Goal: Transaction & Acquisition: Purchase product/service

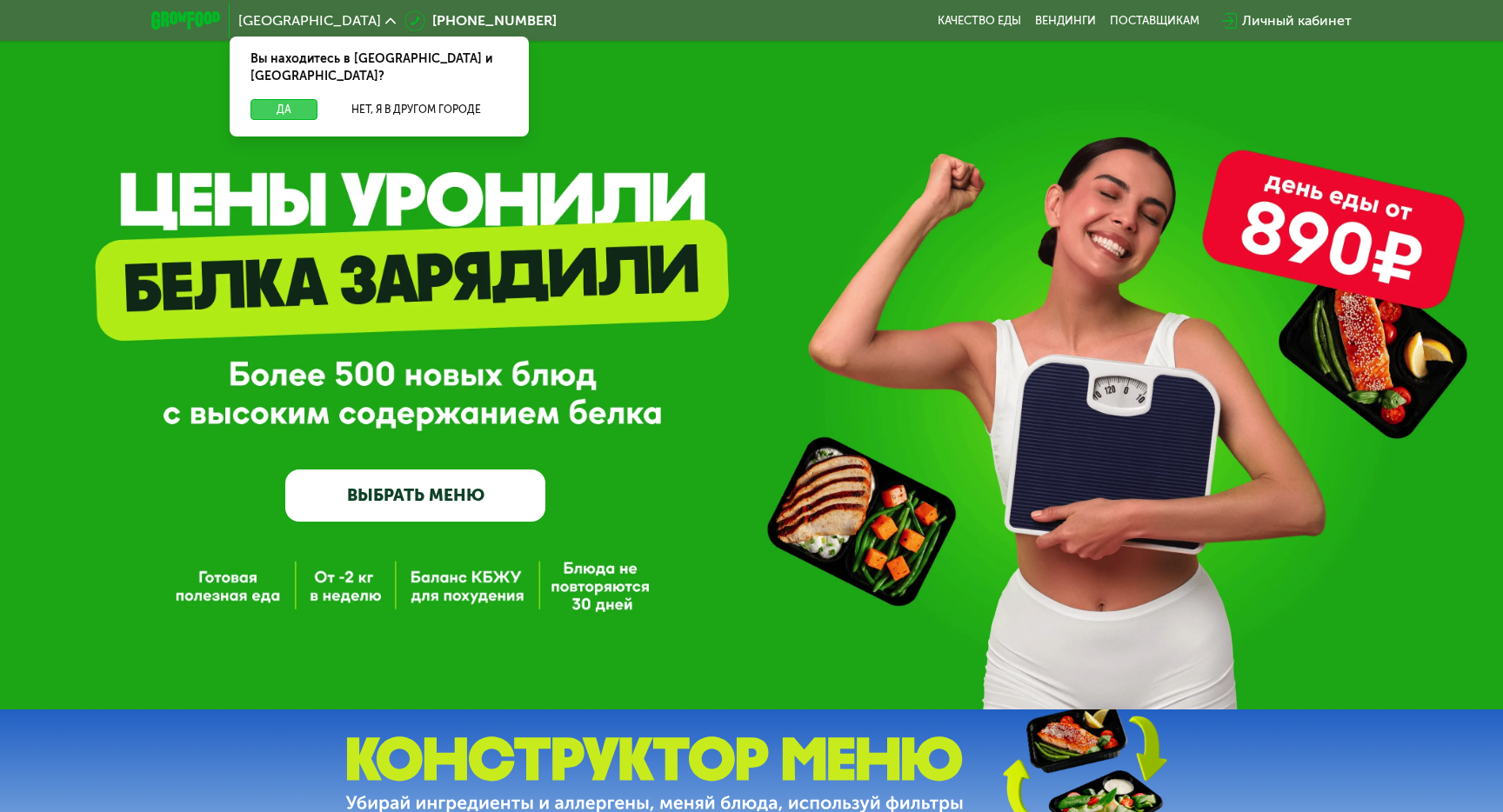
click at [280, 99] on button "Да" at bounding box center [284, 110] width 67 height 21
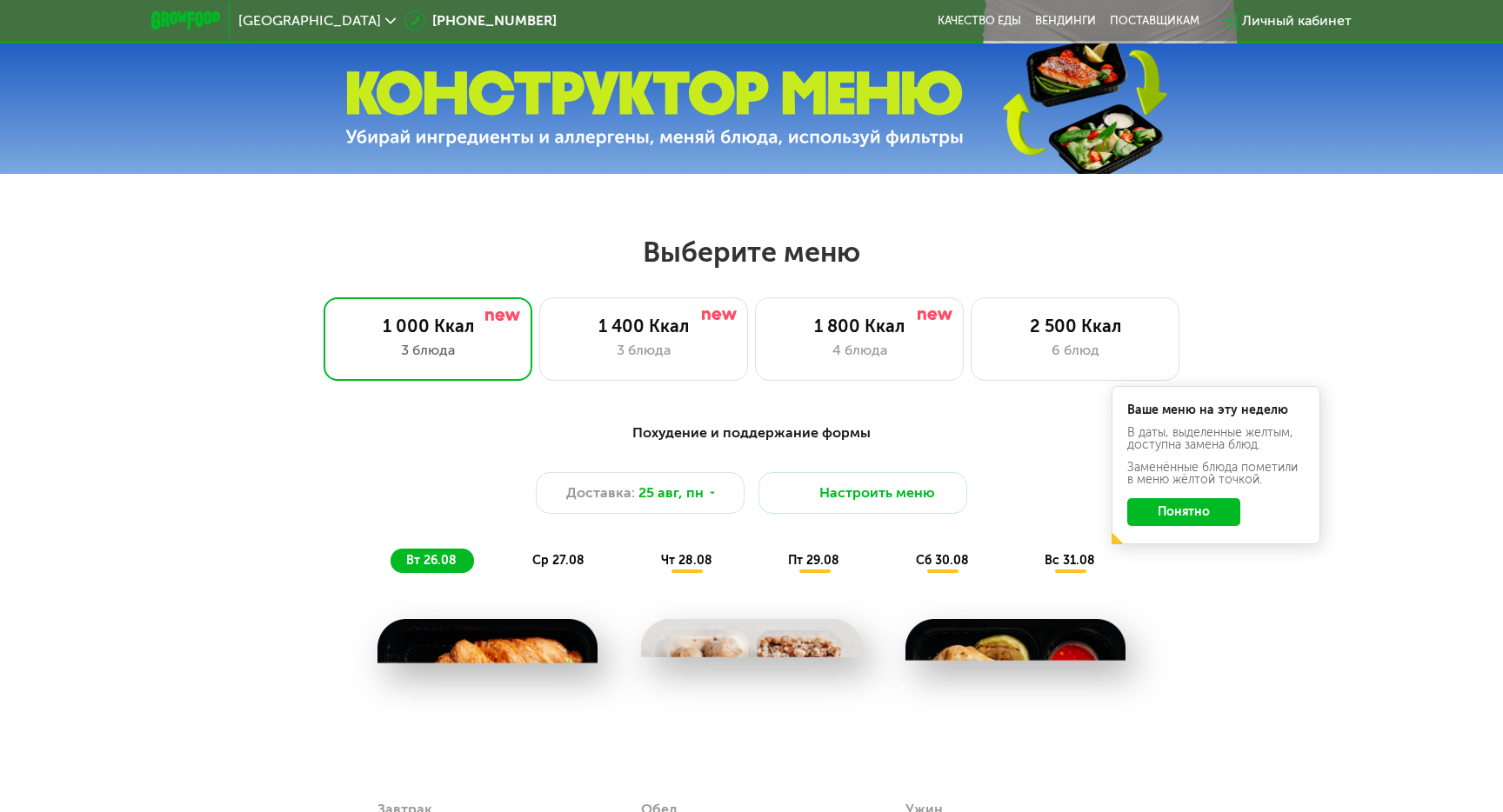
scroll to position [744, 0]
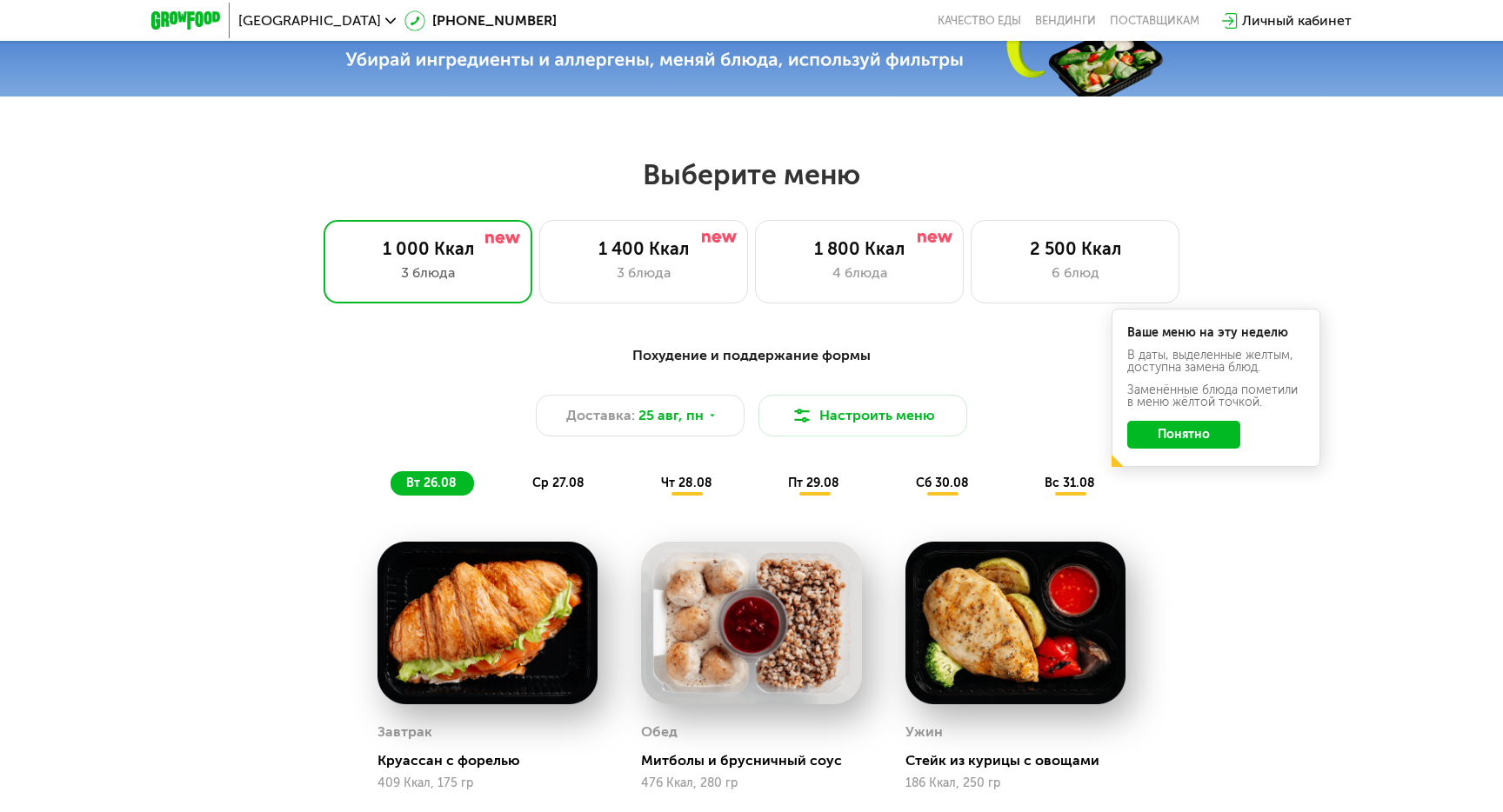
click at [1177, 439] on button "Понятно" at bounding box center [1183, 434] width 113 height 28
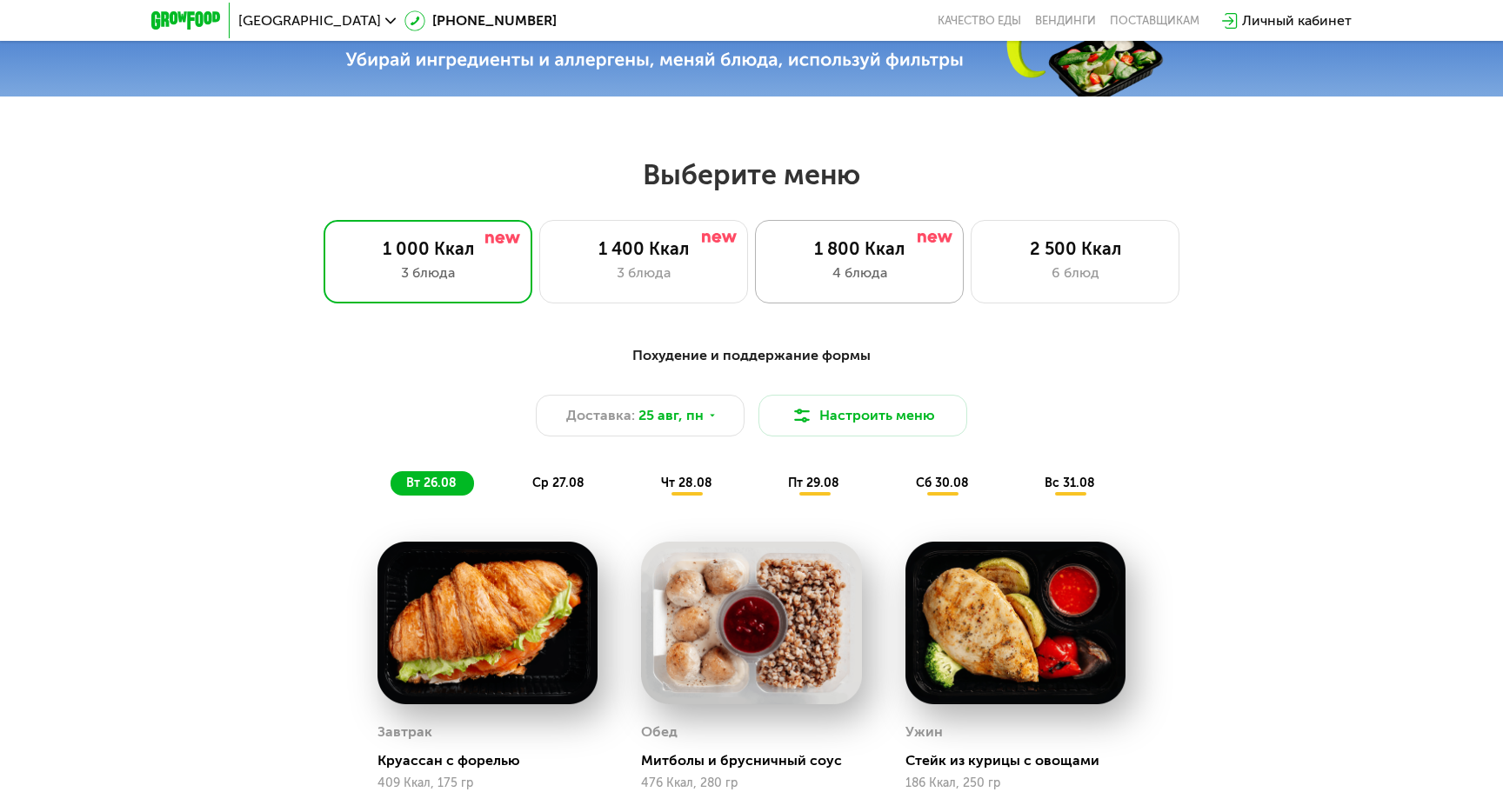
click at [885, 256] on div "1 800 Ккал" at bounding box center [859, 249] width 172 height 21
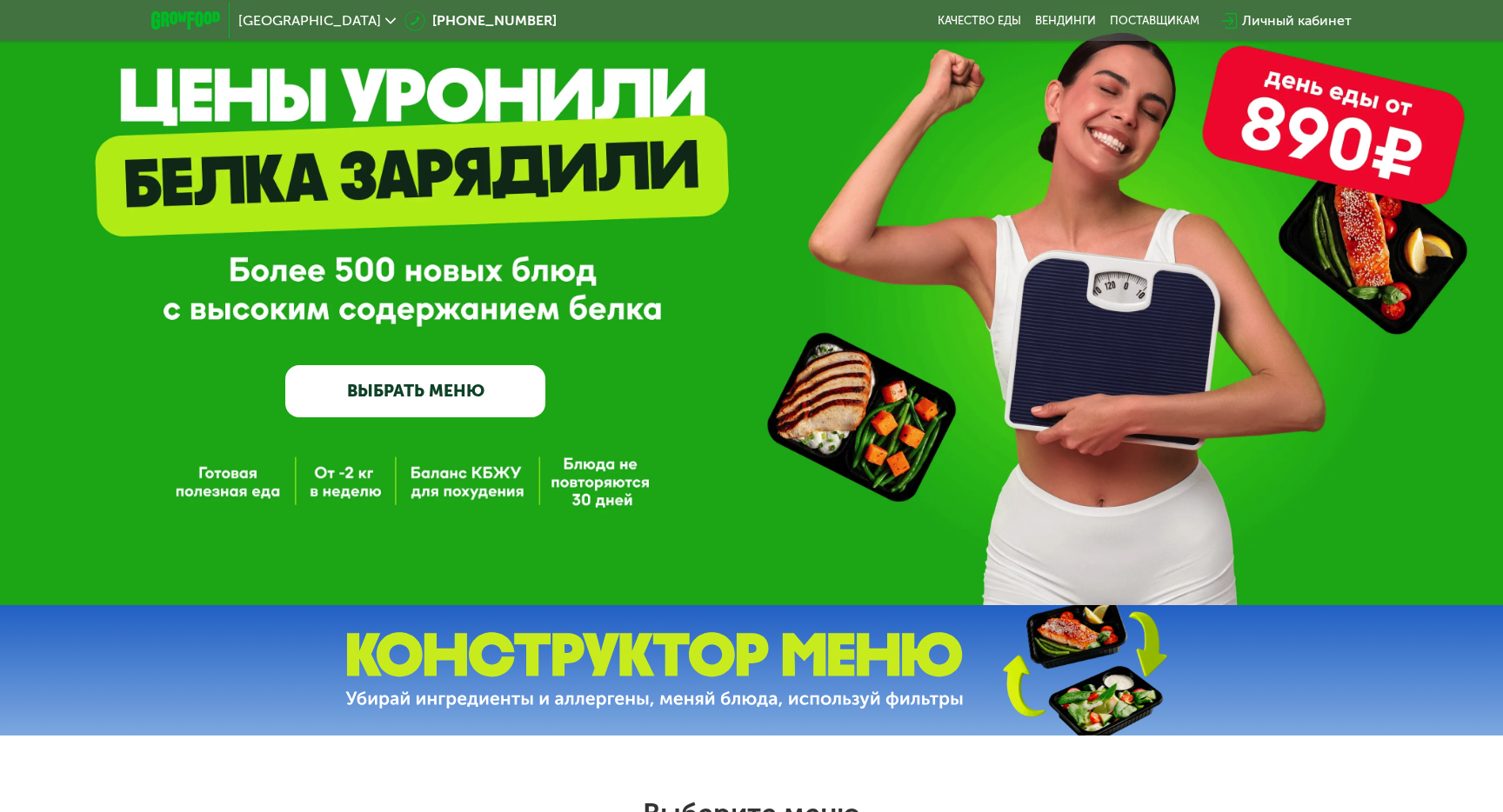
scroll to position [0, 0]
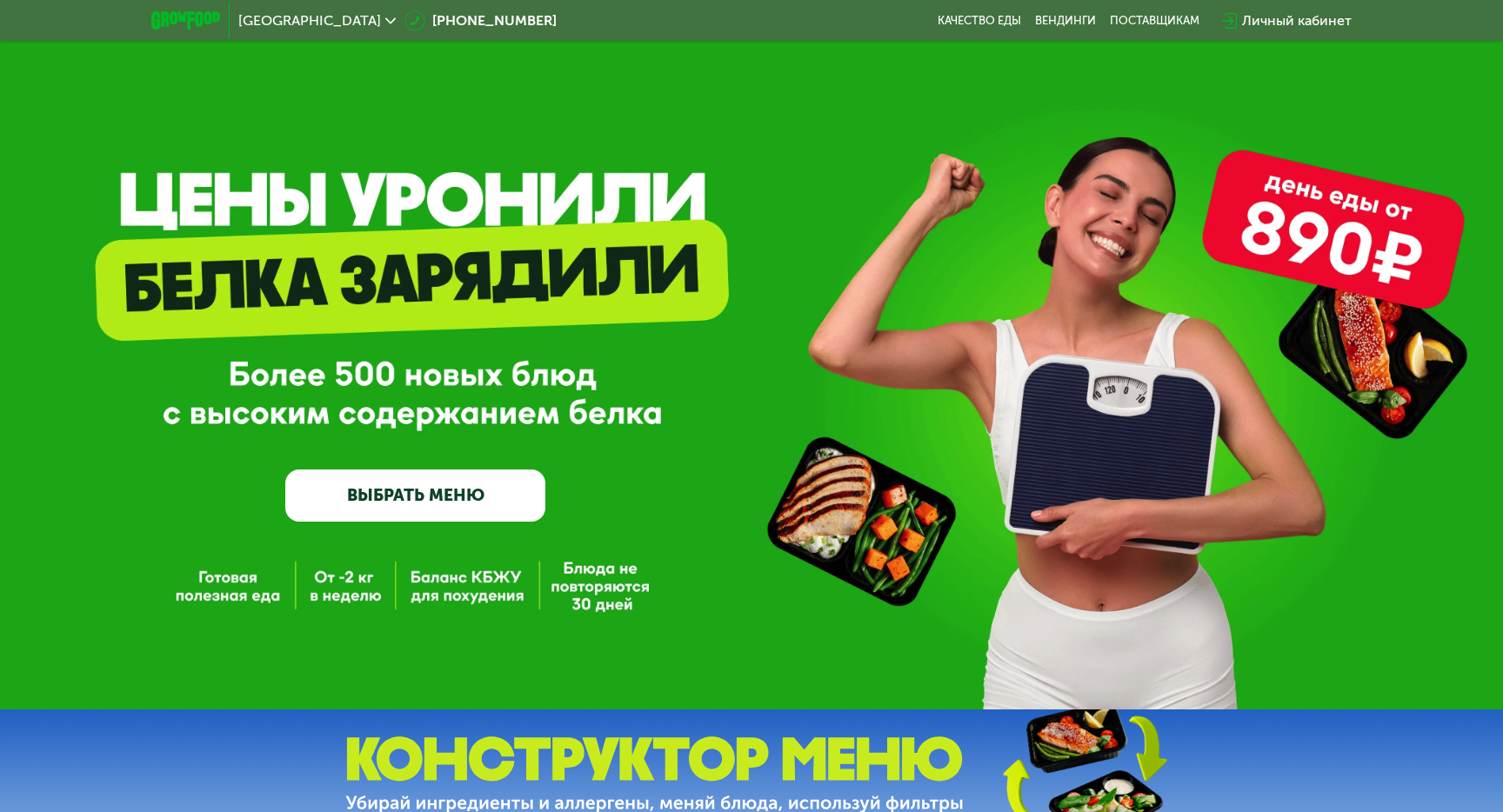
click at [526, 495] on link "ВЫБРАТЬ МЕНЮ" at bounding box center [415, 496] width 260 height 52
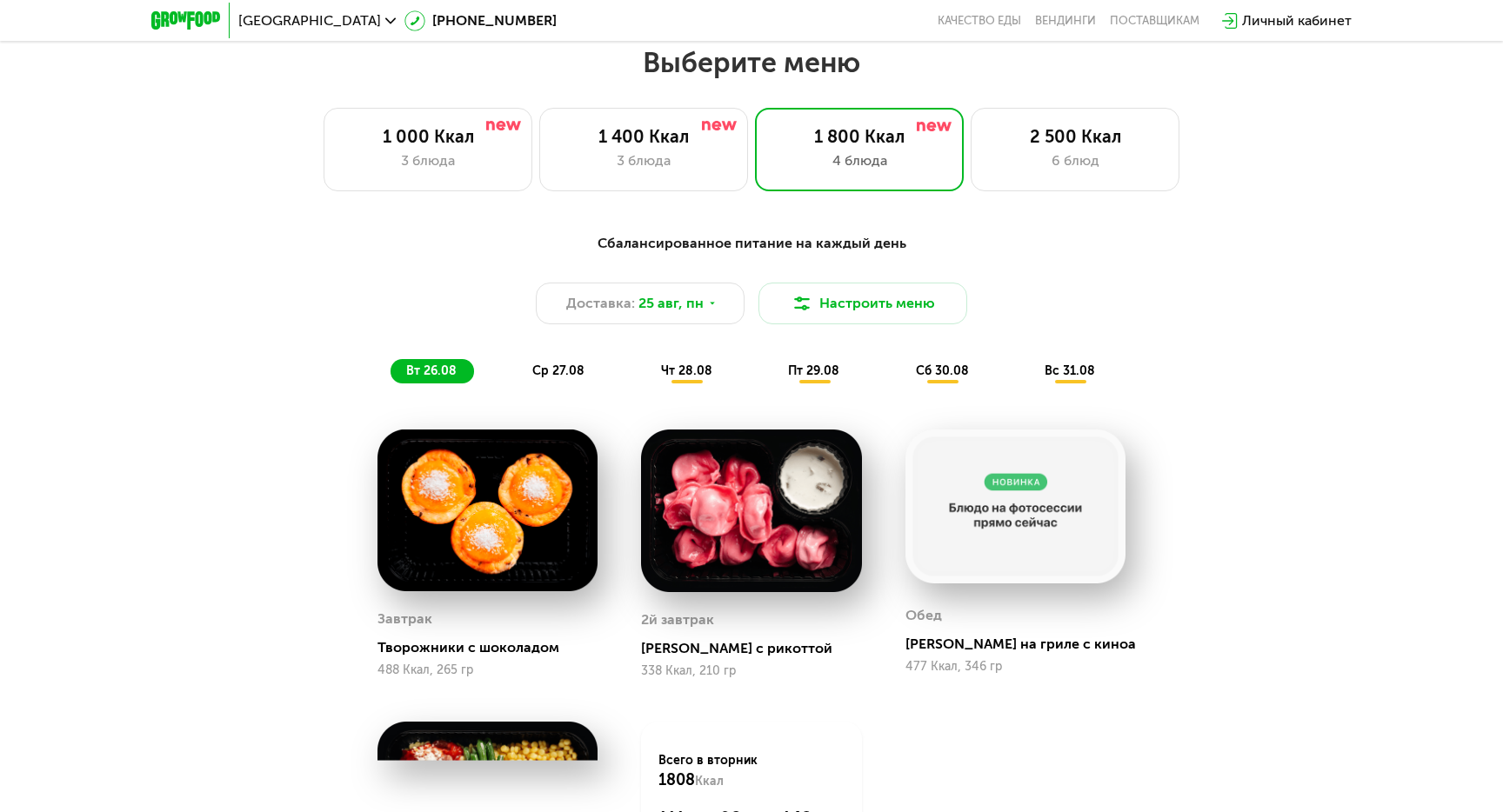
scroll to position [860, 0]
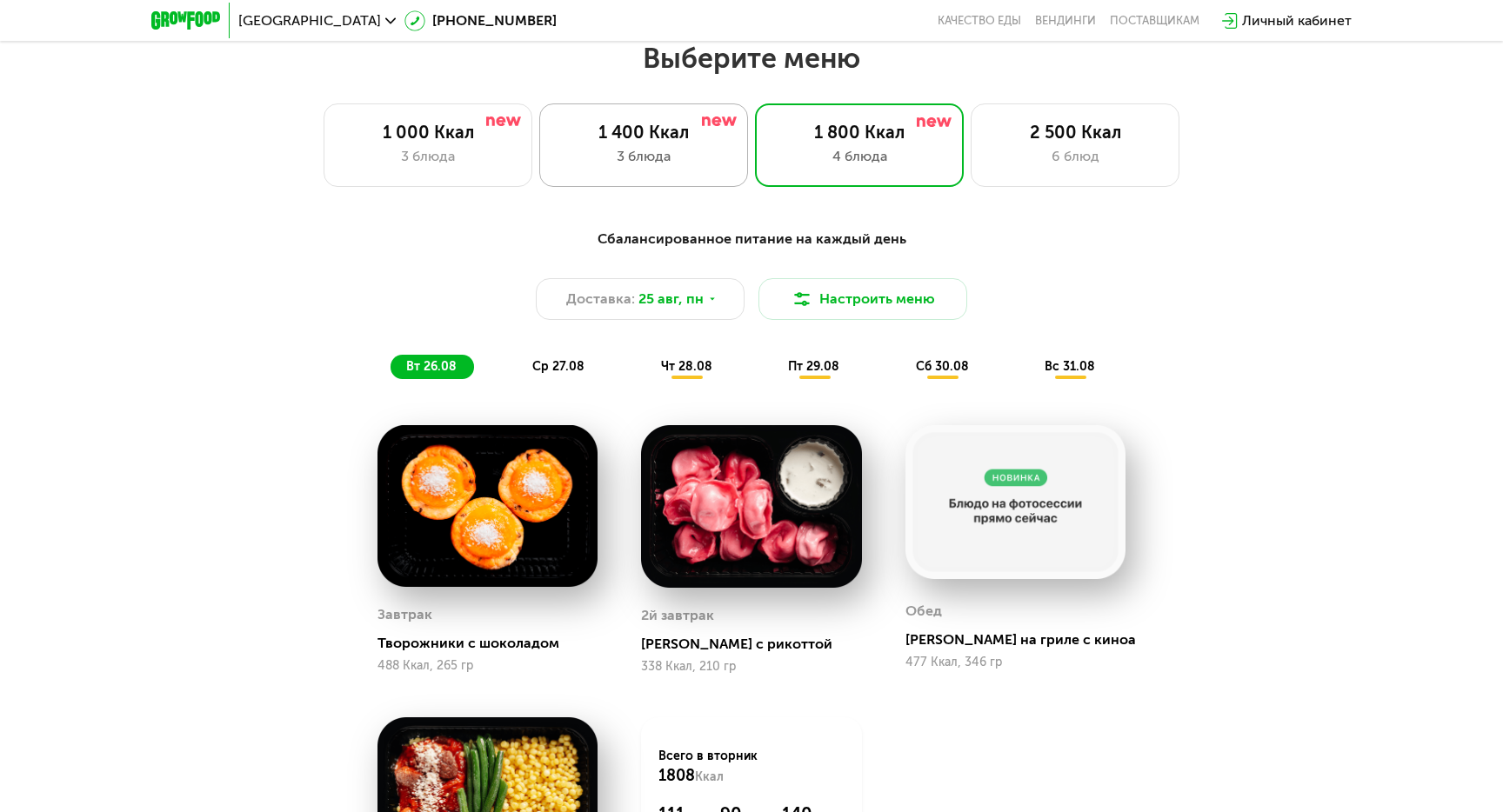
click at [701, 154] on div "3 блюда" at bounding box center [644, 157] width 172 height 21
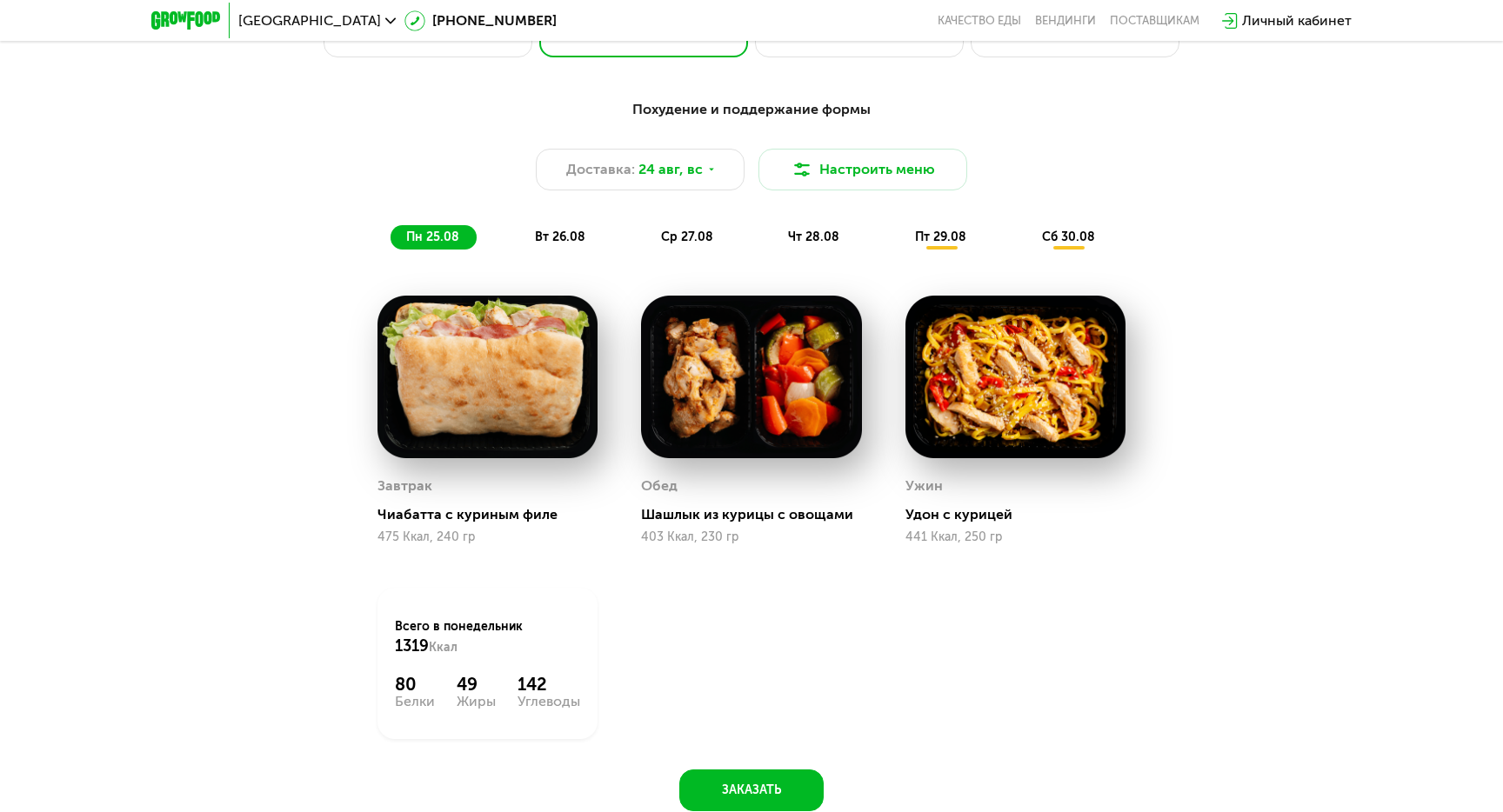
scroll to position [979, 0]
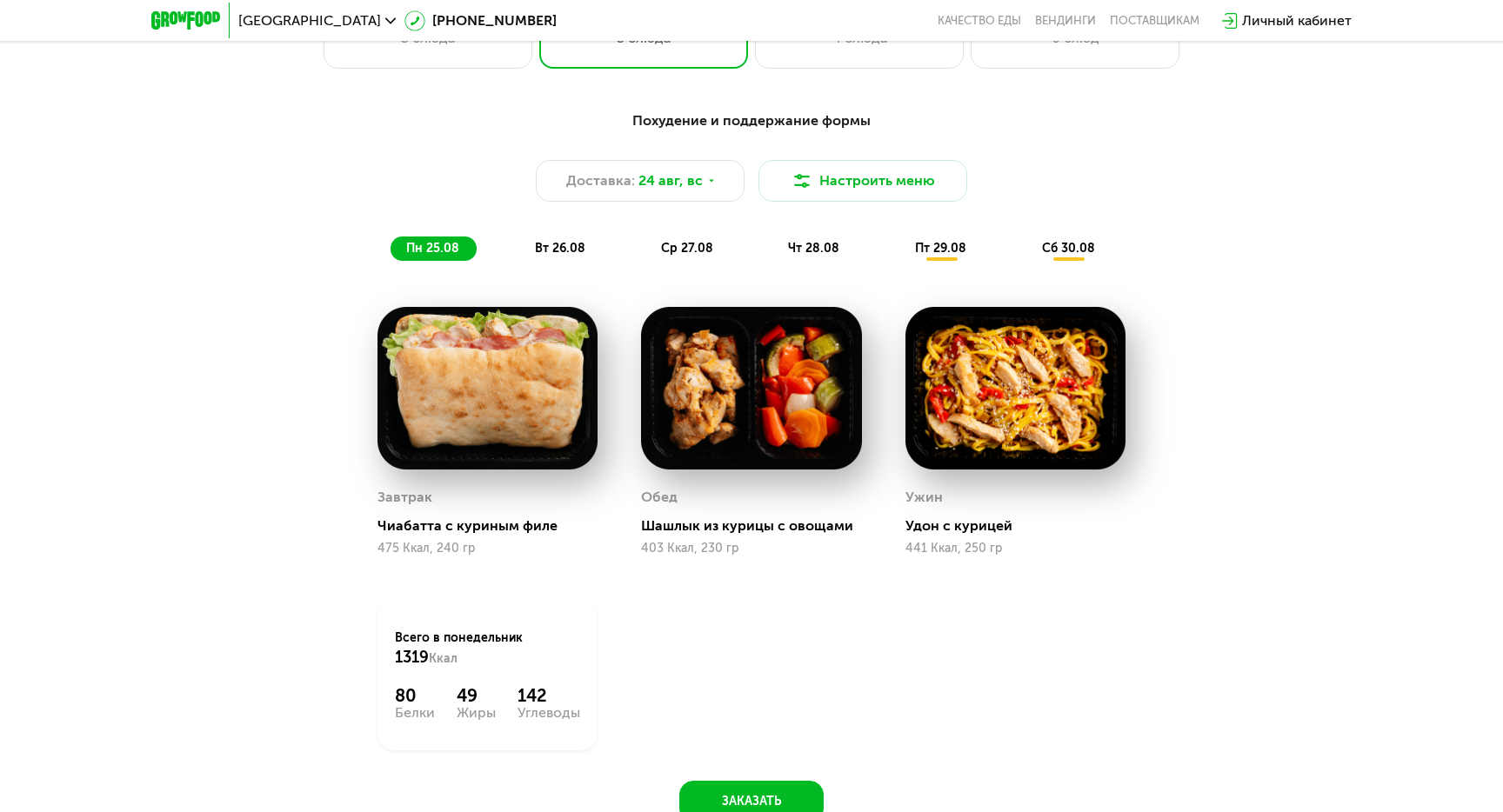
click at [646, 251] on div "вт 26.08" at bounding box center [688, 249] width 85 height 24
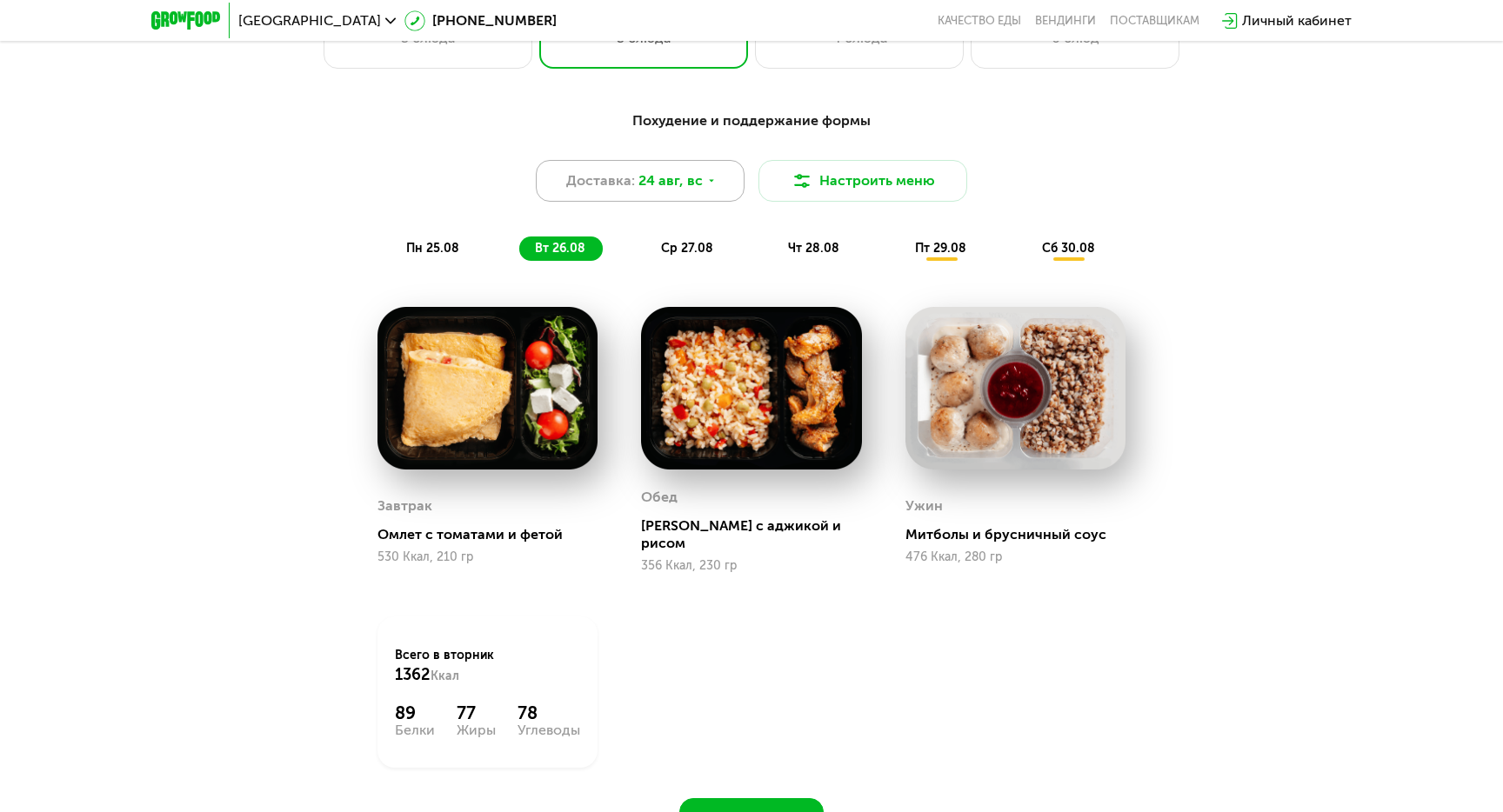
click at [698, 186] on span "24 авг, вс" at bounding box center [671, 181] width 65 height 21
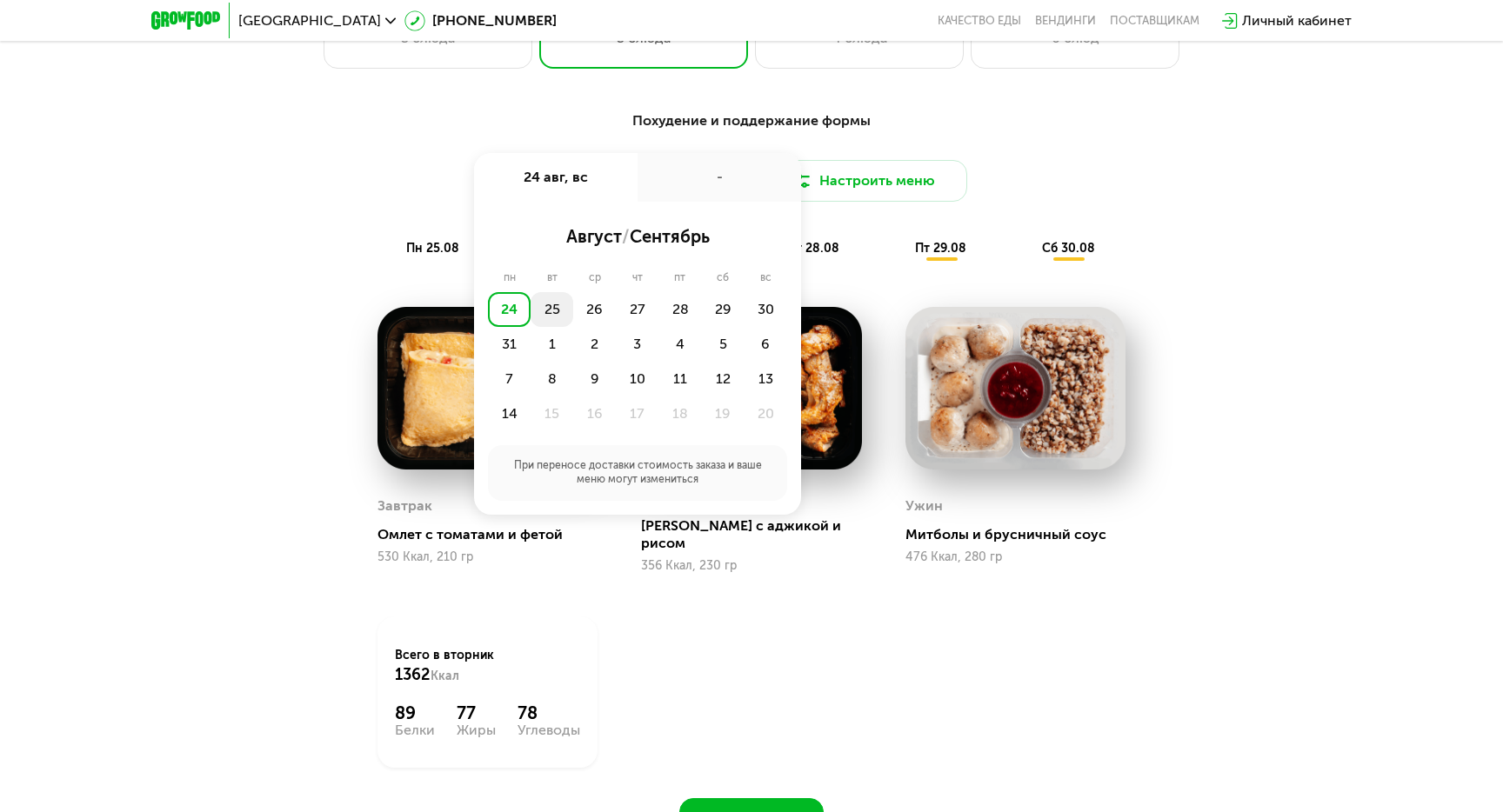
click at [573, 307] on div "25" at bounding box center [594, 309] width 42 height 35
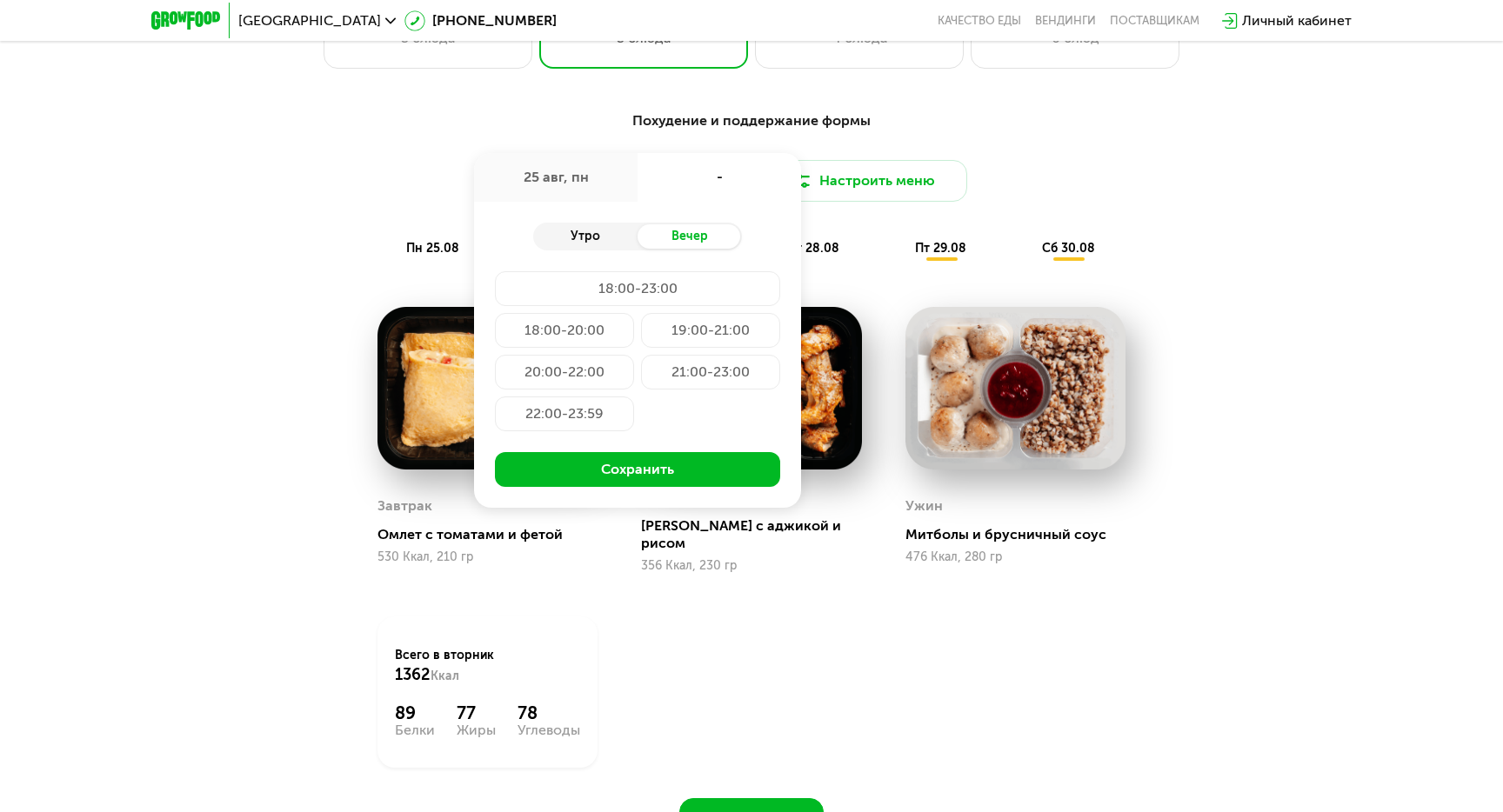
click at [593, 231] on div "Утро" at bounding box center [586, 236] width 104 height 24
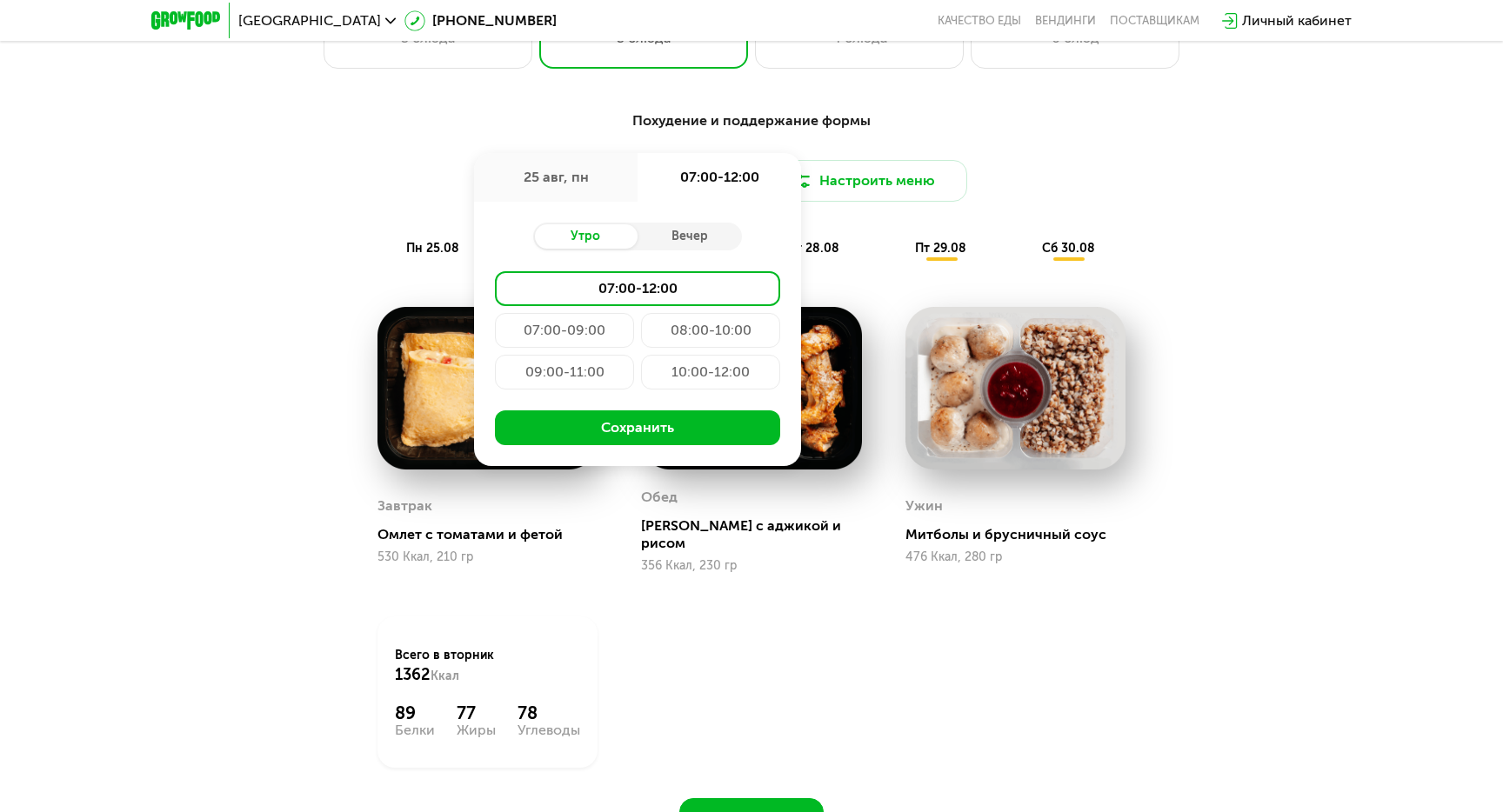
click at [642, 327] on div "07:00-09:00" at bounding box center [711, 330] width 139 height 35
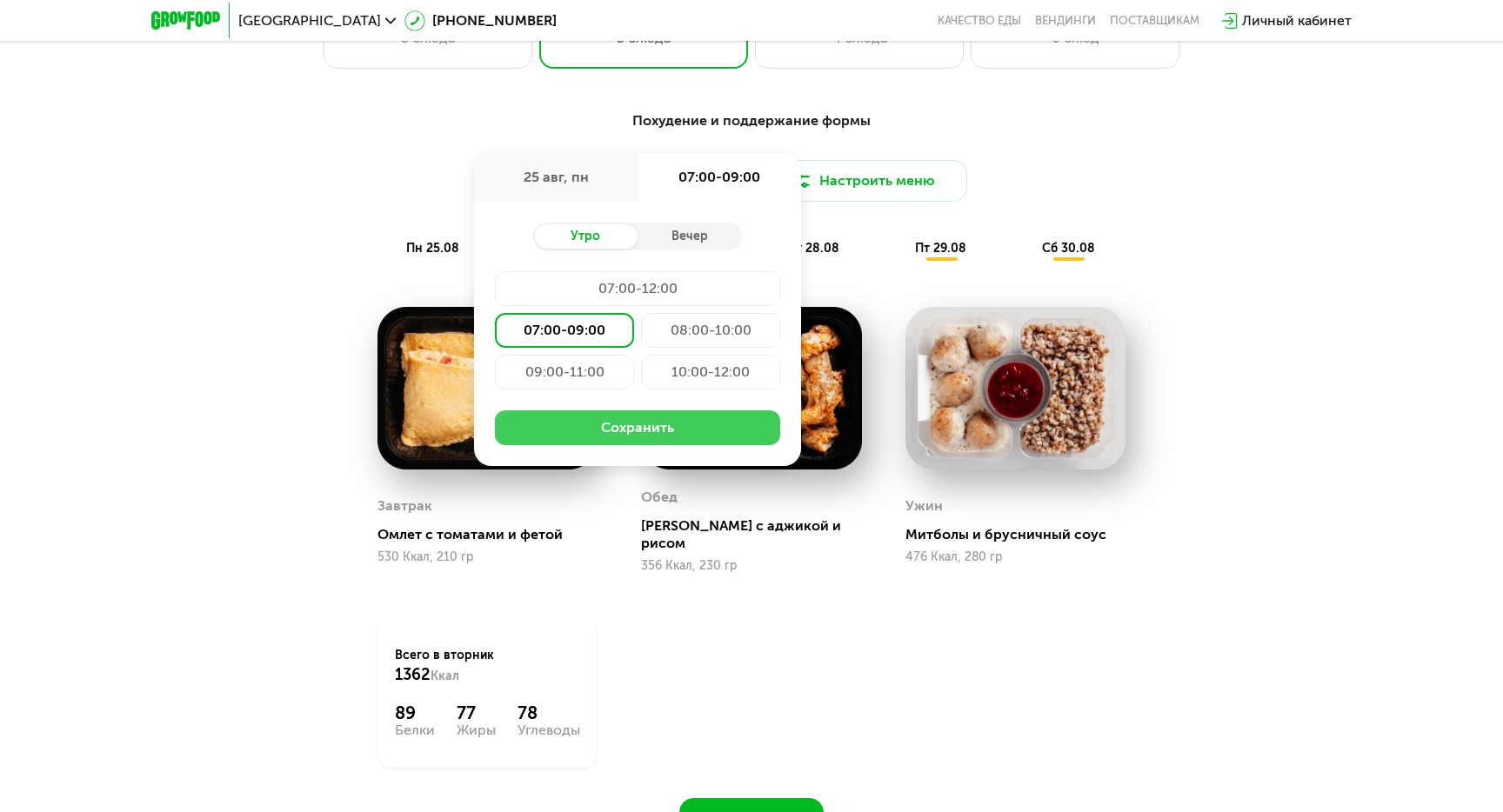
click at [664, 425] on button "Сохранить" at bounding box center [638, 428] width 285 height 35
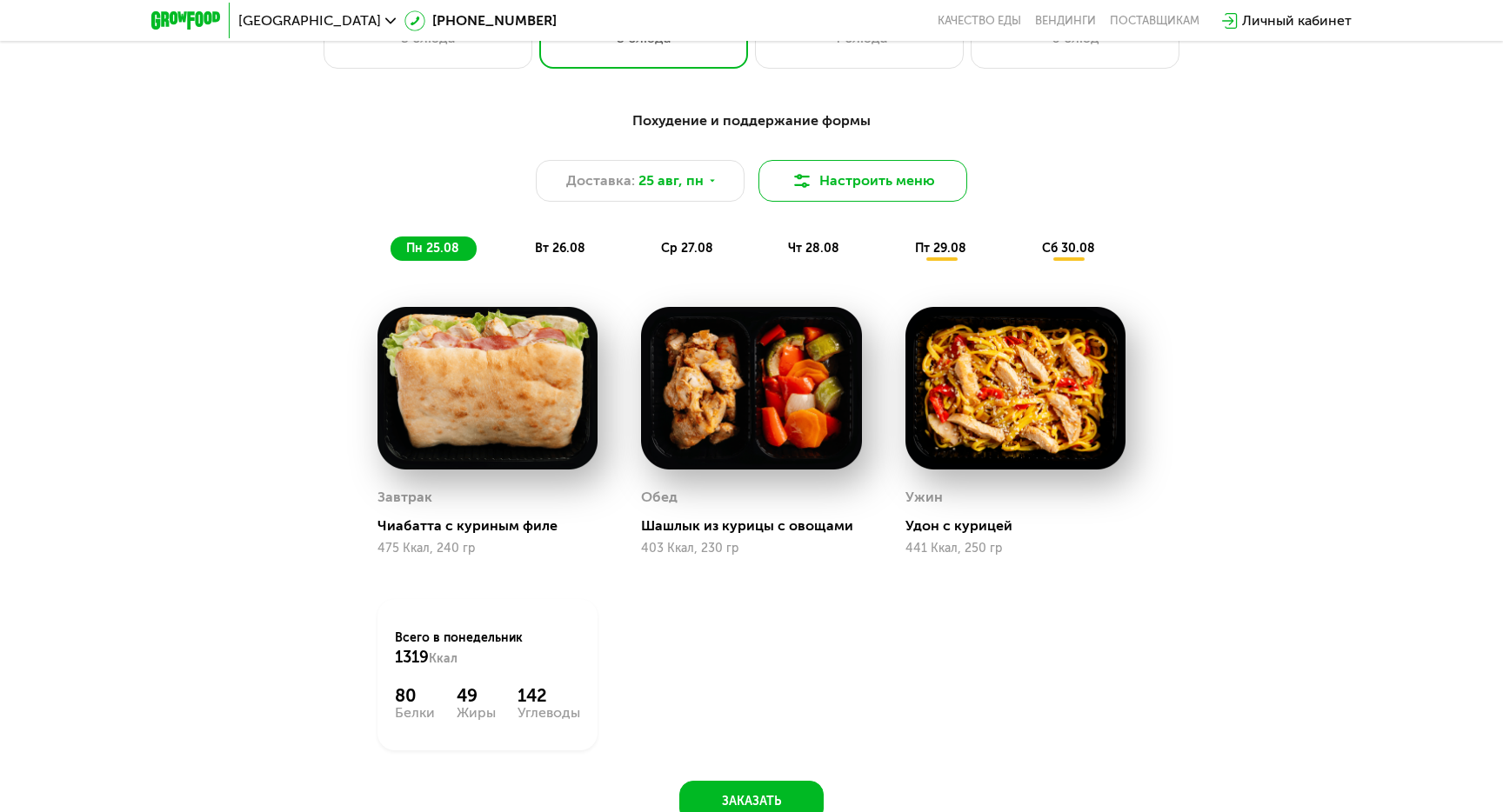
click at [884, 180] on button "Настроить меню" at bounding box center [862, 180] width 209 height 41
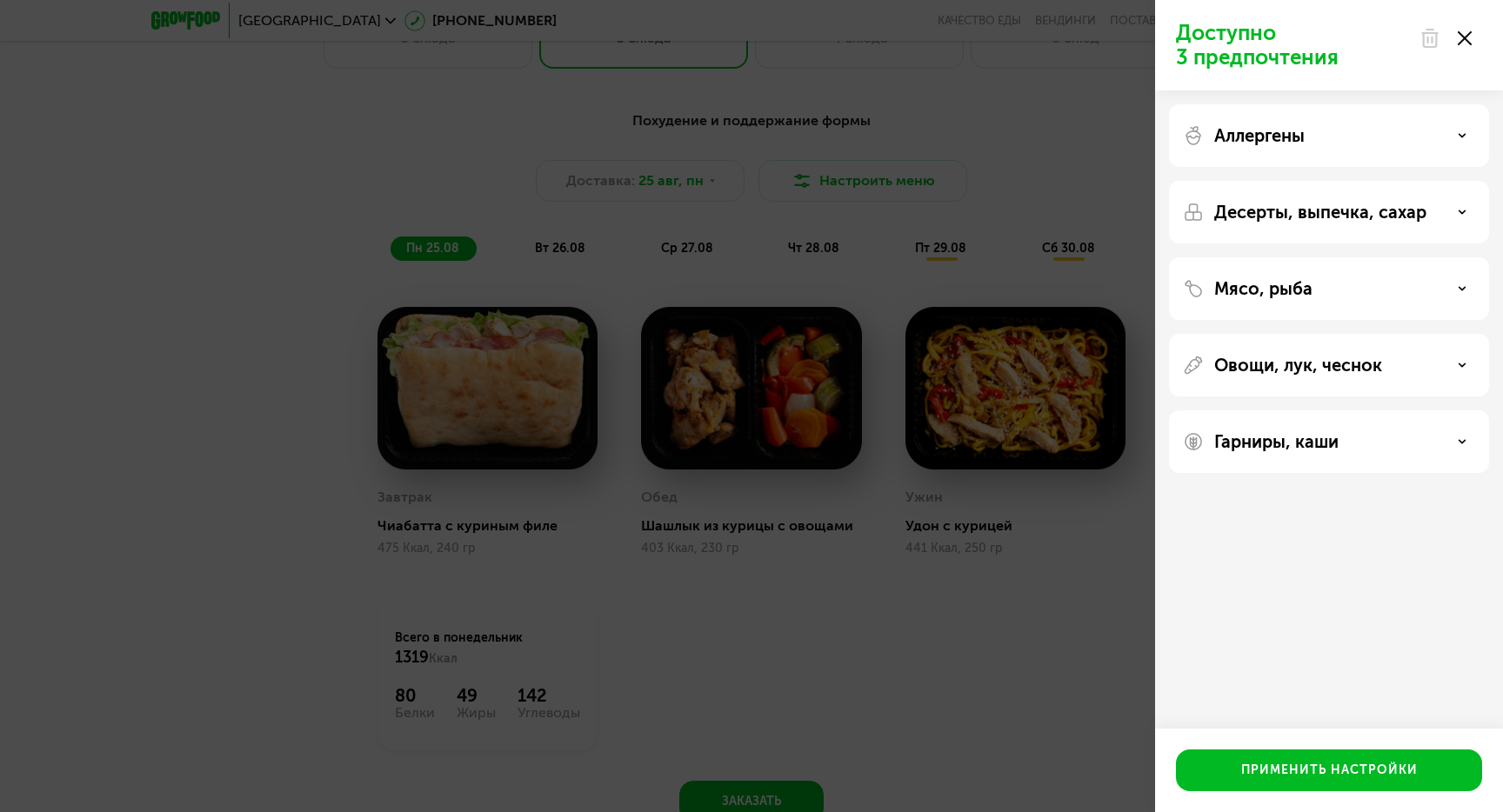
click at [1467, 40] on use at bounding box center [1464, 39] width 13 height 13
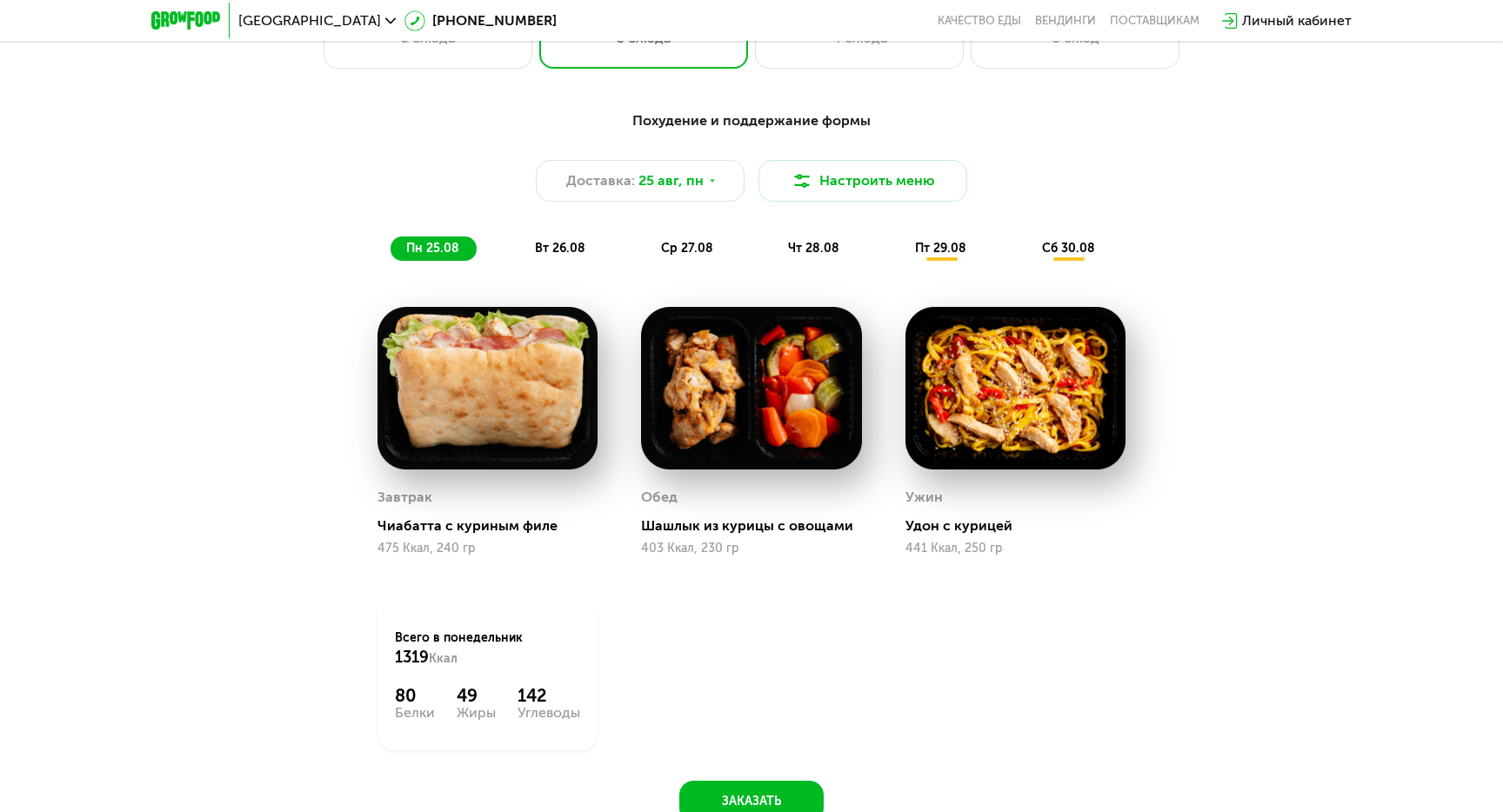
click at [559, 250] on span "вт 26.08" at bounding box center [560, 248] width 50 height 14
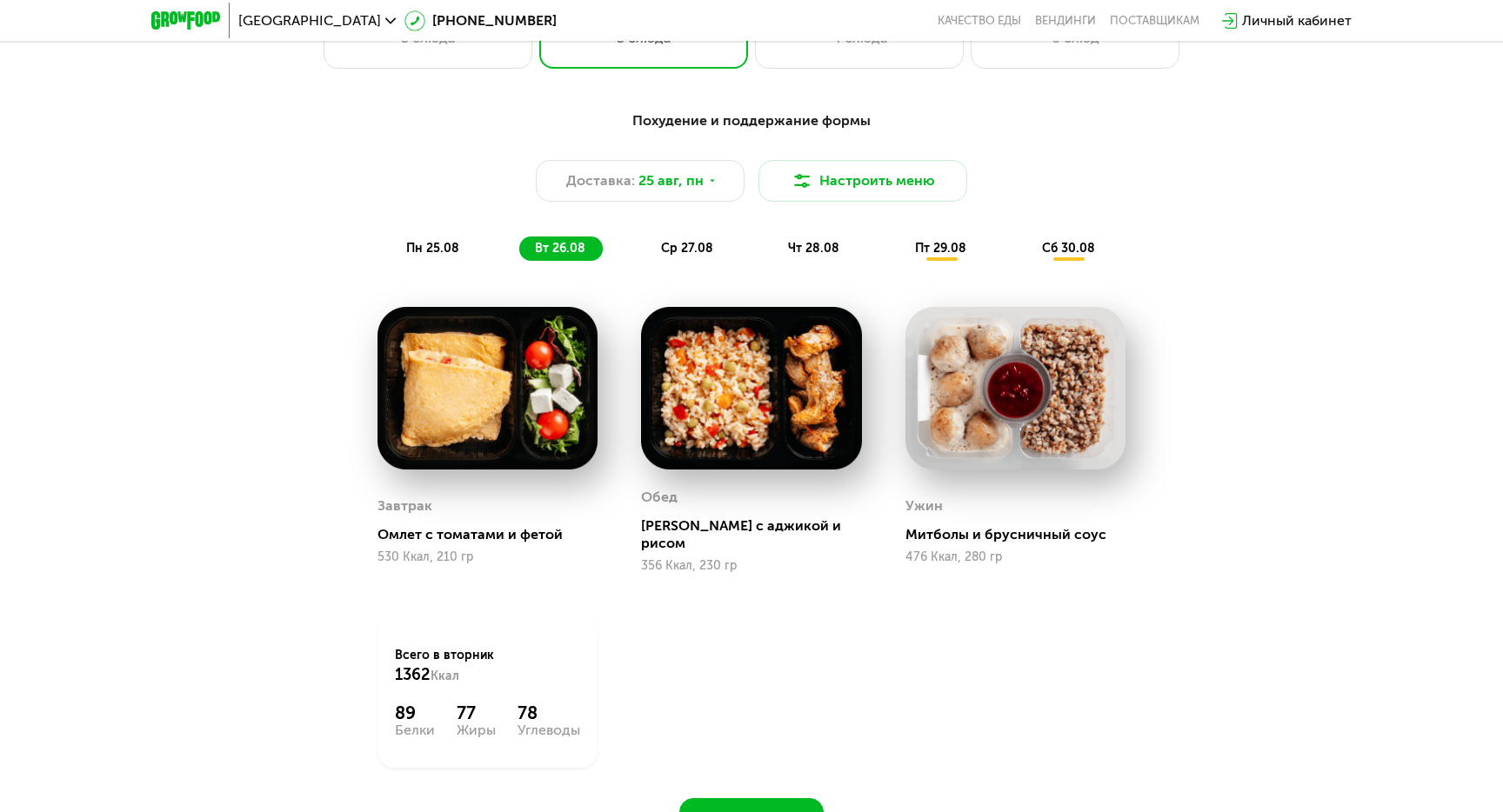
click at [669, 255] on span "ср 27.08" at bounding box center [687, 248] width 52 height 14
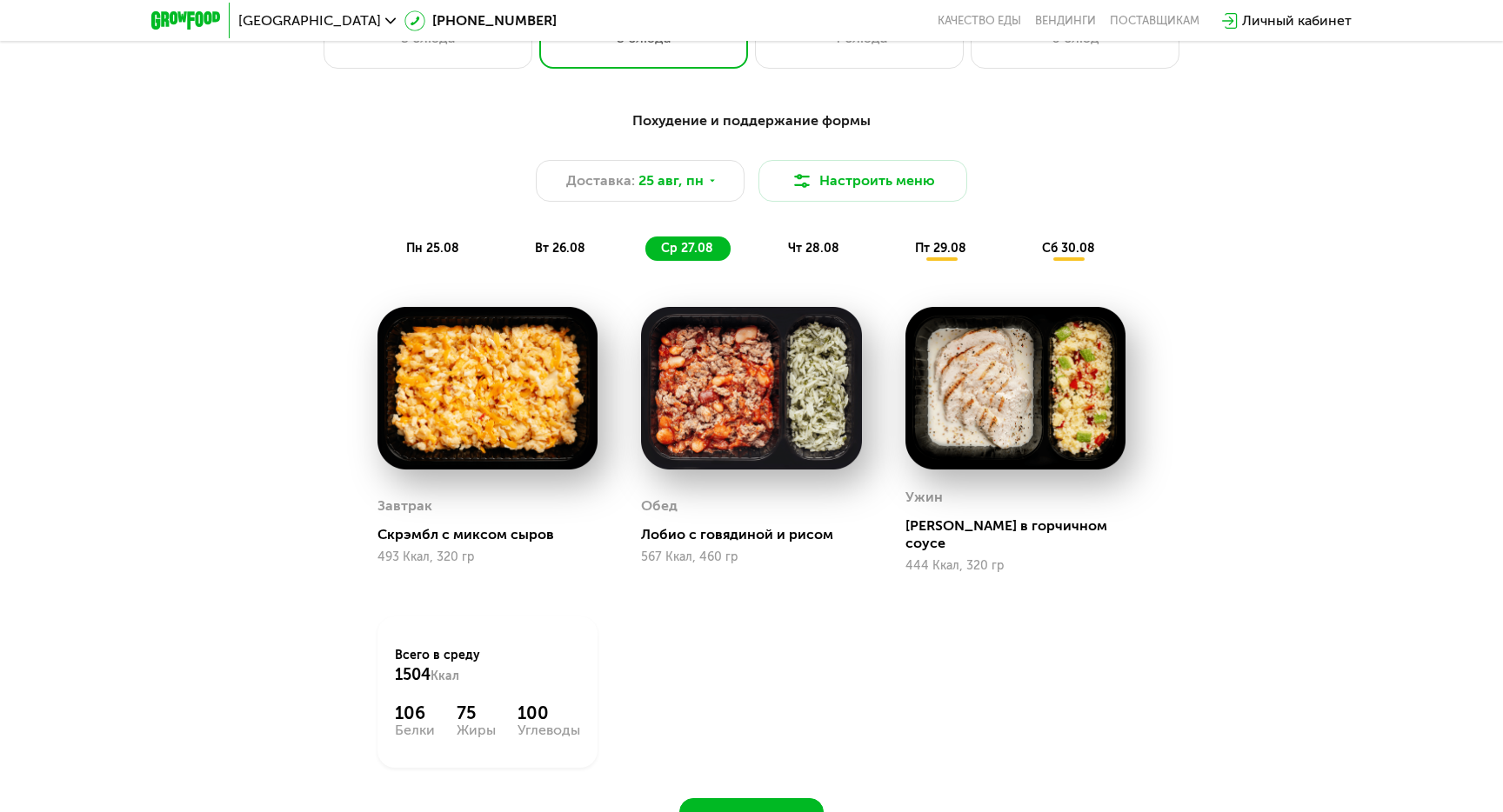
click at [806, 248] on span "чт 28.08" at bounding box center [813, 248] width 51 height 14
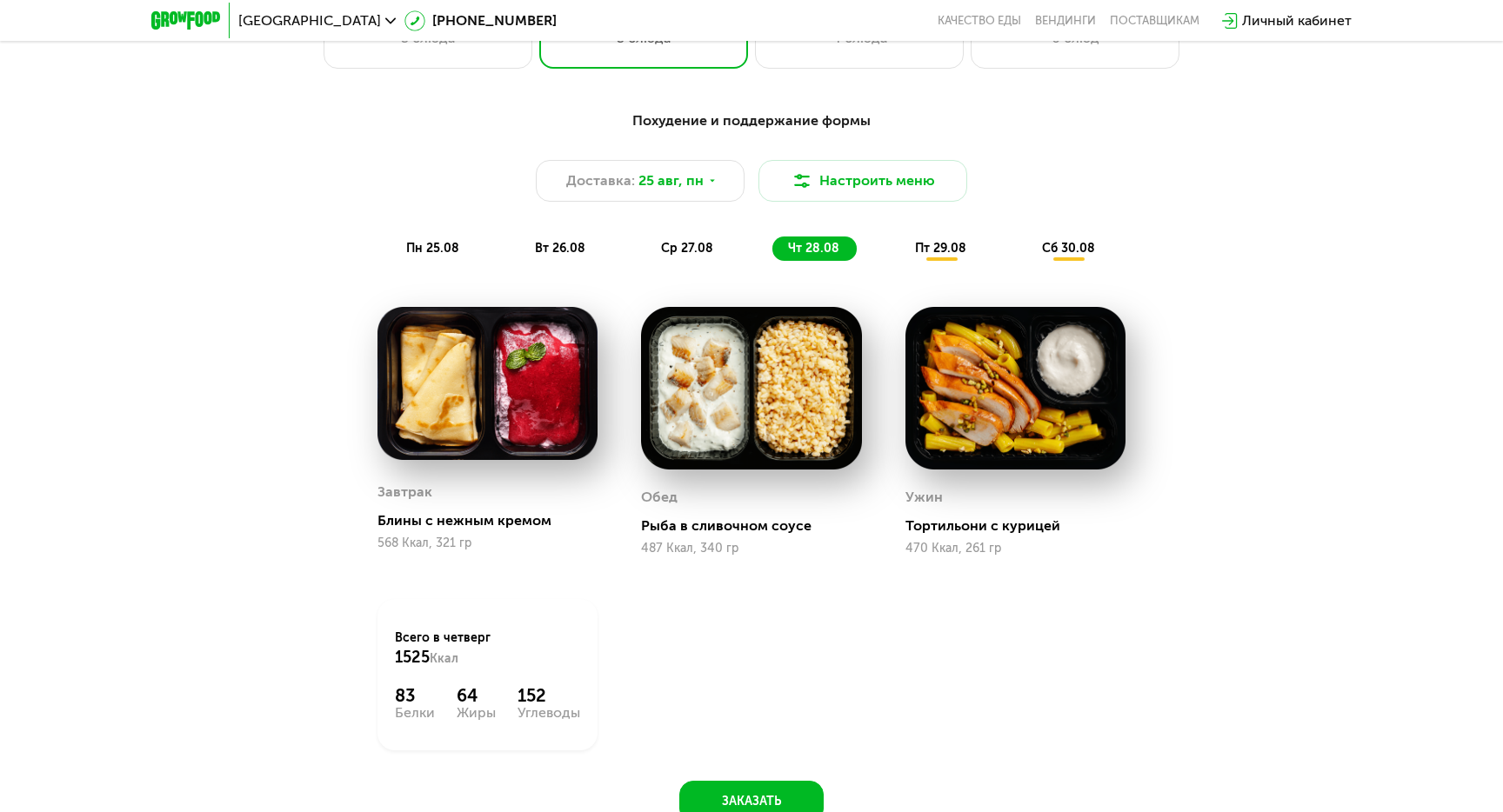
click at [934, 250] on span "пт 29.08" at bounding box center [940, 248] width 51 height 14
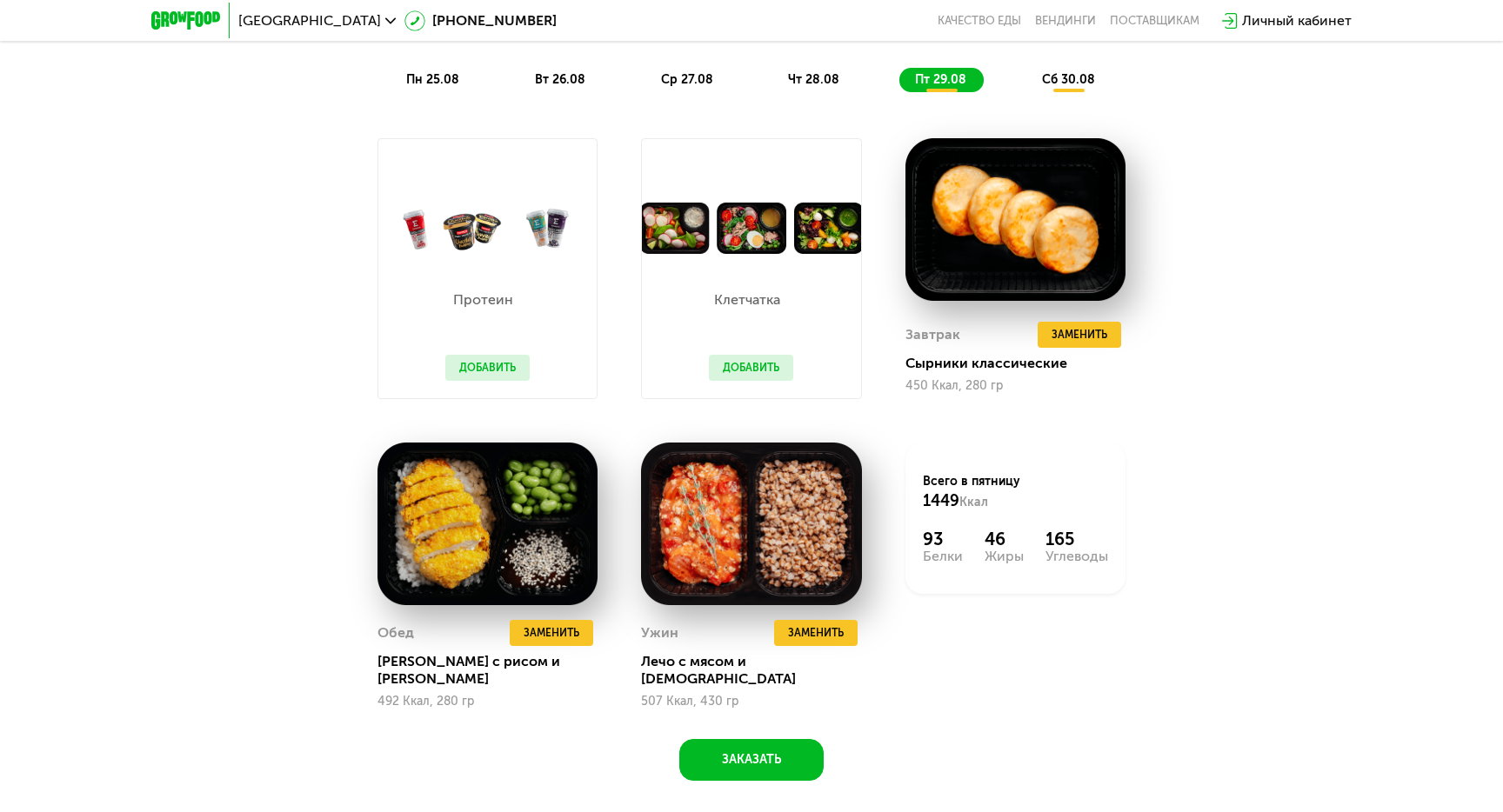
scroll to position [1143, 0]
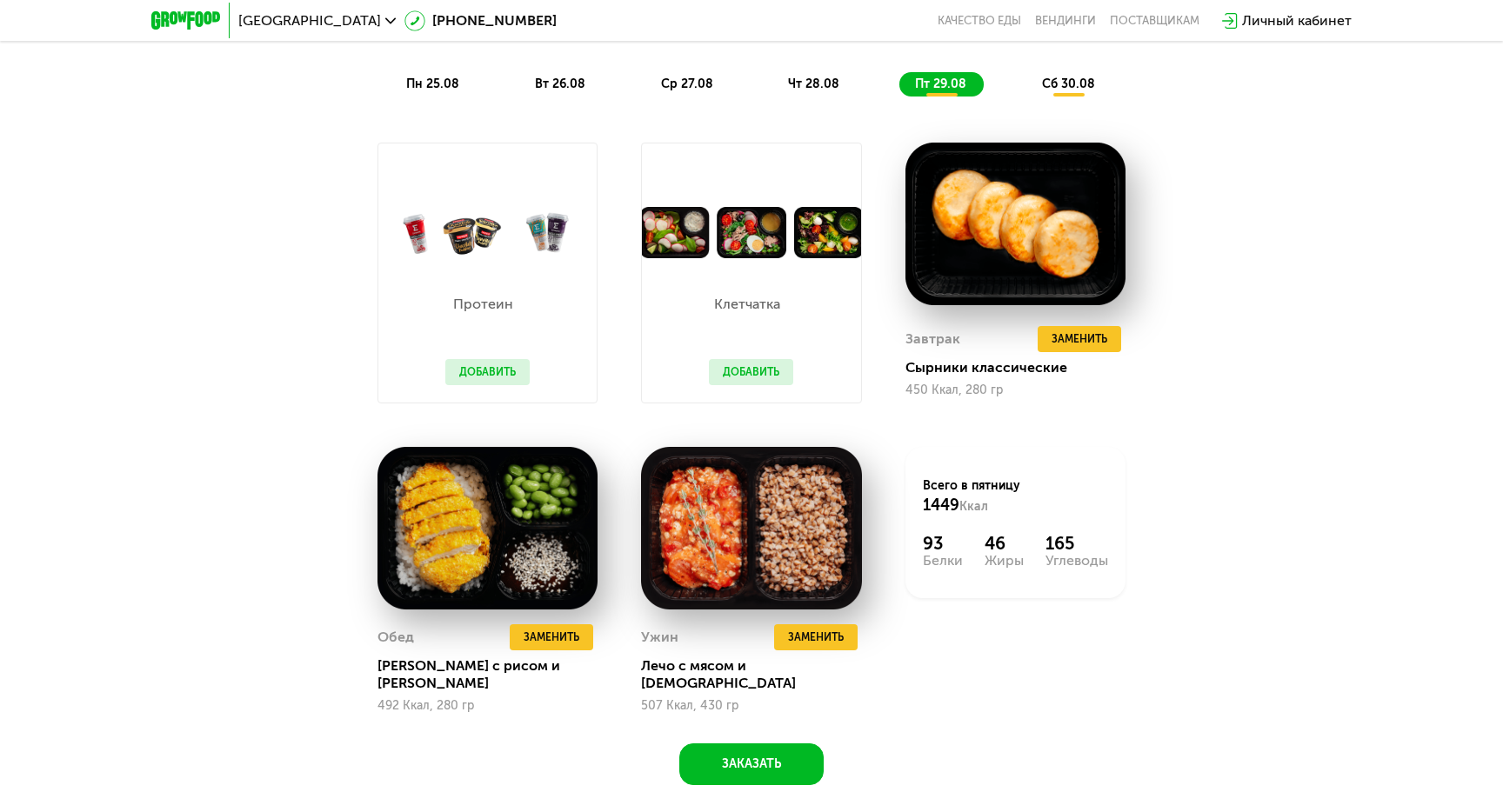
click at [778, 374] on button "Добавить" at bounding box center [752, 372] width 85 height 26
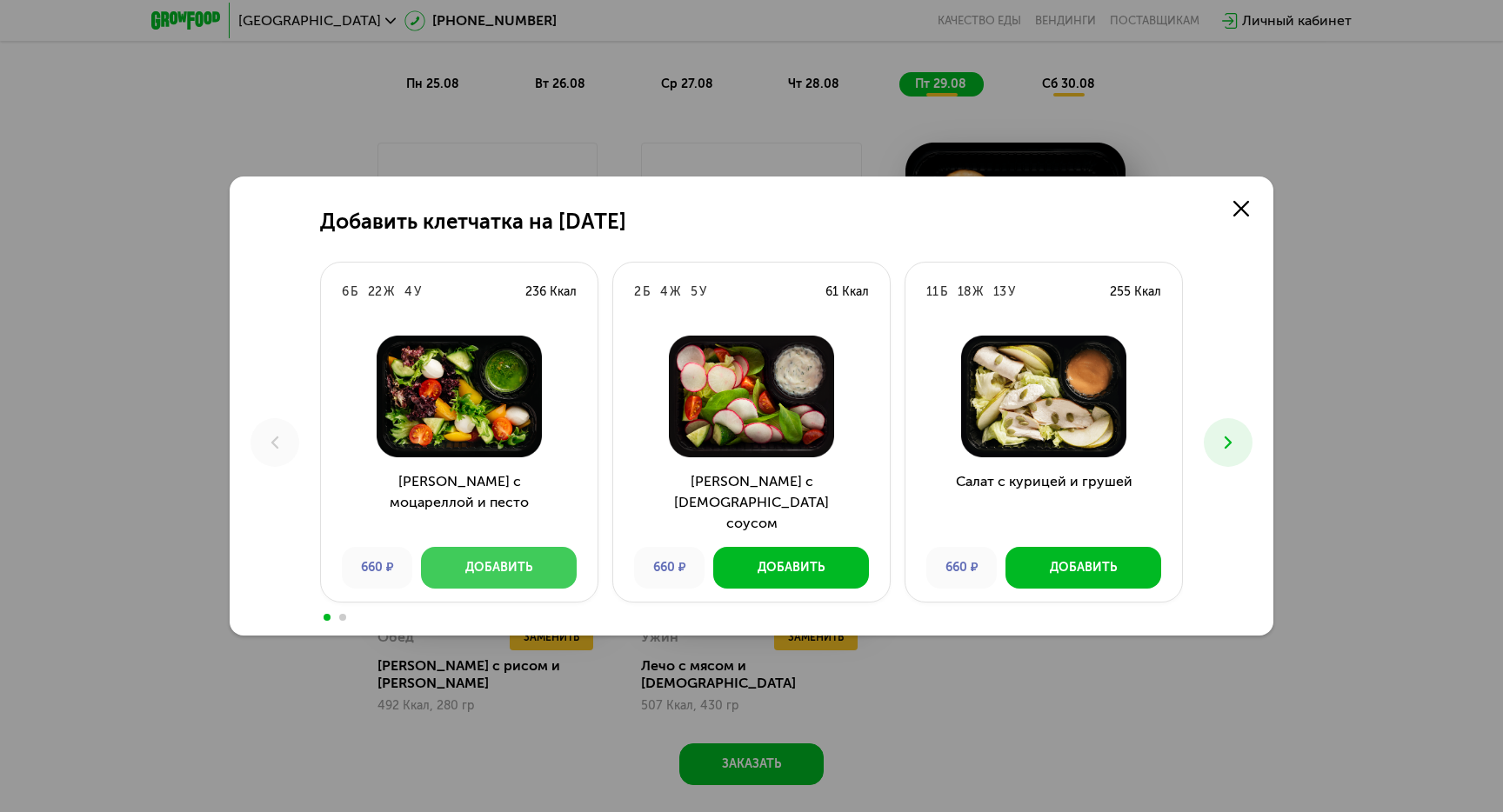
click at [518, 560] on div "Добавить" at bounding box center [499, 568] width 67 height 17
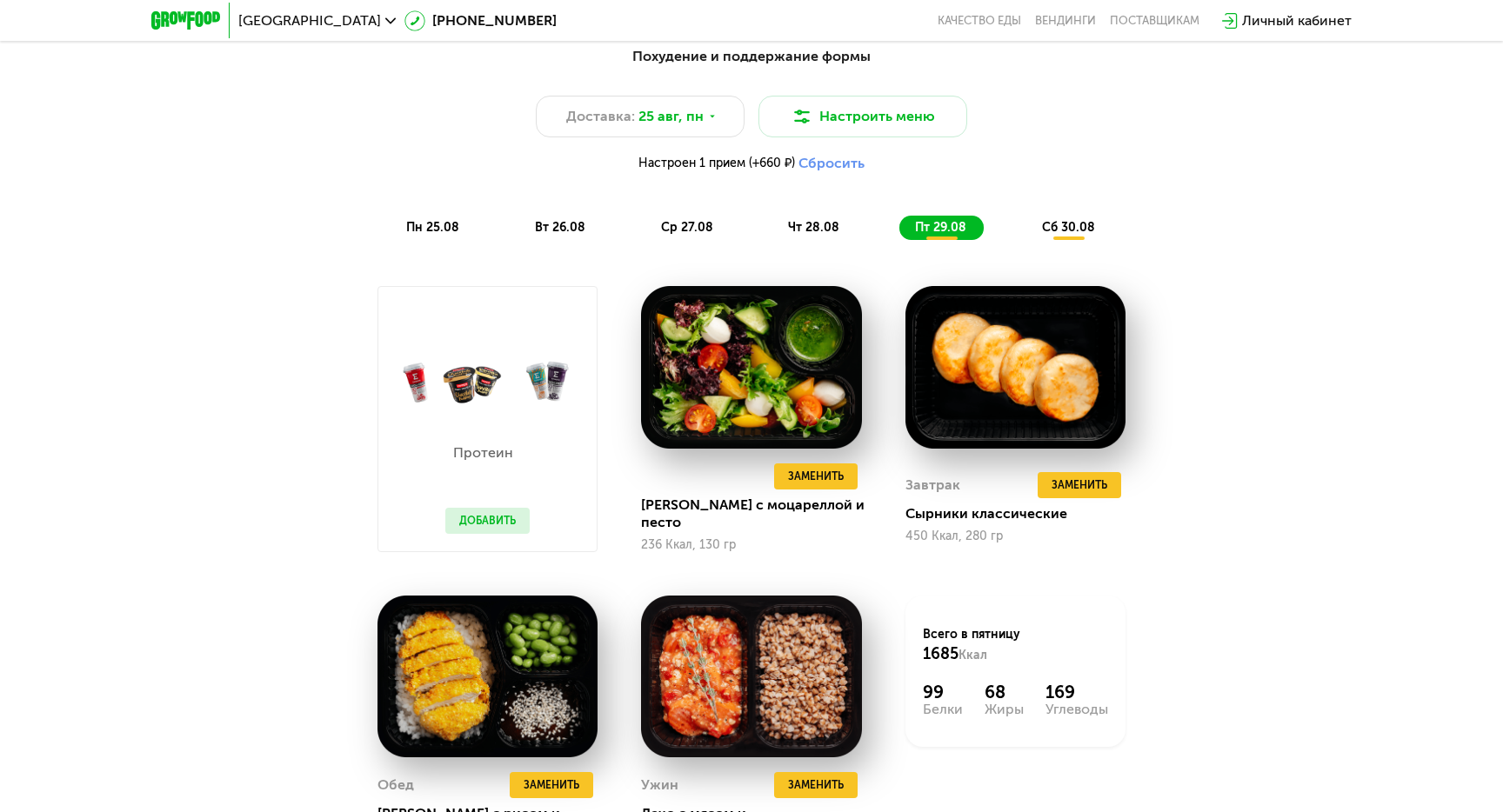
scroll to position [1041, 0]
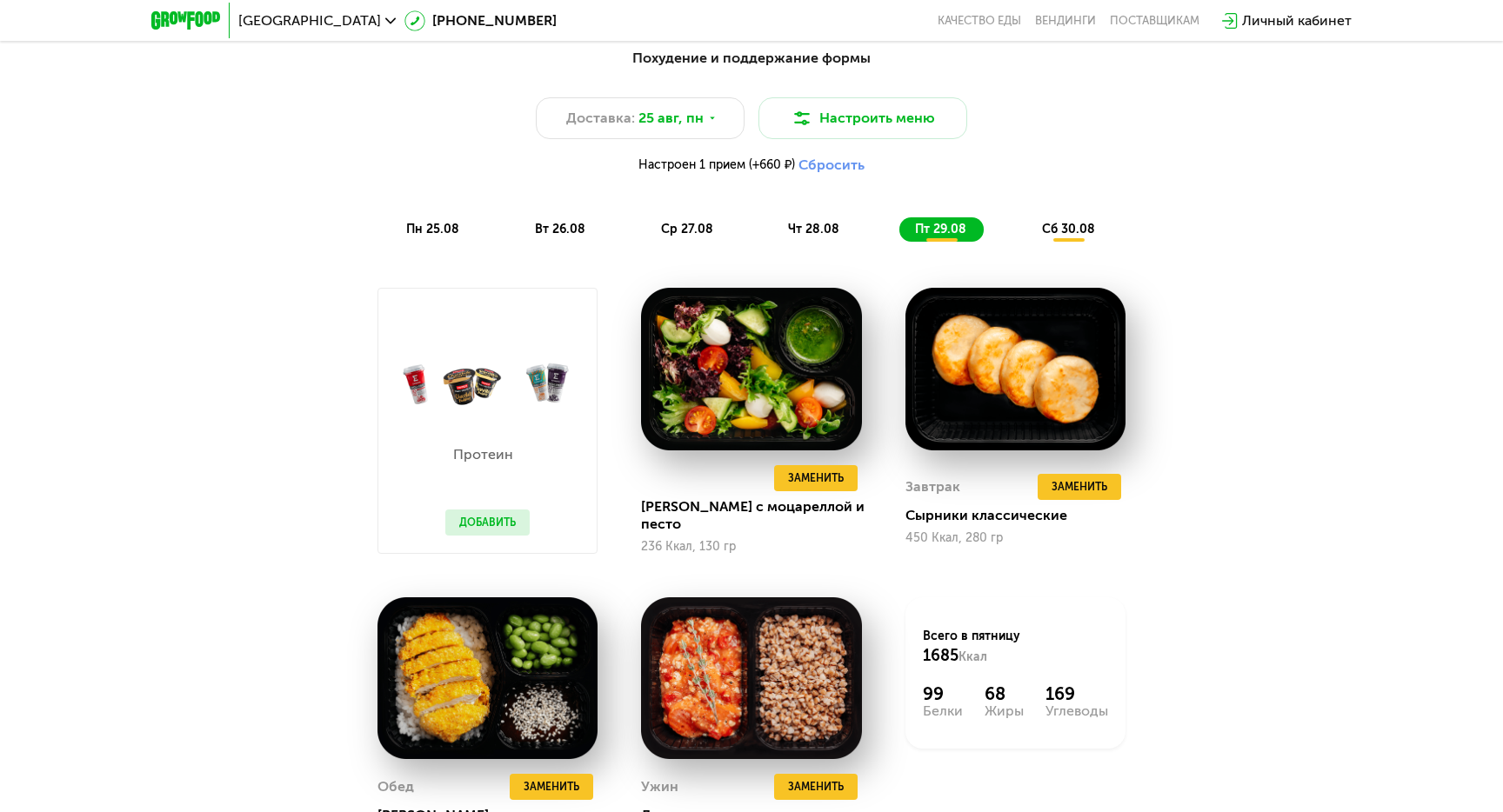
click at [1072, 223] on span "сб 30.08" at bounding box center [1068, 228] width 53 height 14
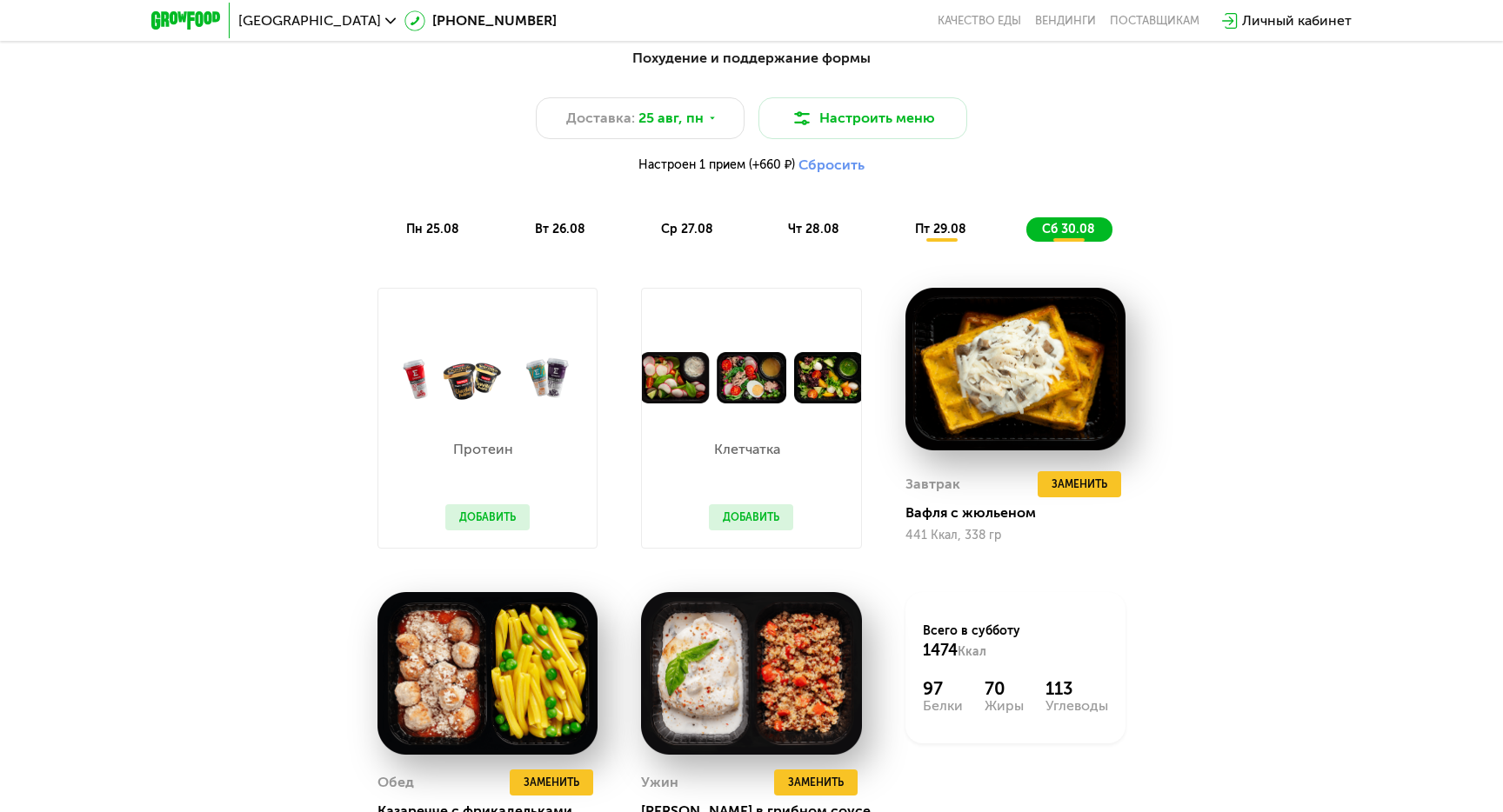
click at [771, 508] on button "Добавить" at bounding box center [752, 517] width 85 height 26
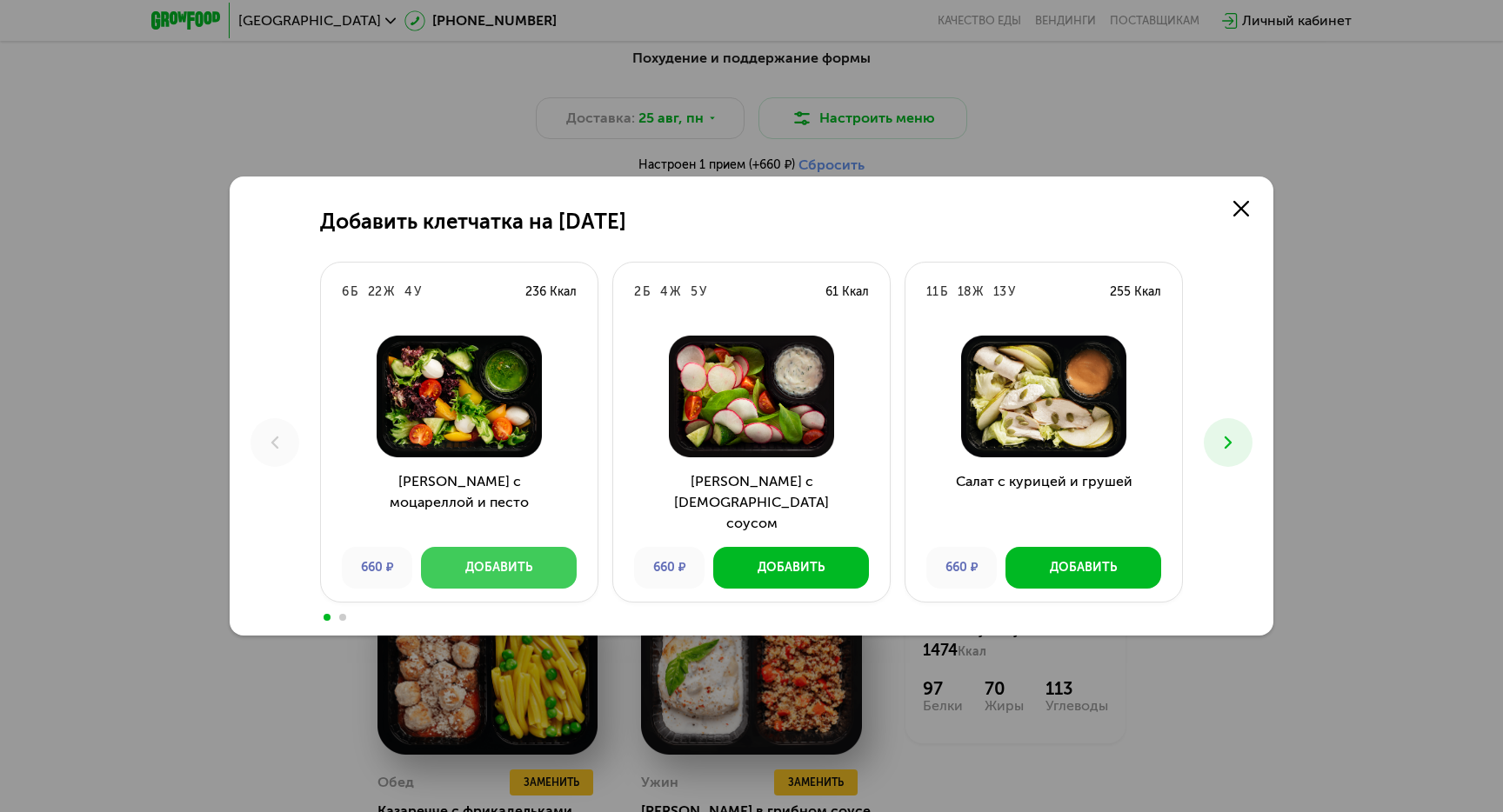
click at [533, 563] on button "Добавить" at bounding box center [499, 567] width 156 height 41
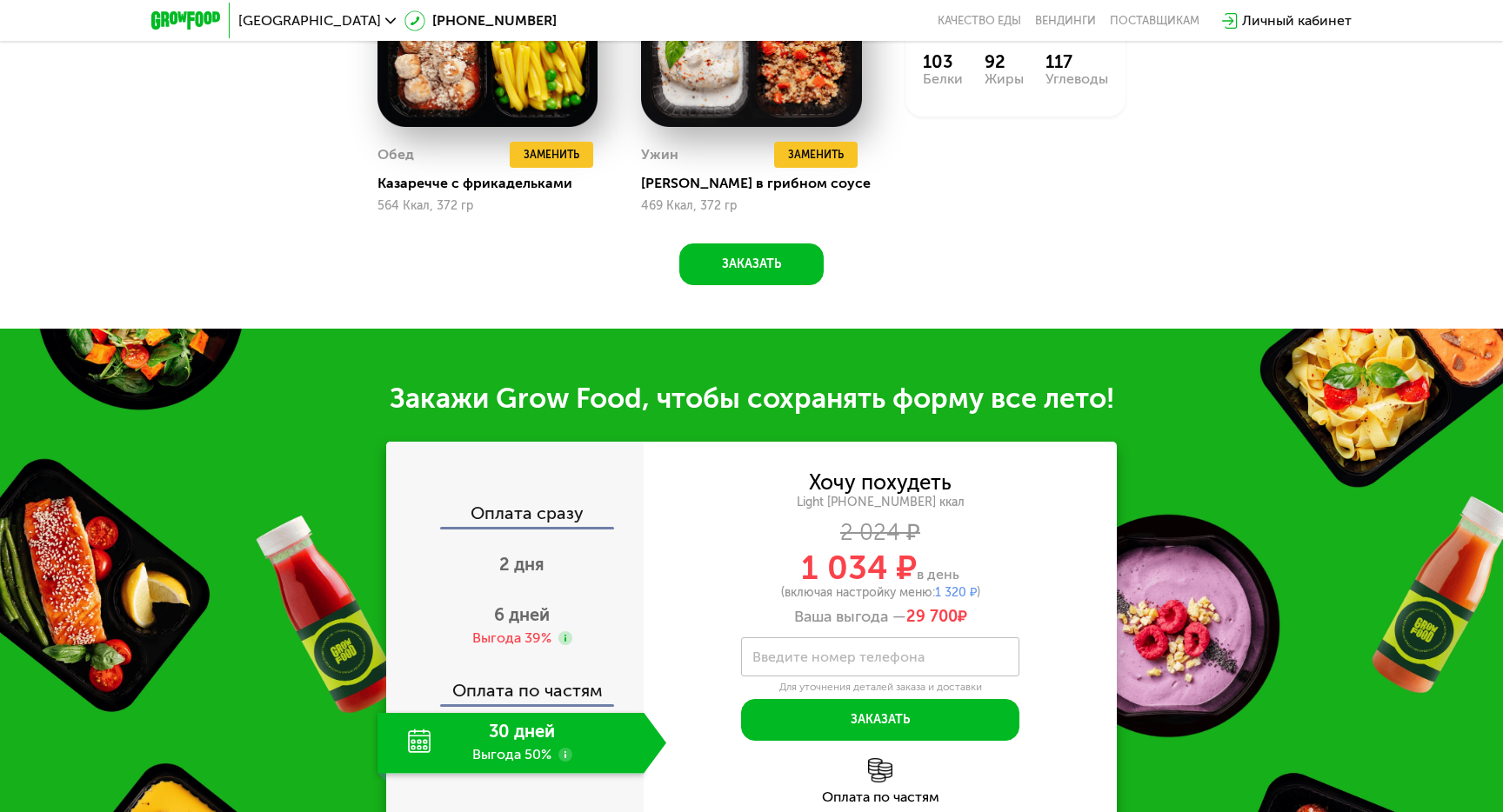
scroll to position [1752, 0]
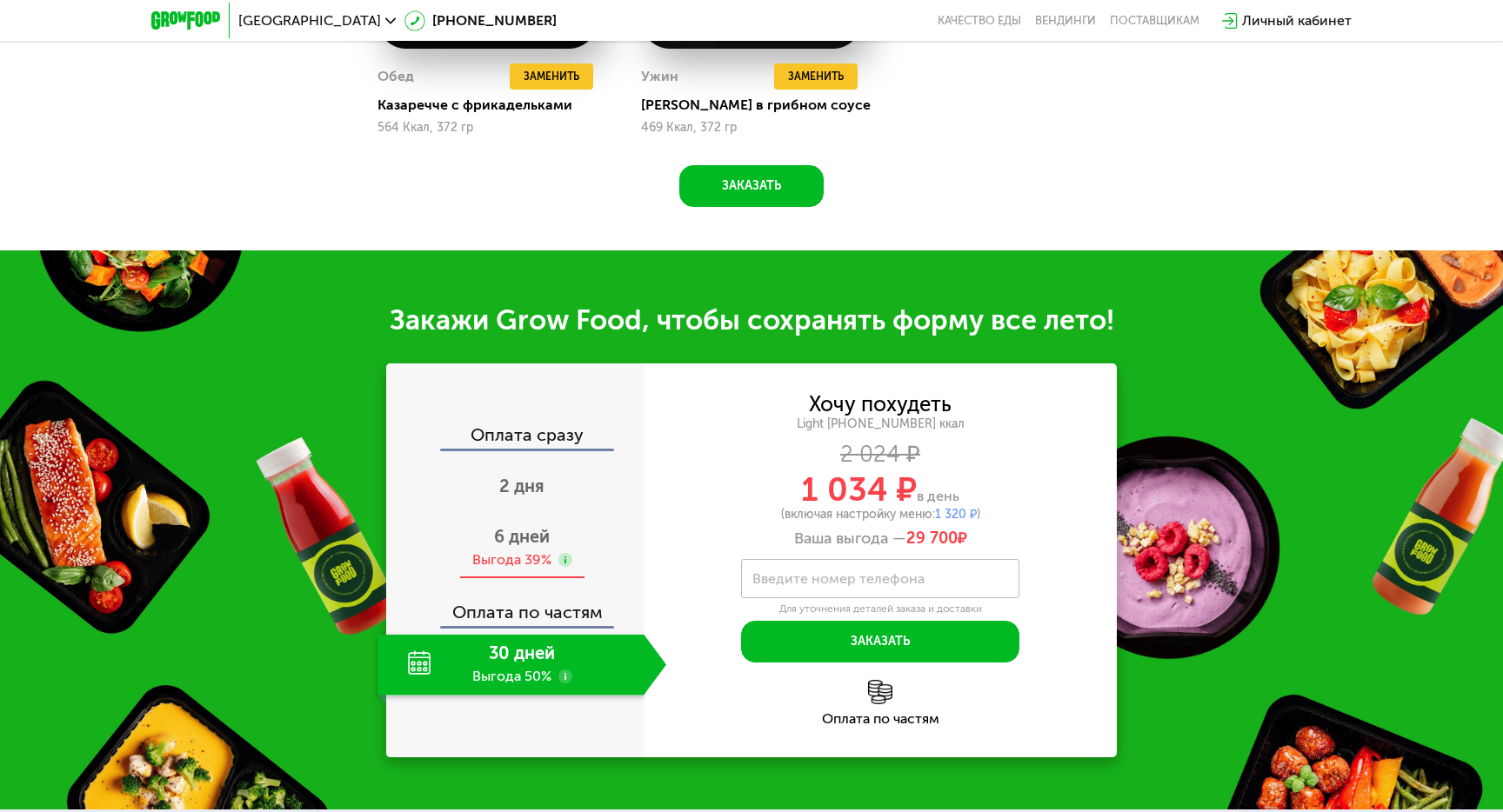
click at [520, 534] on span "6 дней" at bounding box center [522, 537] width 56 height 21
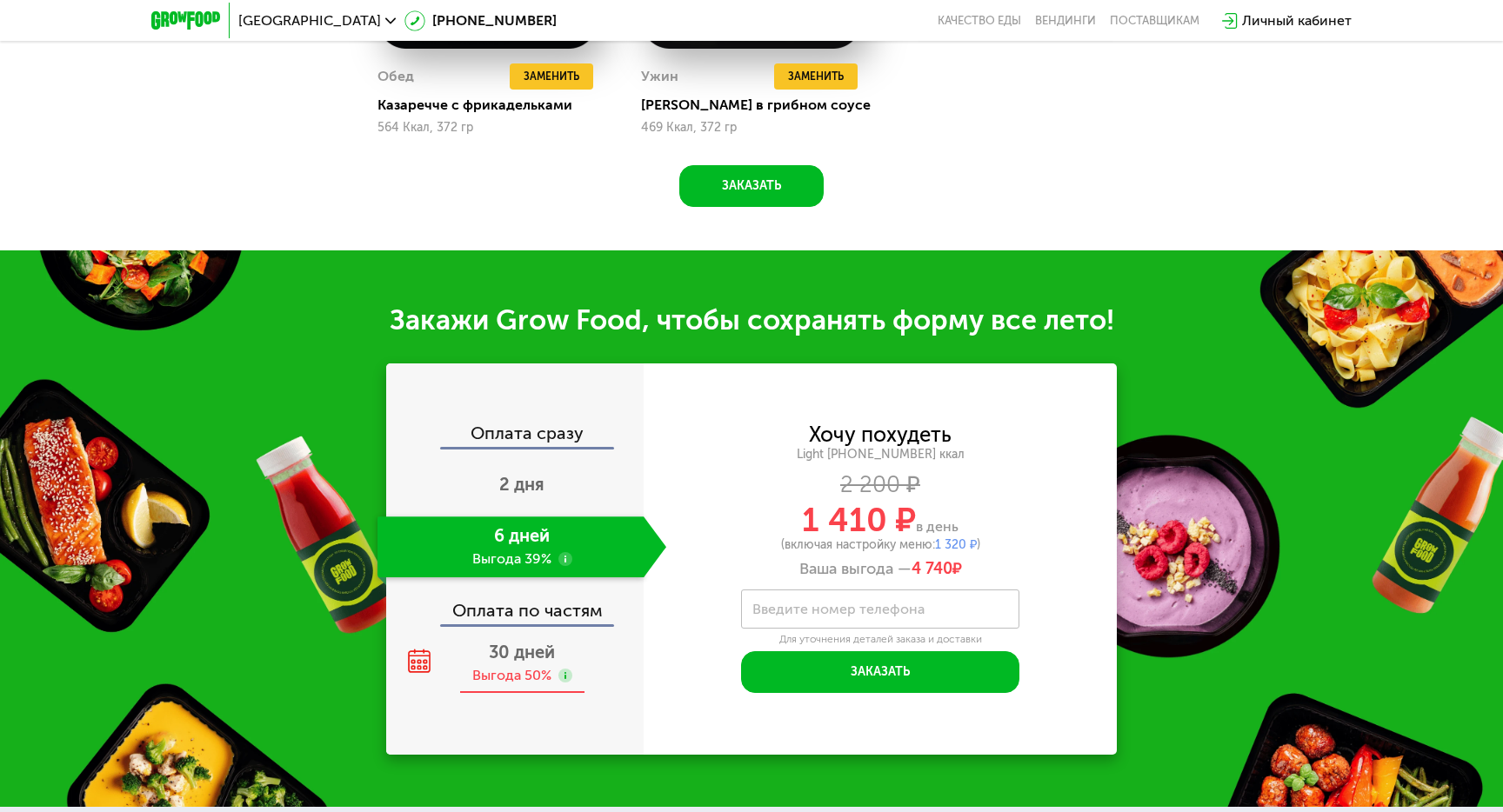
click at [525, 642] on span "30 дней" at bounding box center [521, 652] width 66 height 21
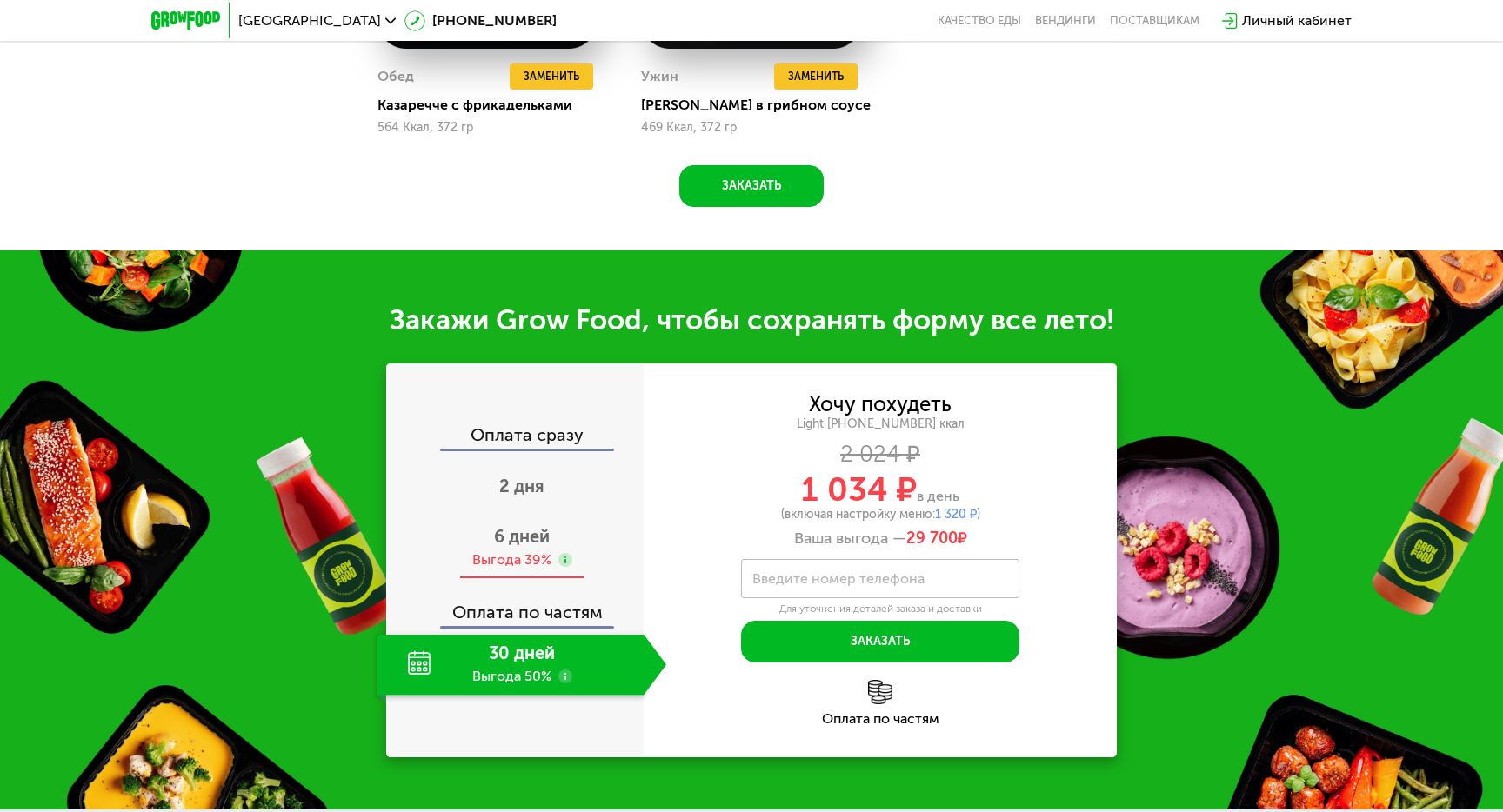
click at [511, 533] on span "6 дней" at bounding box center [522, 537] width 56 height 21
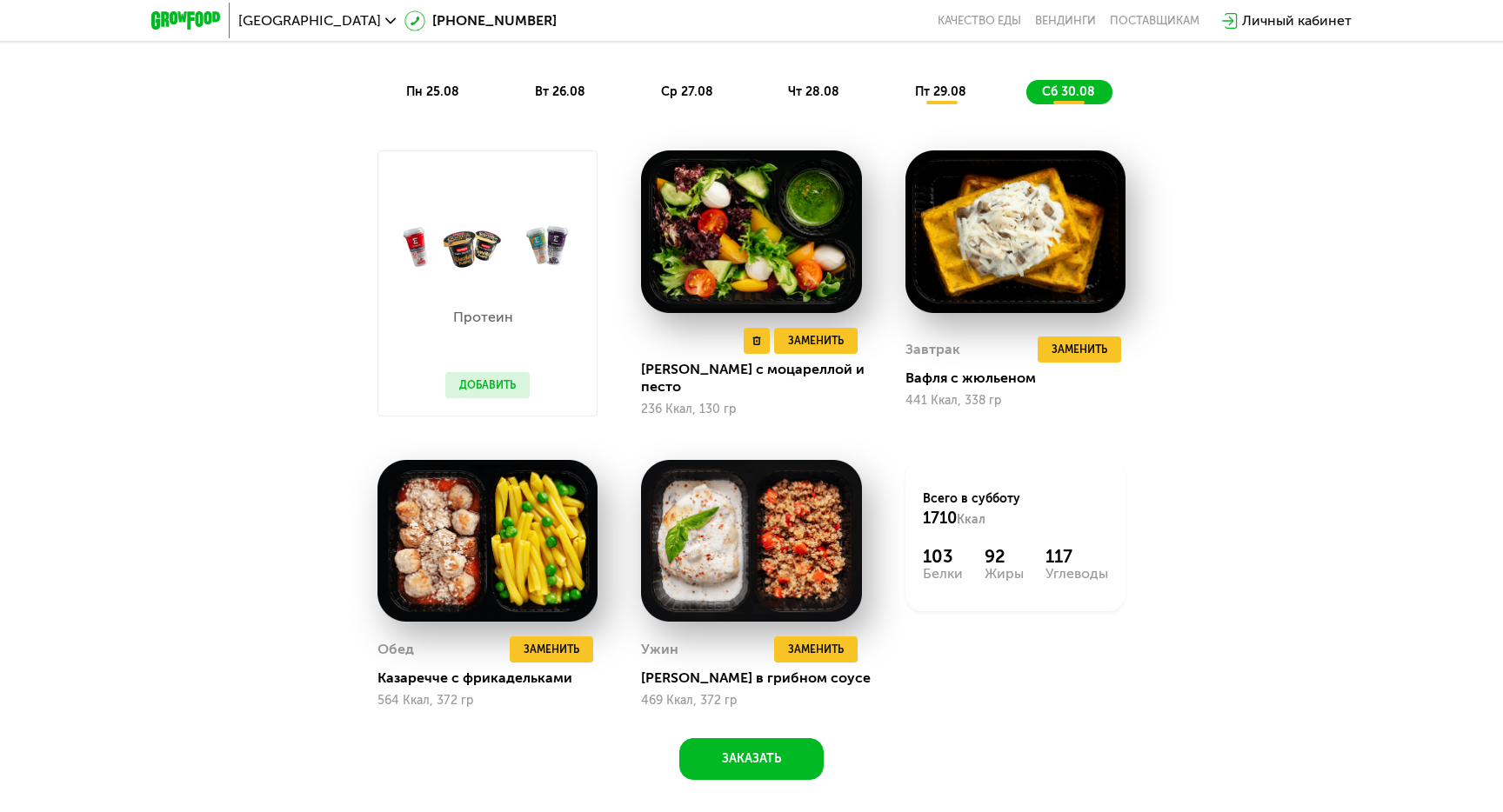
scroll to position [1161, 0]
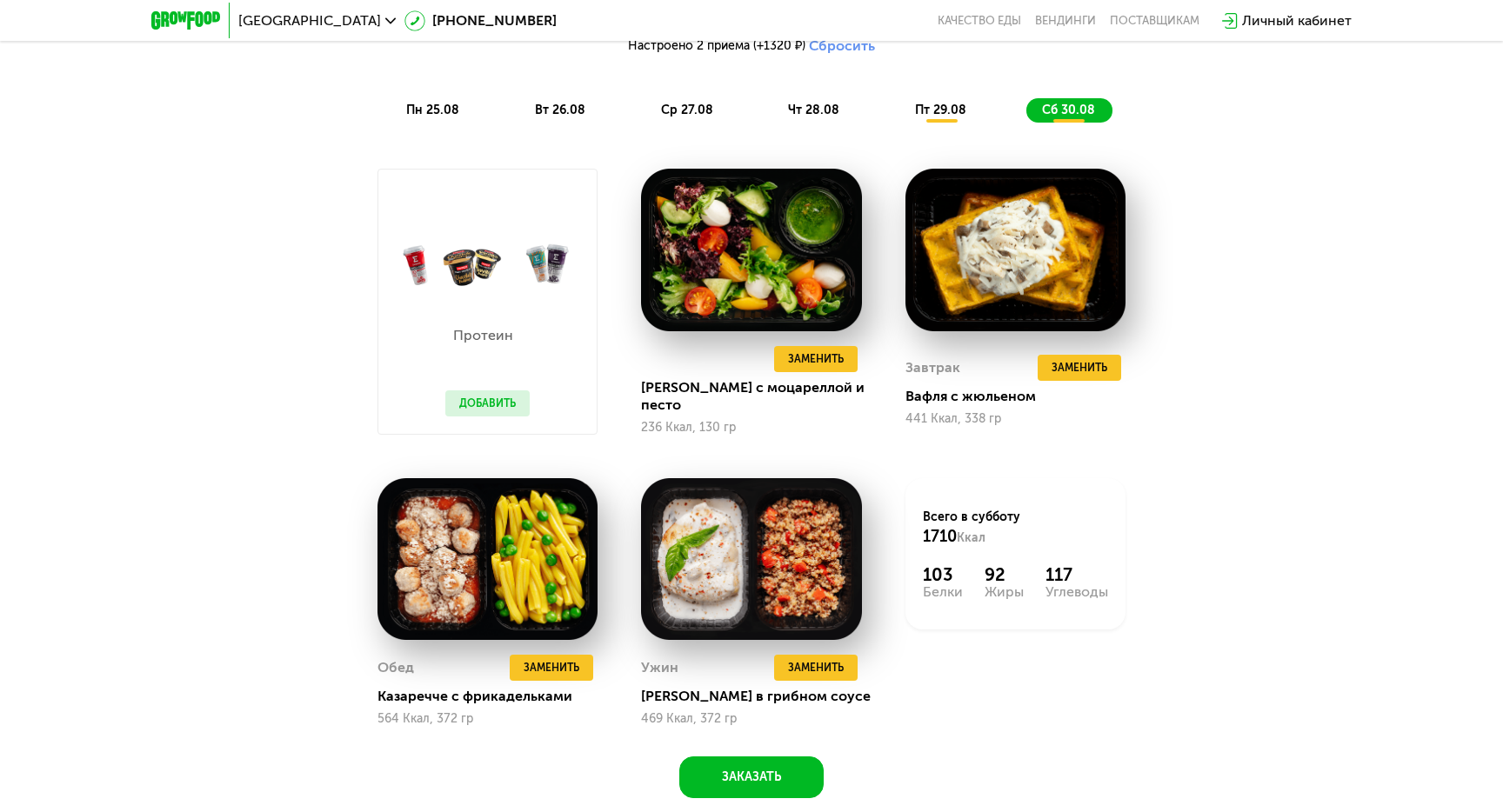
click at [445, 105] on span "пн 25.08" at bounding box center [433, 110] width 53 height 14
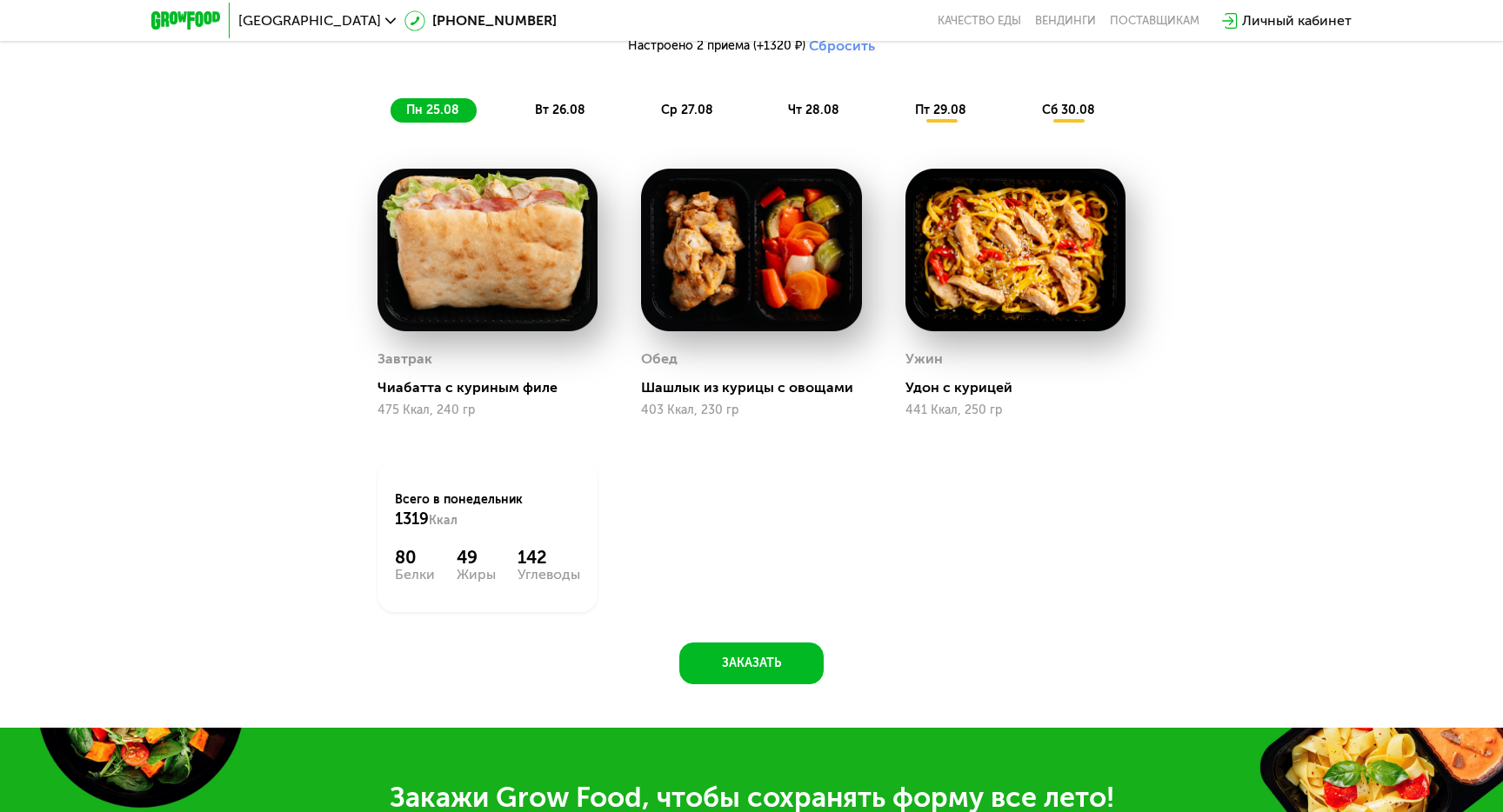
scroll to position [1069, 0]
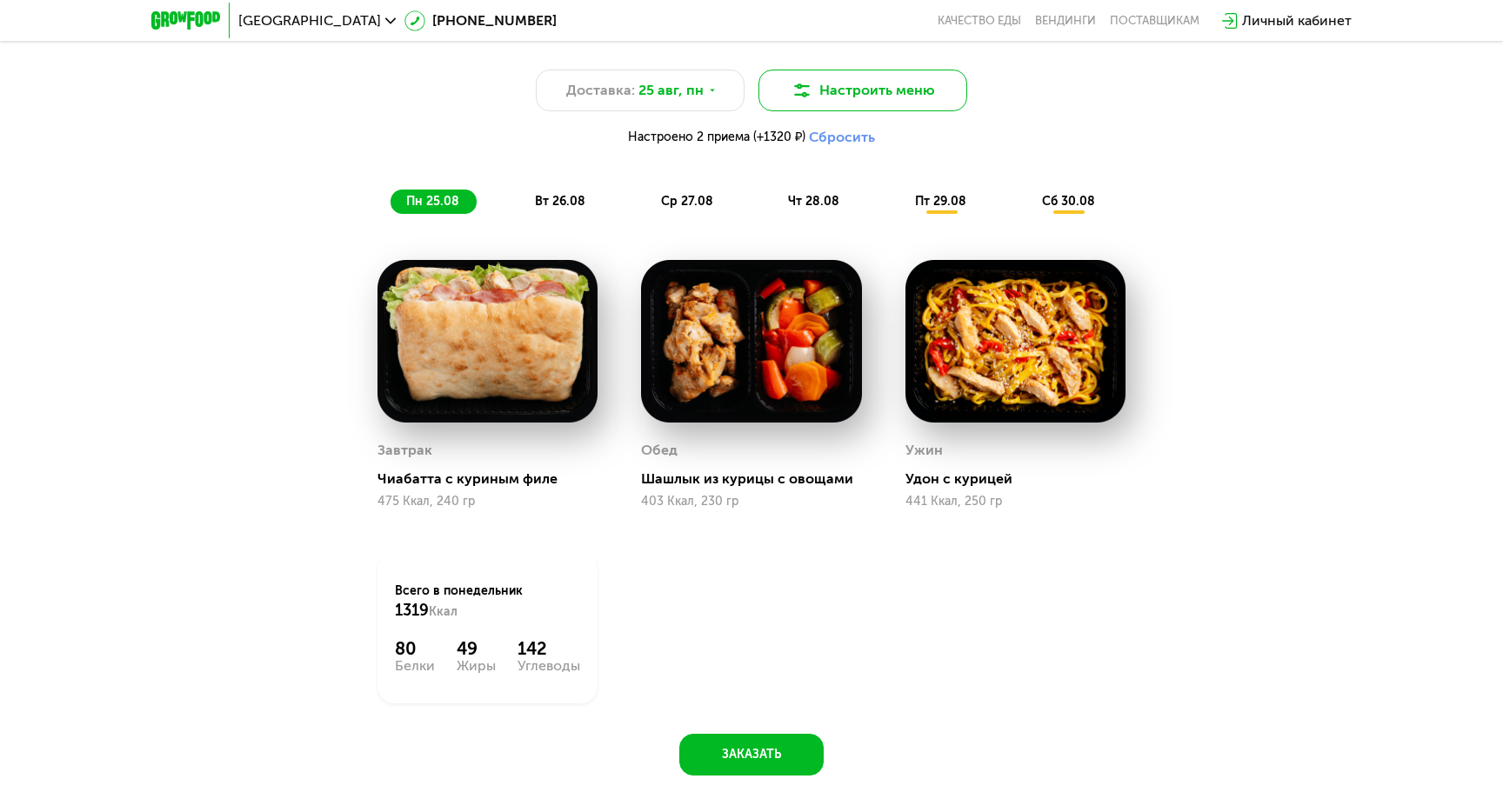
click at [880, 101] on button "Настроить меню" at bounding box center [862, 90] width 209 height 41
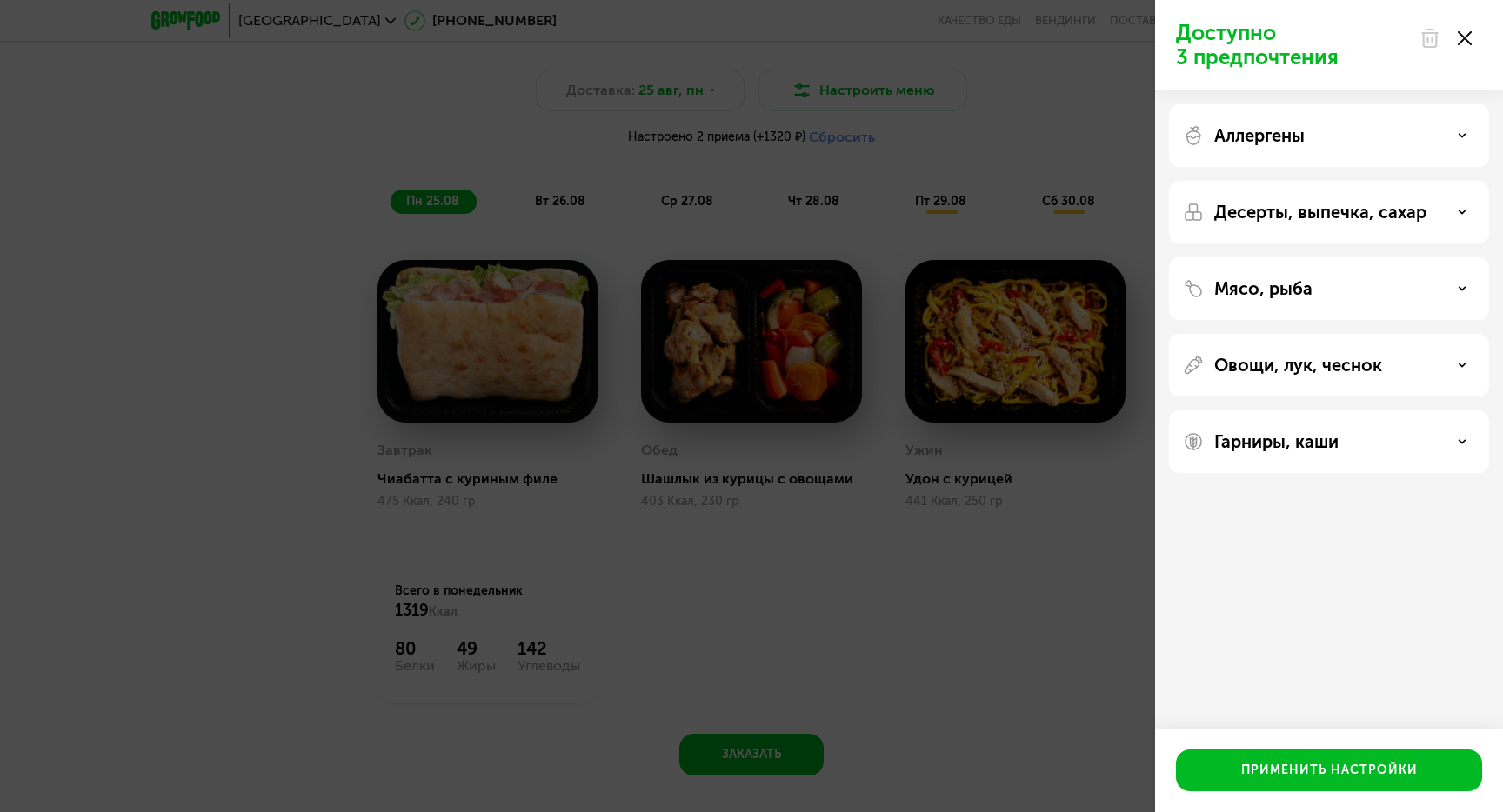
click at [1320, 334] on div "Мясо, рыба" at bounding box center [1330, 365] width 320 height 63
click at [1321, 292] on div "Мясо, рыба" at bounding box center [1329, 289] width 292 height 21
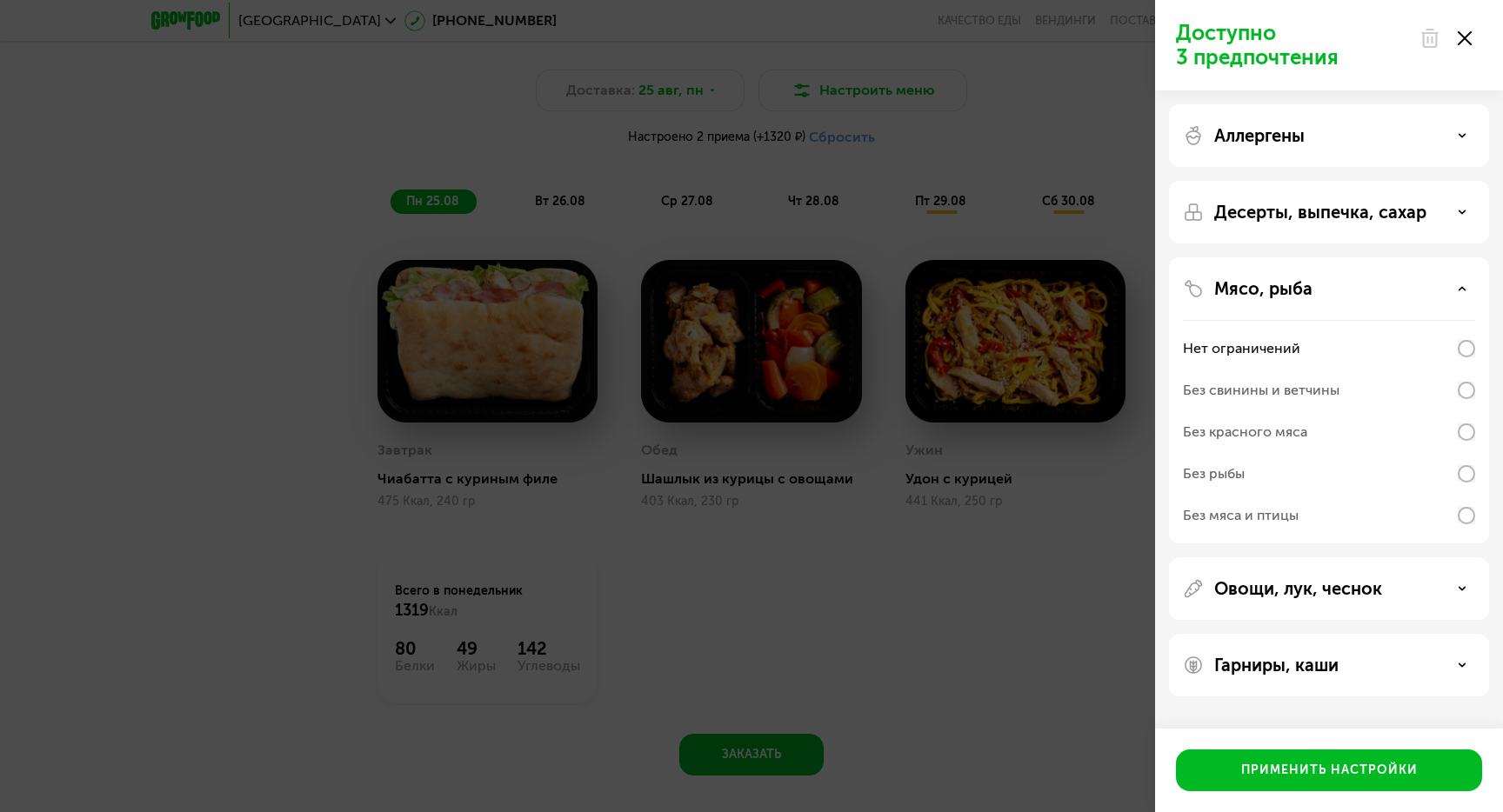
click at [1300, 594] on p "Овощи, лук, чеснок" at bounding box center [1299, 589] width 168 height 21
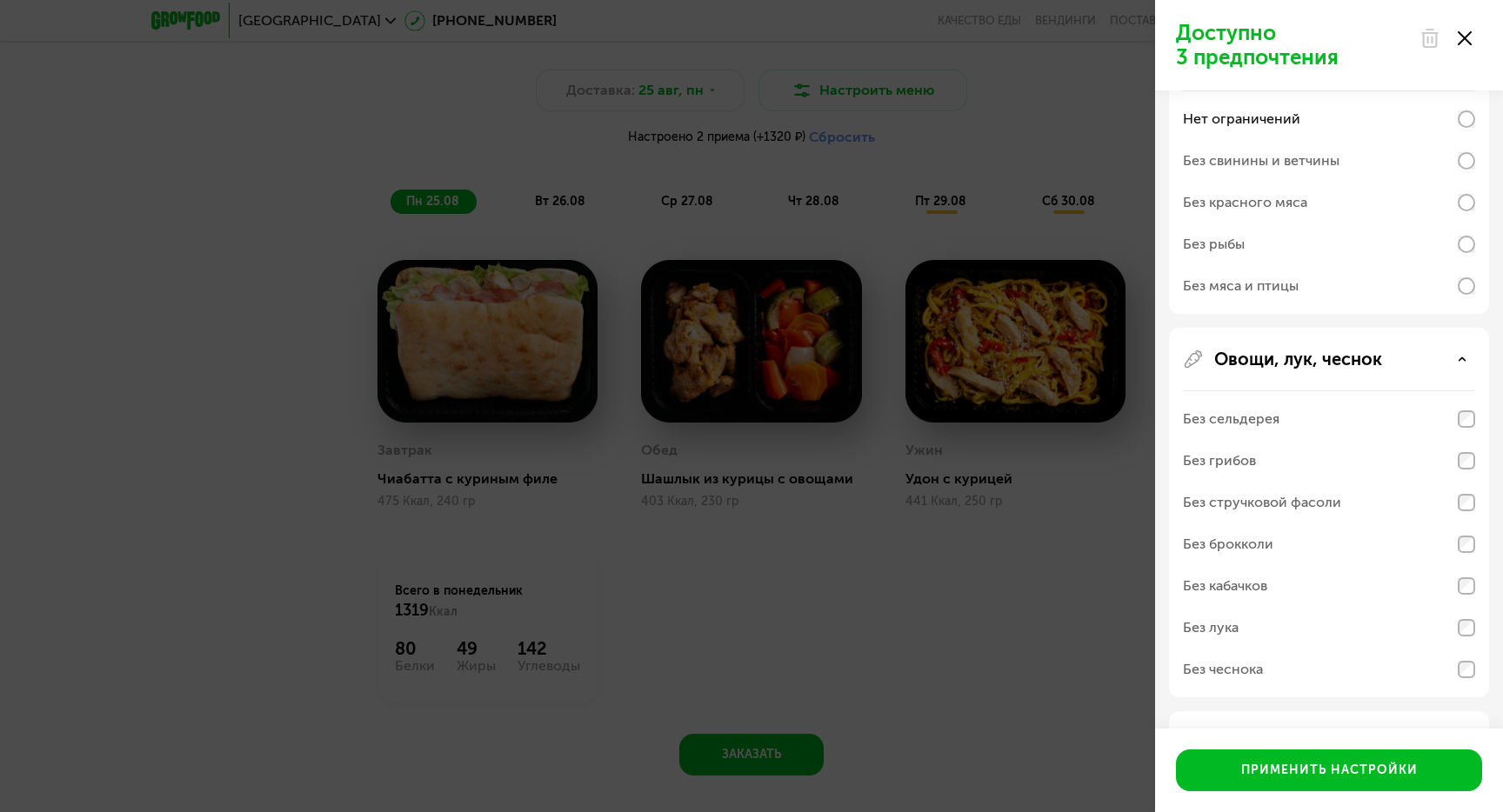
scroll to position [292, 0]
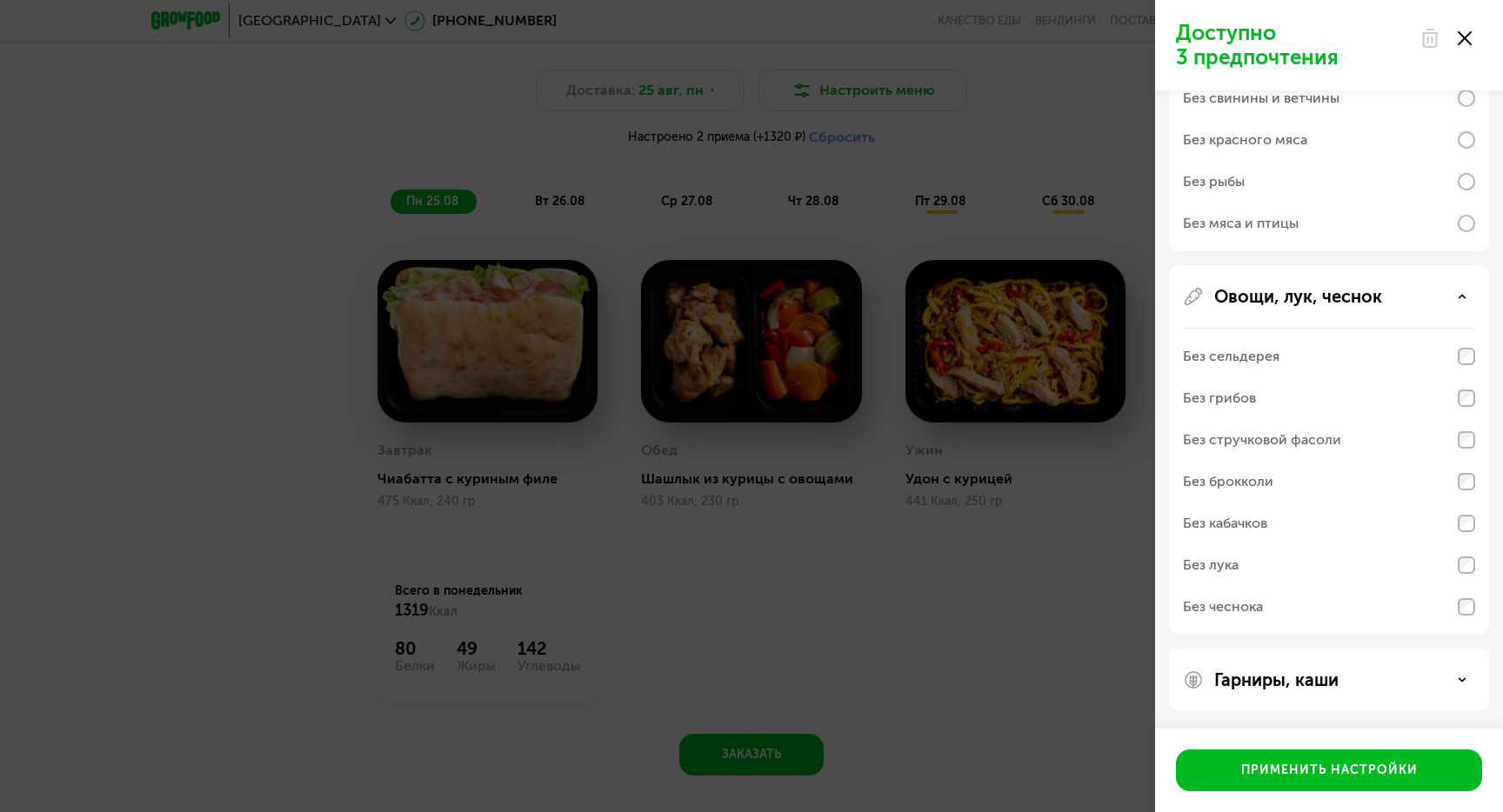
click at [1319, 691] on div "Гарниры, каши" at bounding box center [1330, 680] width 320 height 63
click at [1321, 677] on p "Гарниры, каши" at bounding box center [1277, 680] width 124 height 21
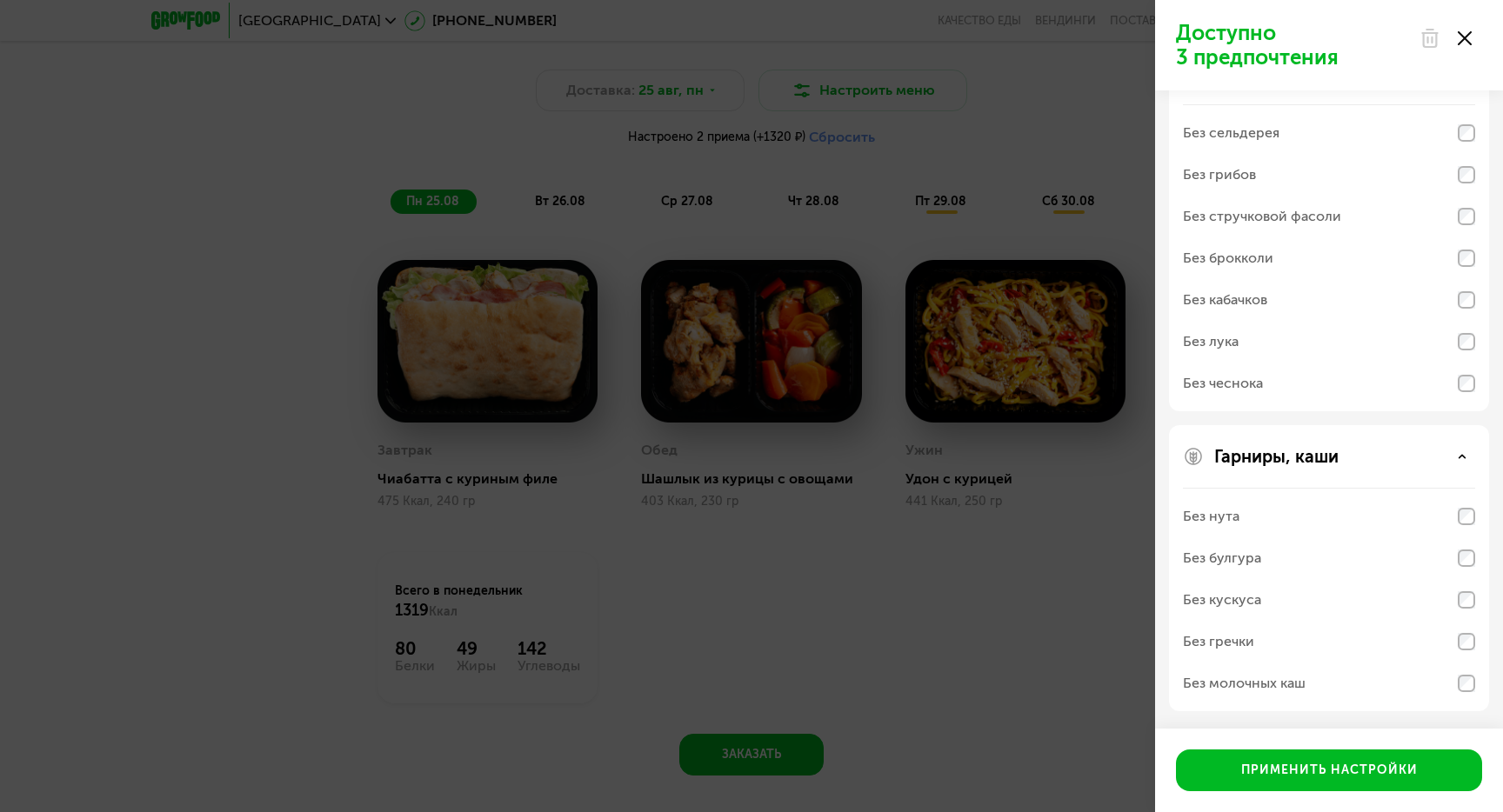
click at [1470, 46] on div at bounding box center [1446, 39] width 73 height 35
click at [1469, 40] on icon at bounding box center [1464, 39] width 13 height 13
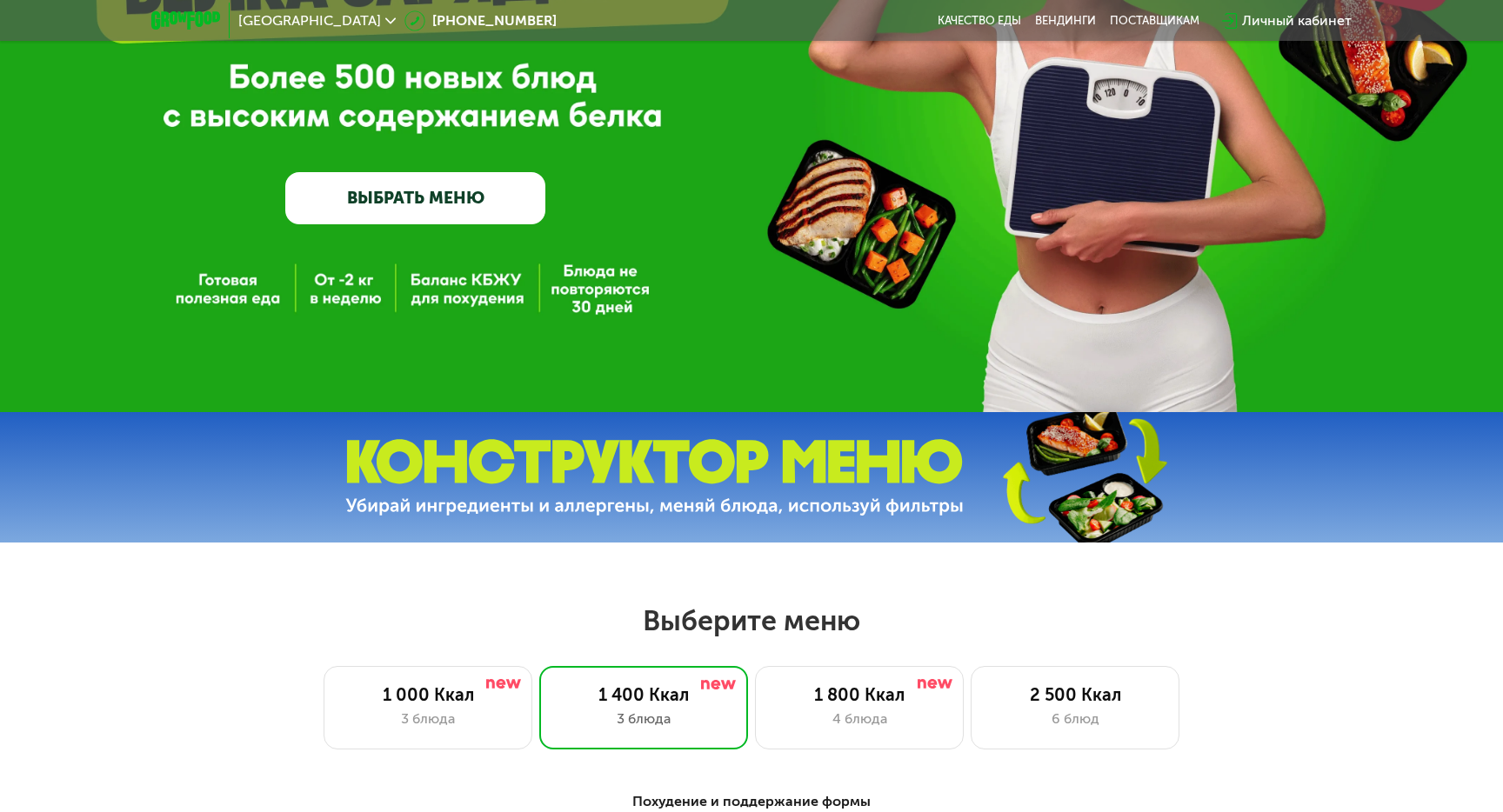
scroll to position [443, 0]
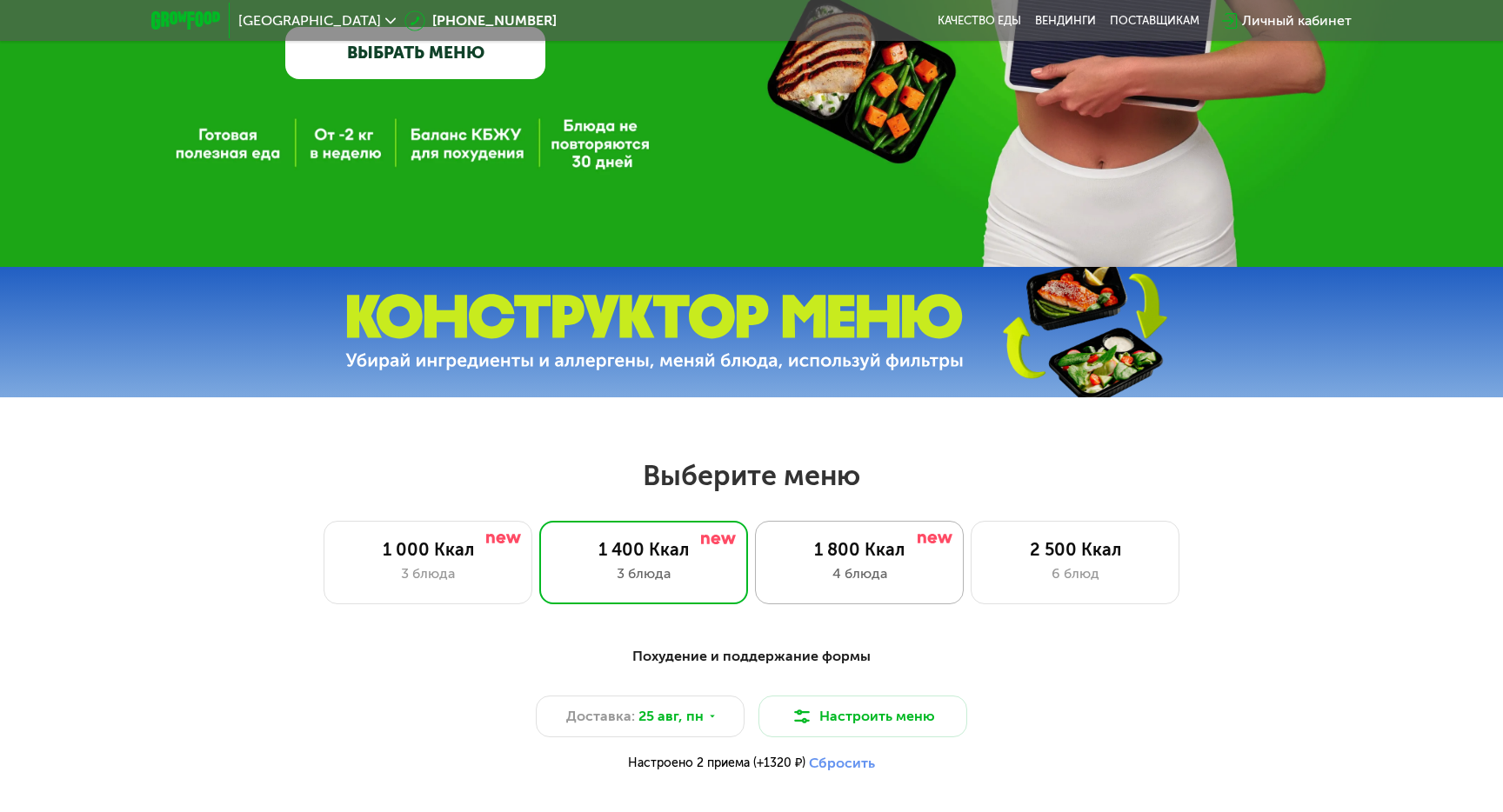
click at [864, 542] on div "1 800 Ккал" at bounding box center [859, 550] width 172 height 21
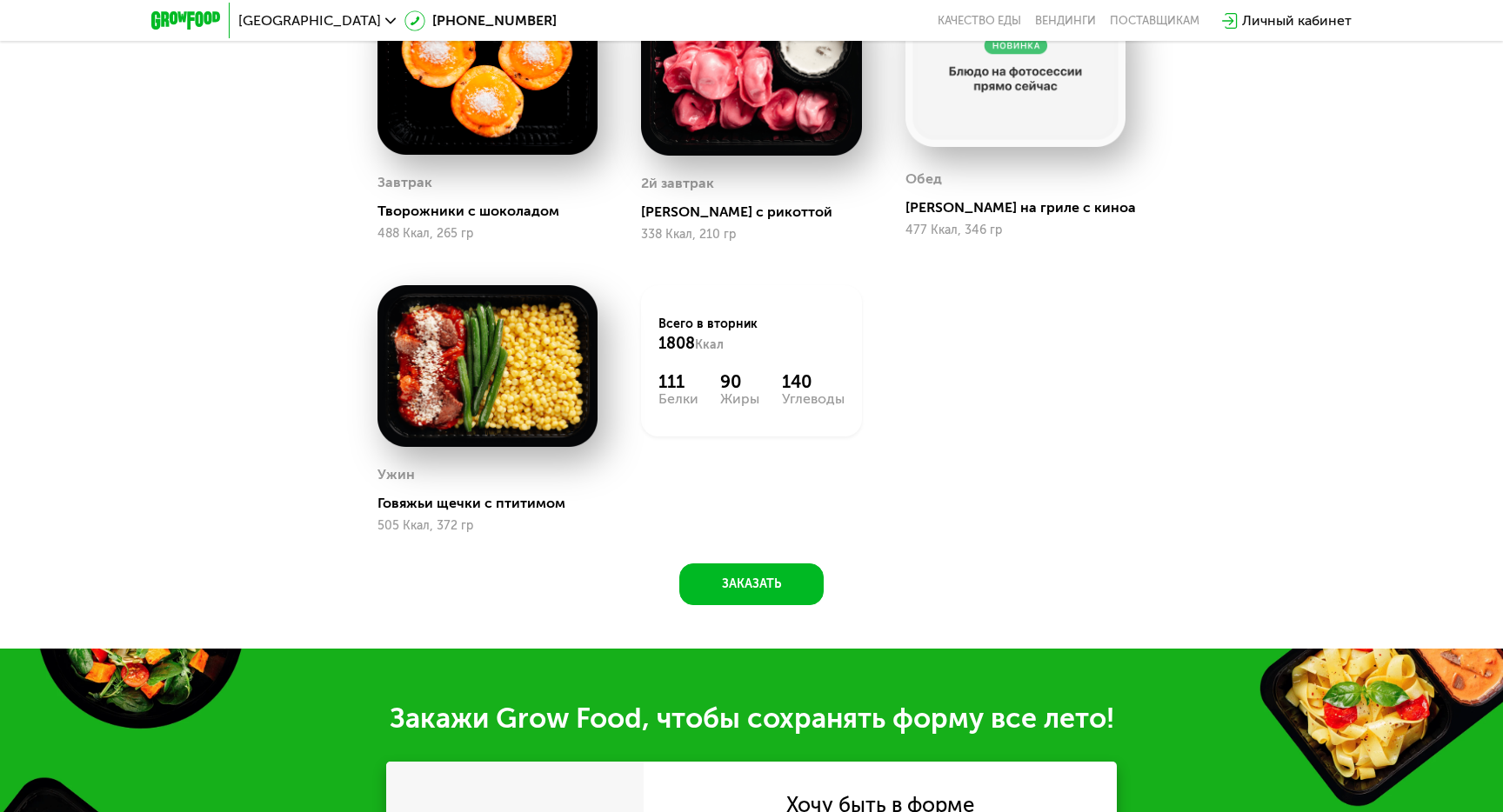
scroll to position [968, 0]
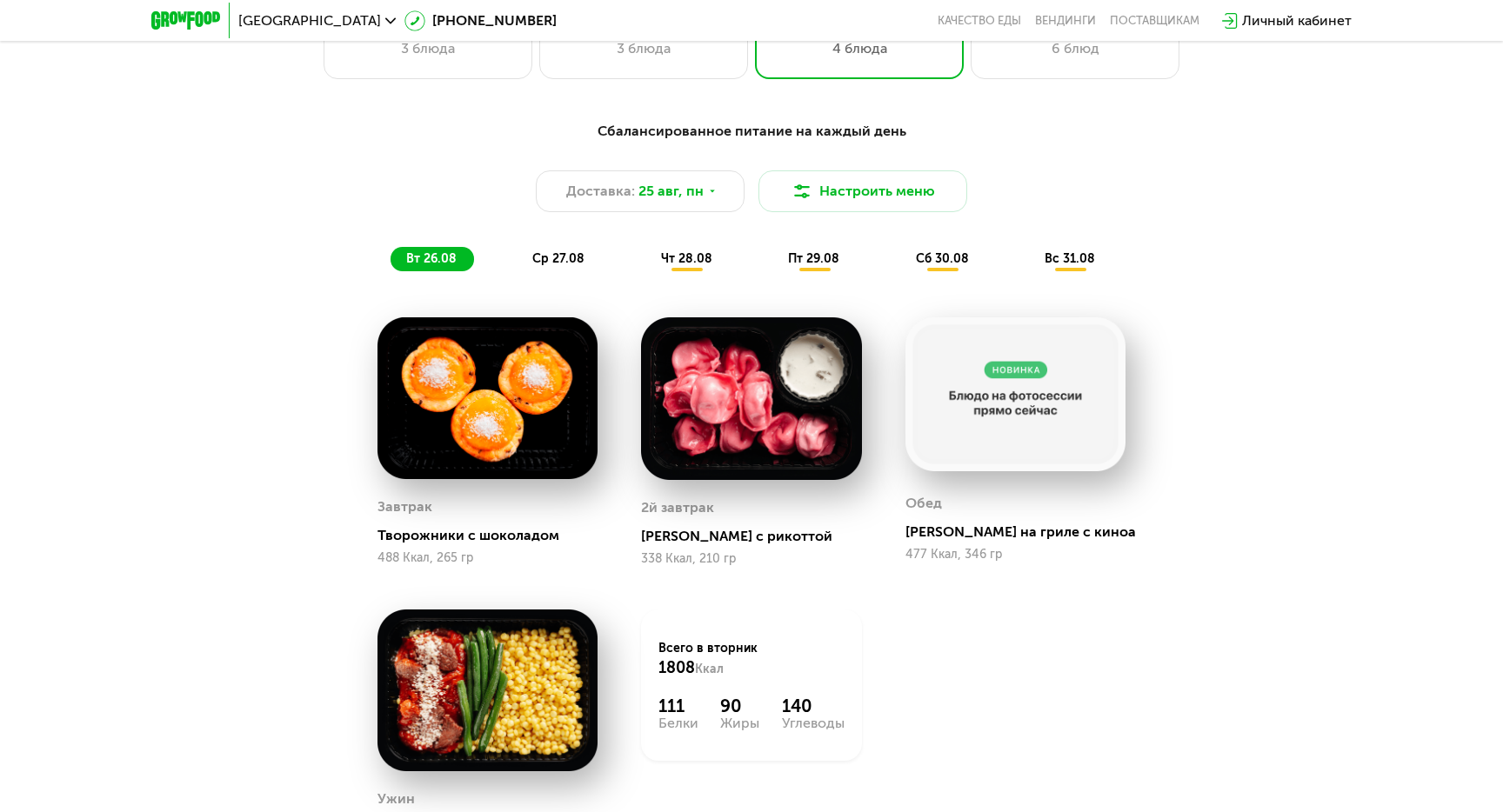
click at [568, 259] on span "ср 27.08" at bounding box center [559, 258] width 52 height 14
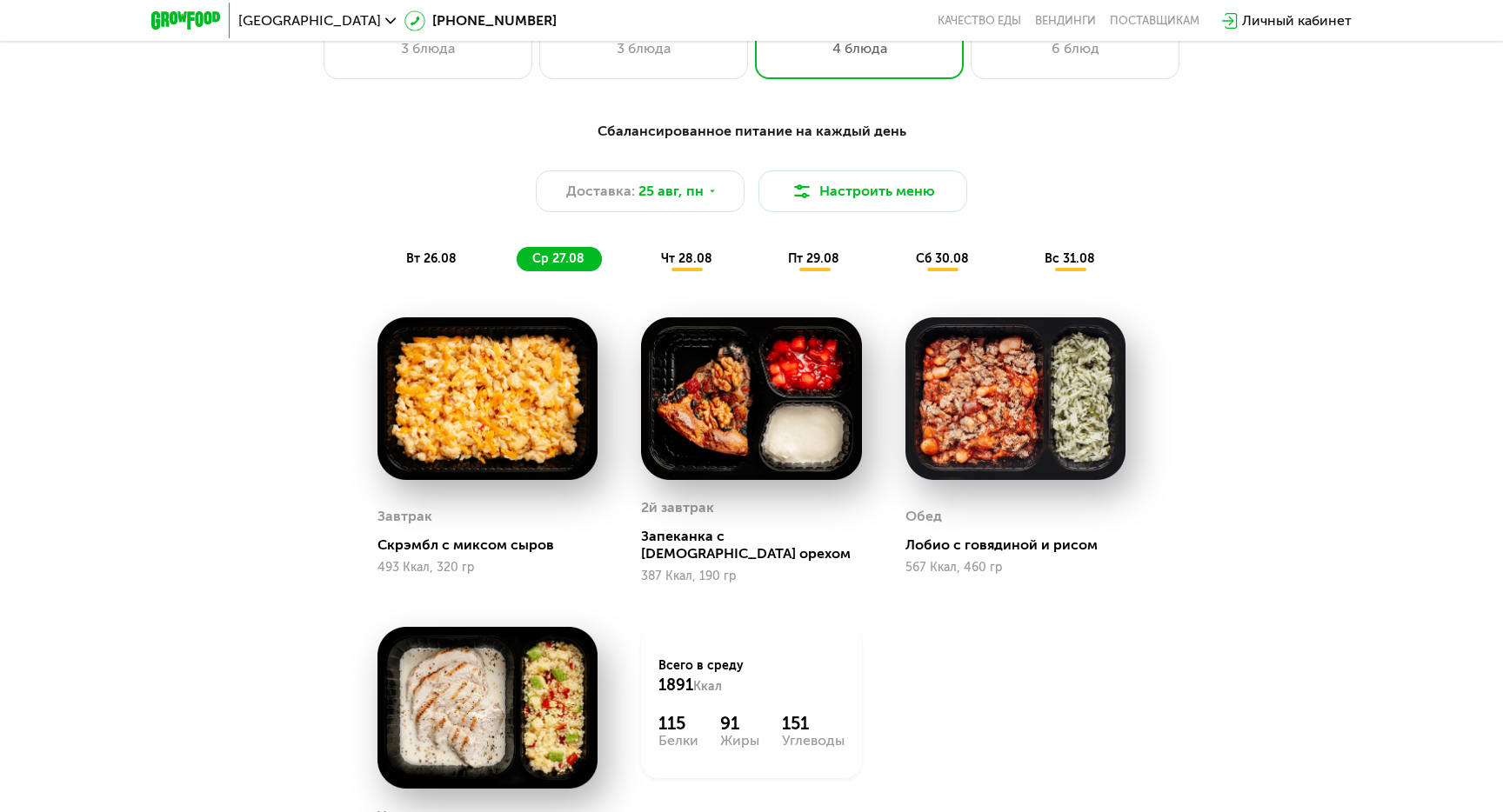
scroll to position [1078, 0]
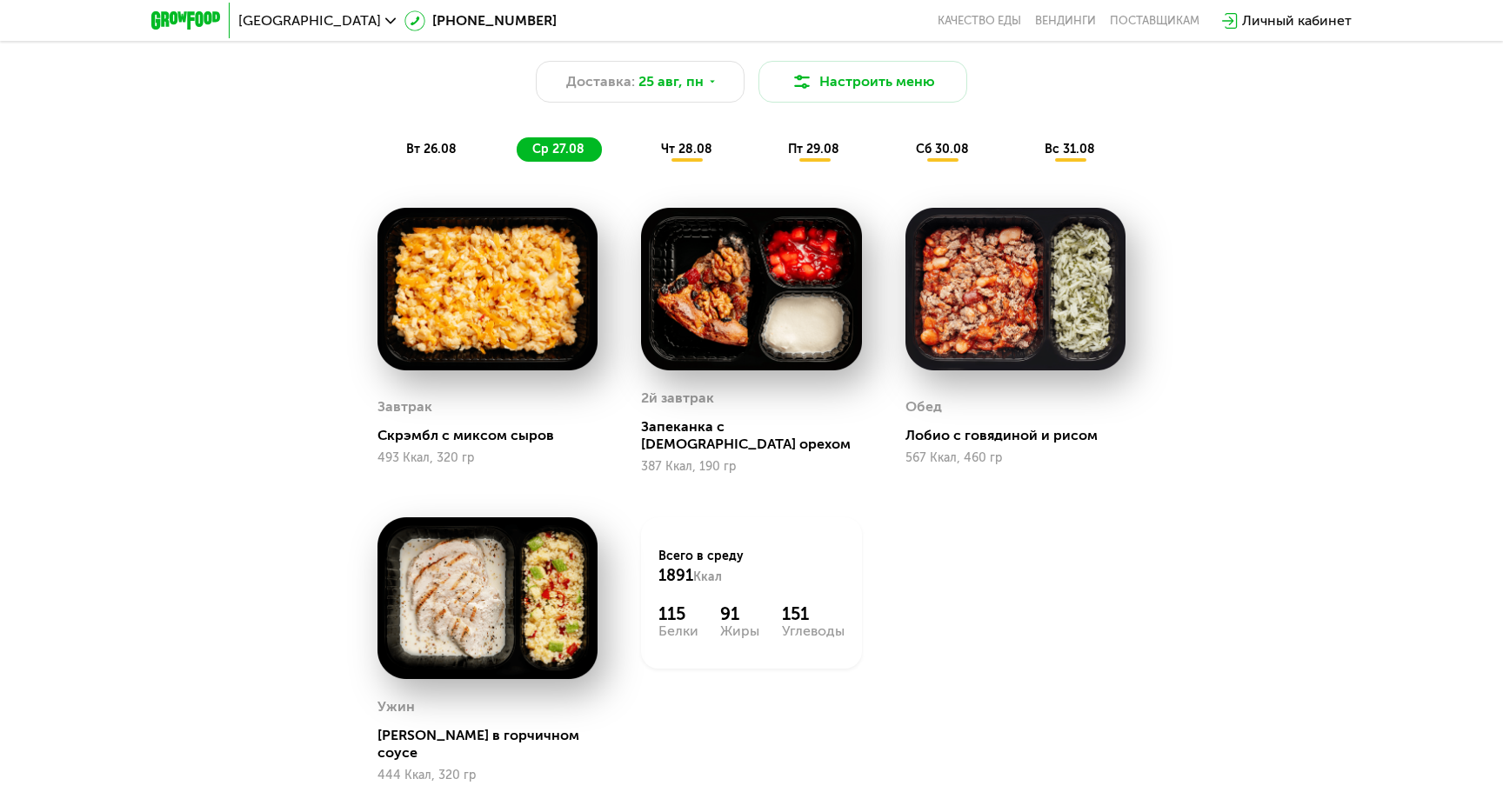
click at [700, 156] on span "чт 28.08" at bounding box center [686, 148] width 51 height 14
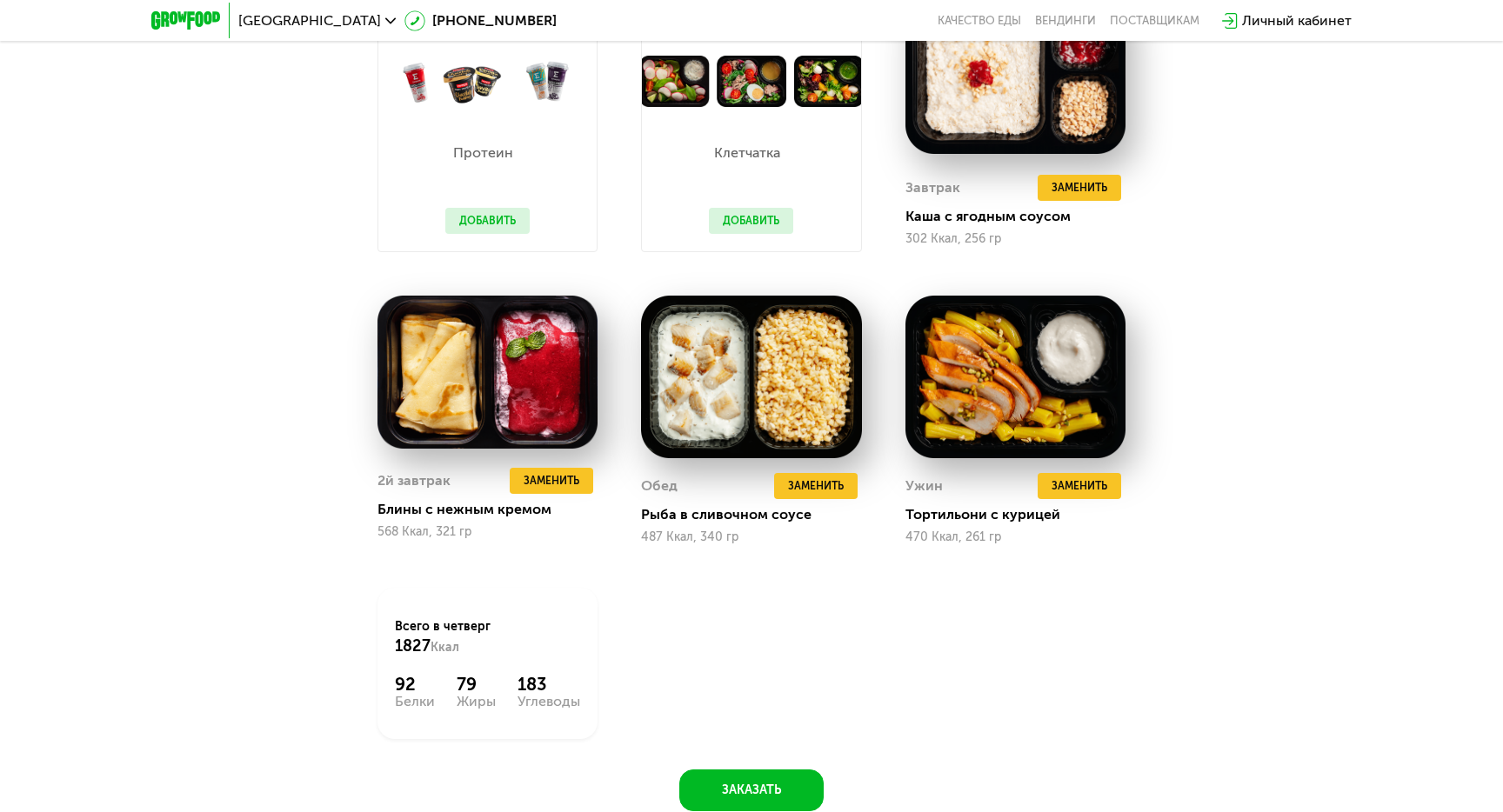
scroll to position [1296, 0]
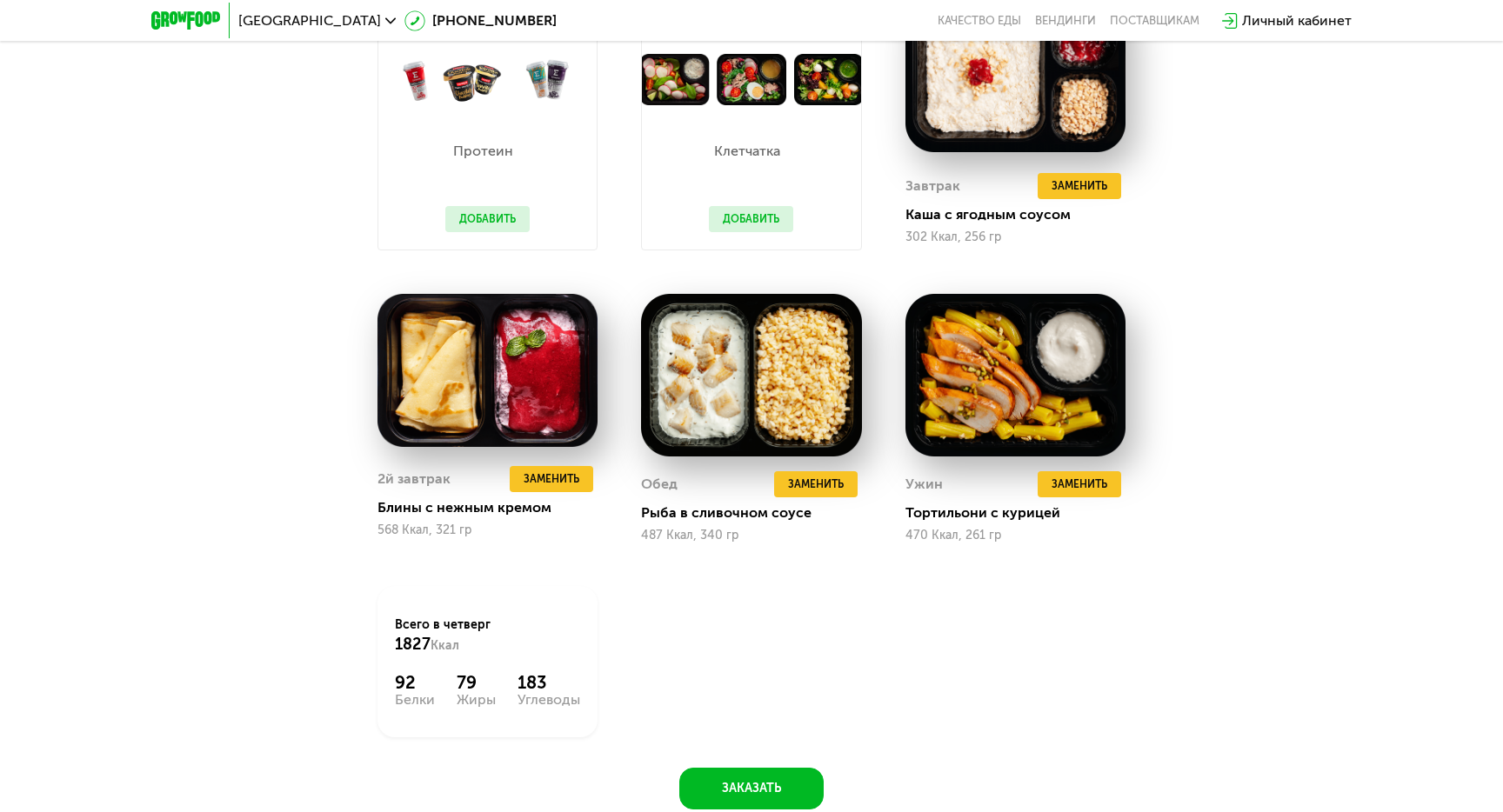
click at [738, 223] on button "Добавить" at bounding box center [752, 219] width 85 height 26
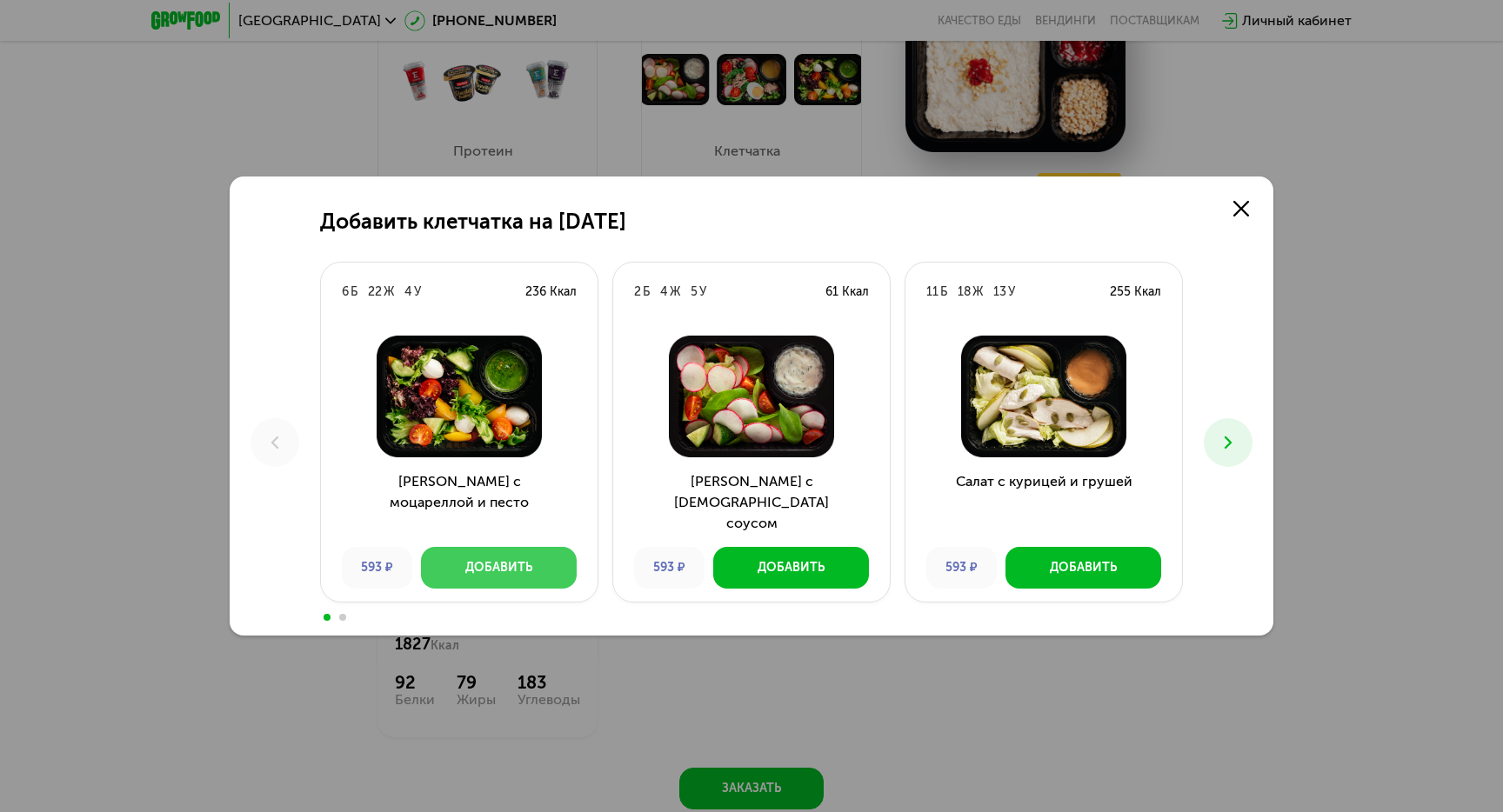
click at [497, 587] on button "Добавить" at bounding box center [499, 567] width 156 height 41
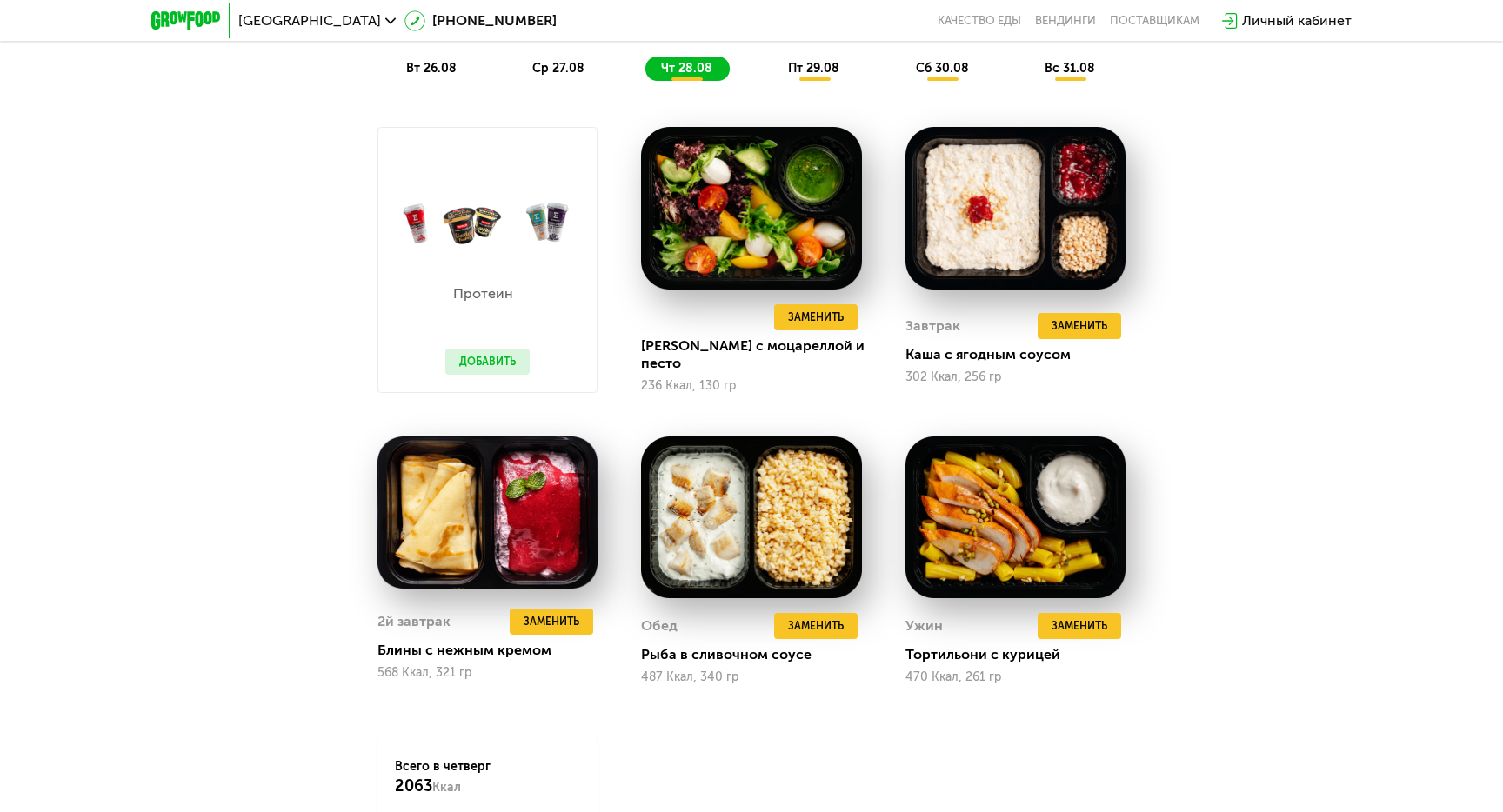
scroll to position [1148, 0]
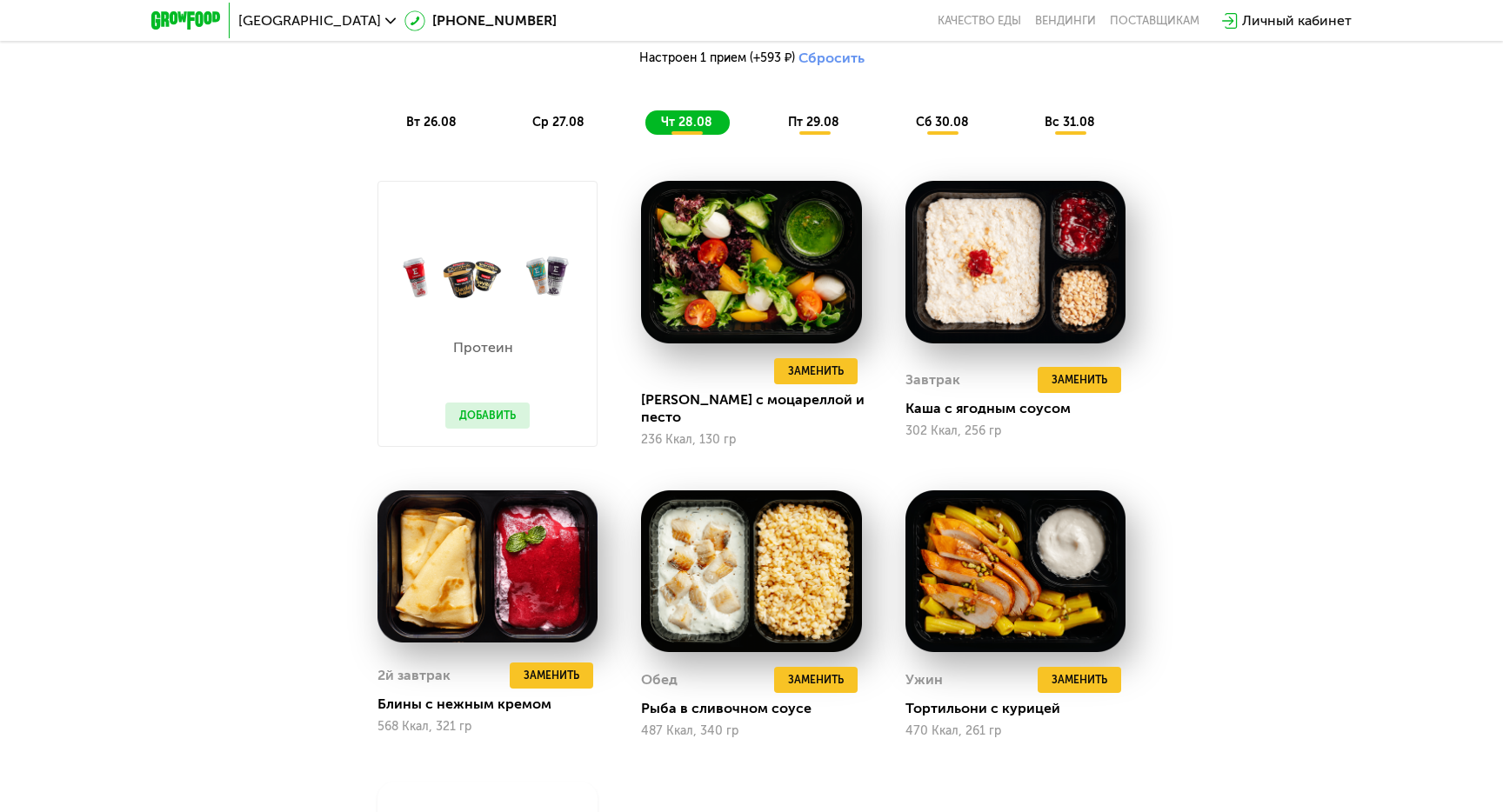
click at [831, 121] on span "пт 29.08" at bounding box center [813, 121] width 51 height 14
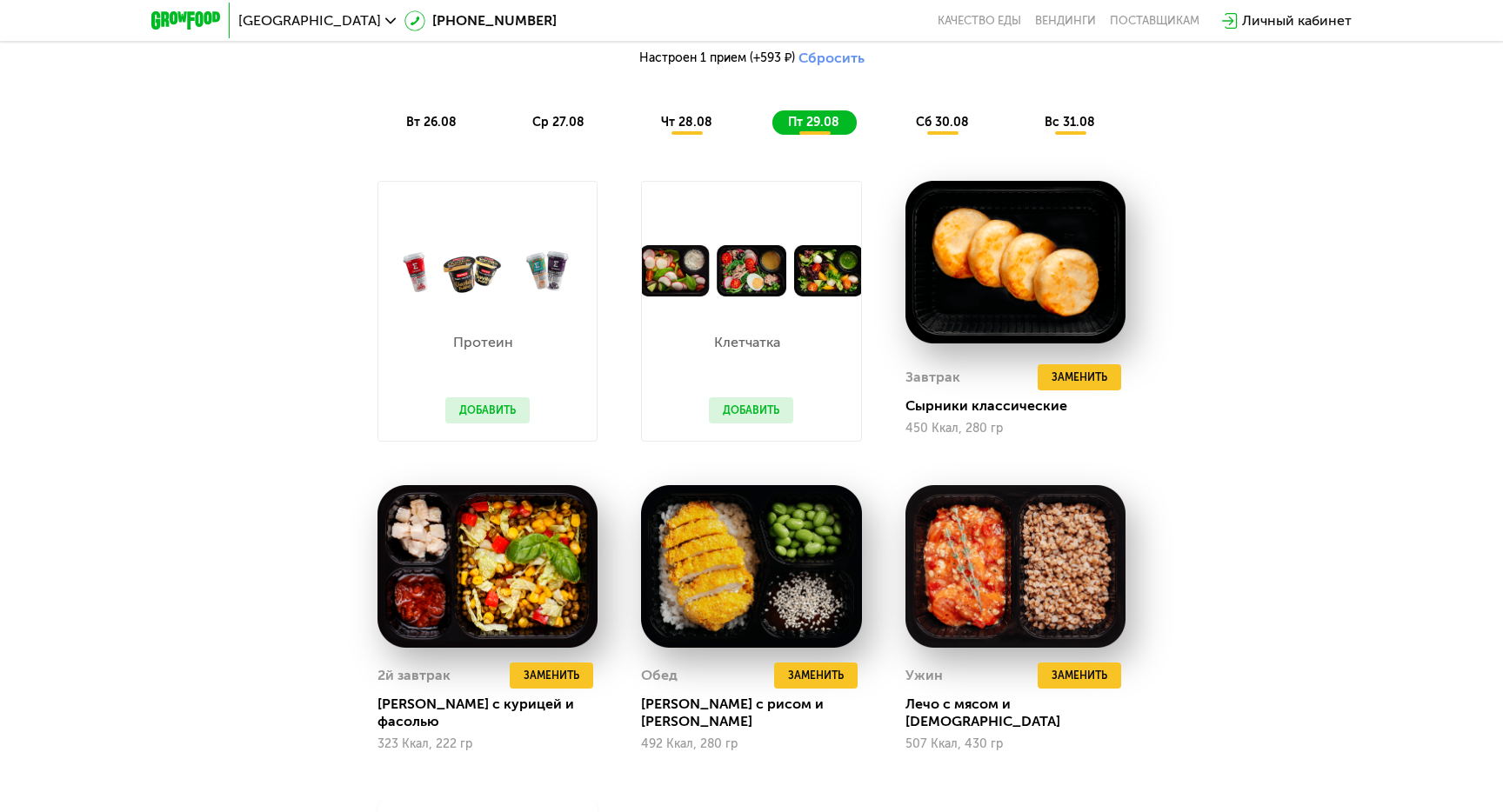
click at [1029, 133] on div "сб 30.08" at bounding box center [1070, 122] width 84 height 24
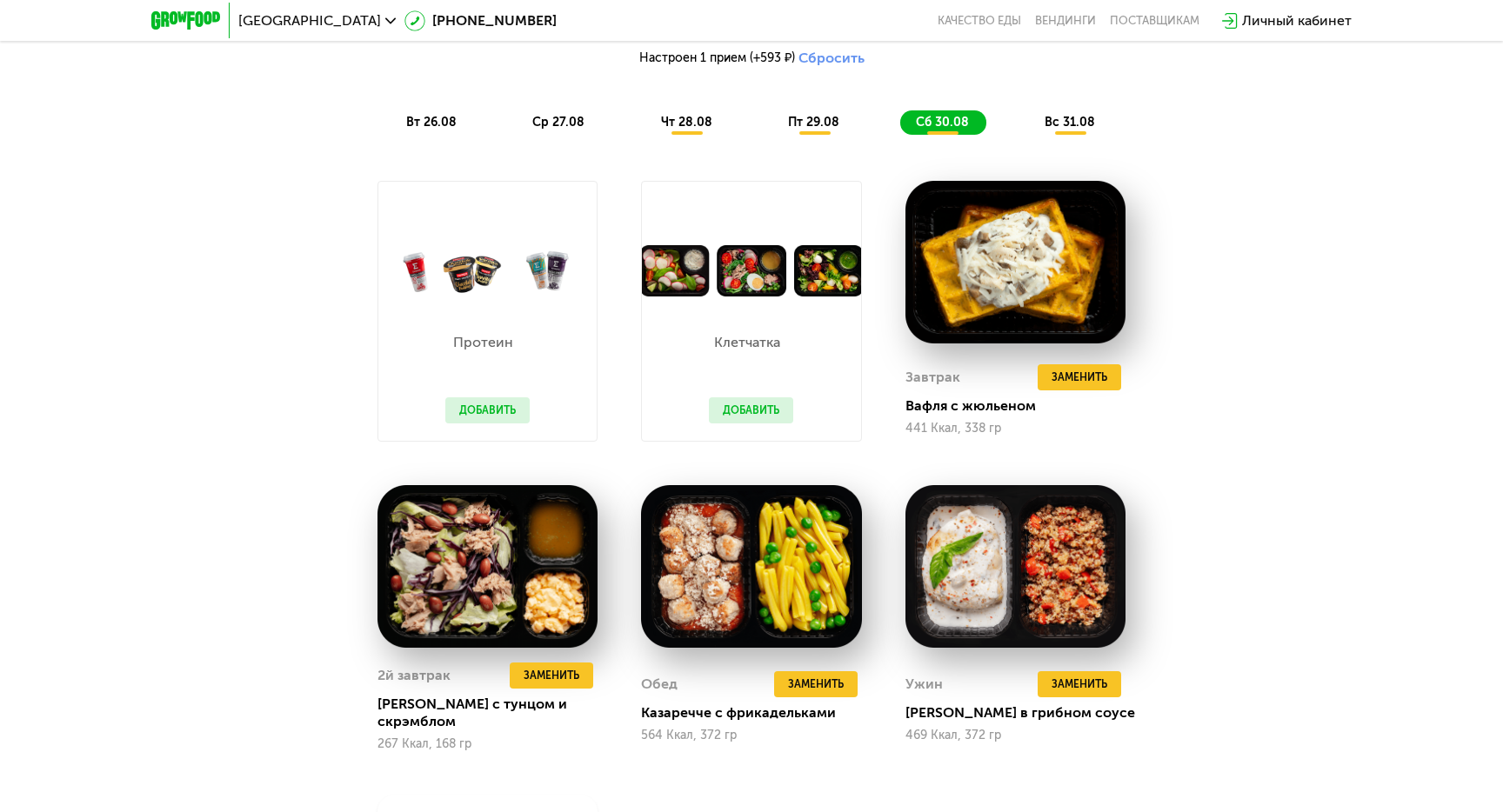
click at [1056, 125] on span "вс 31.08" at bounding box center [1070, 121] width 50 height 14
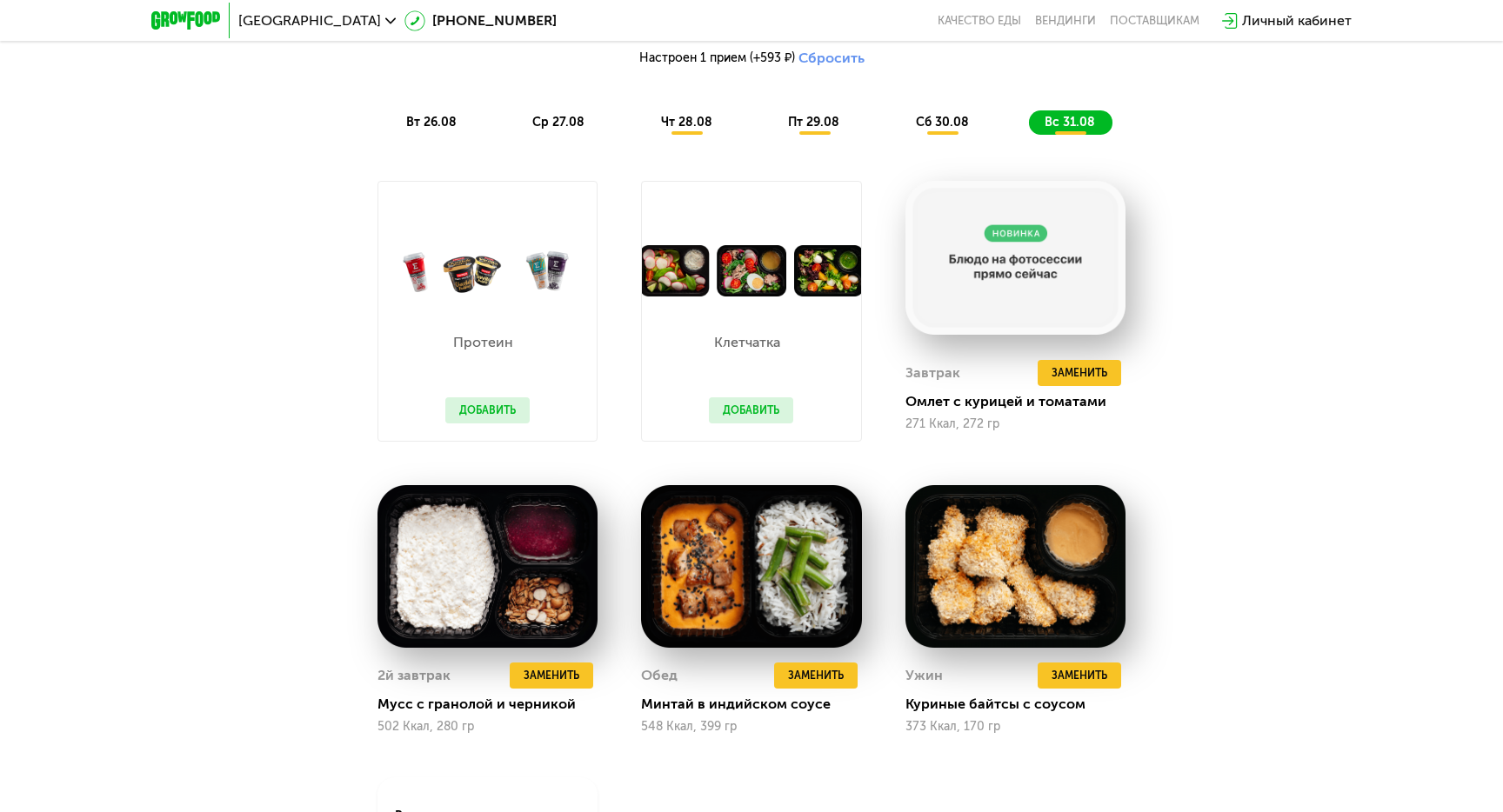
click at [847, 57] on button "Сбросить" at bounding box center [831, 58] width 66 height 17
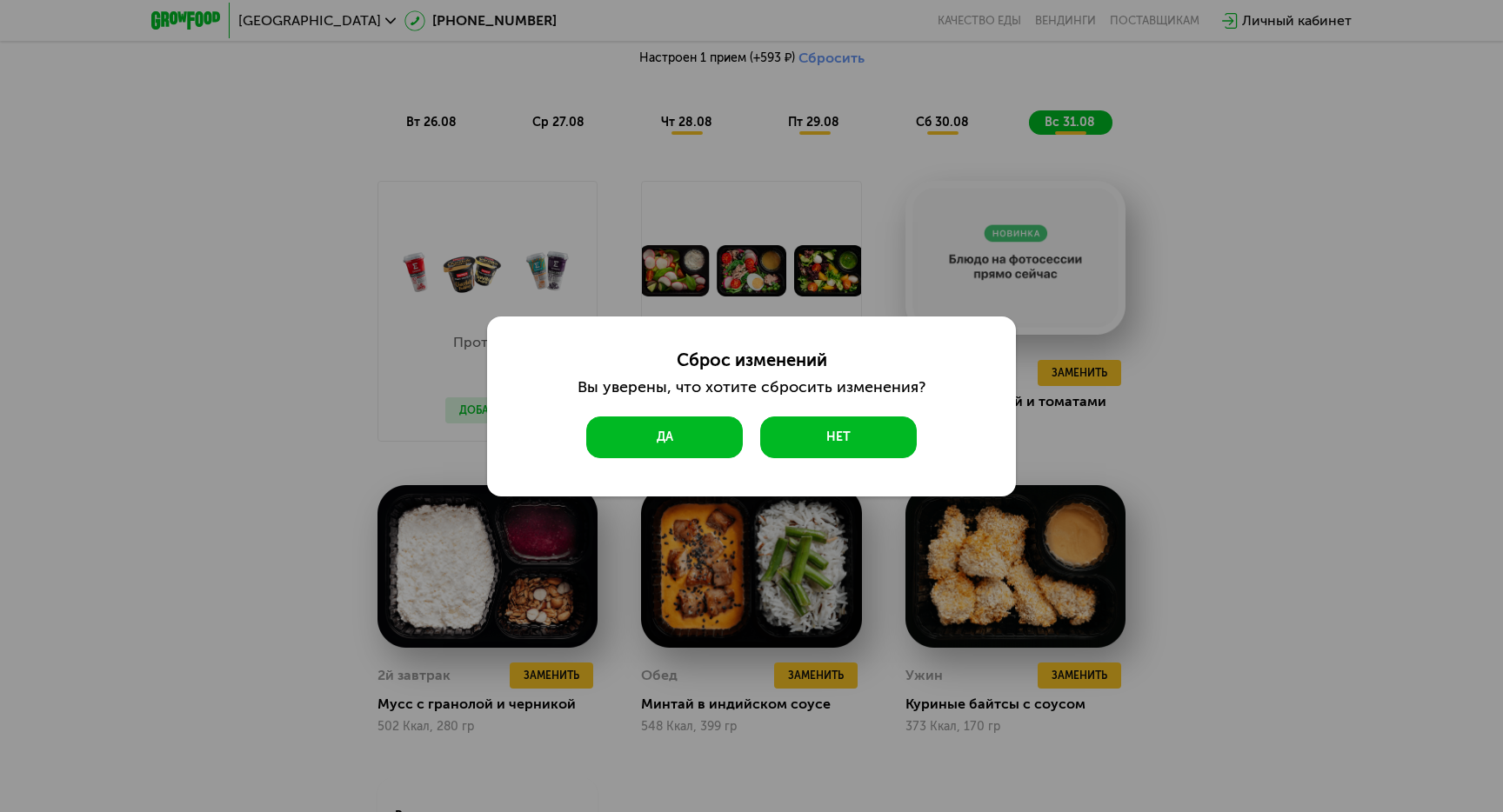
click at [665, 446] on button "Да" at bounding box center [665, 437] width 157 height 41
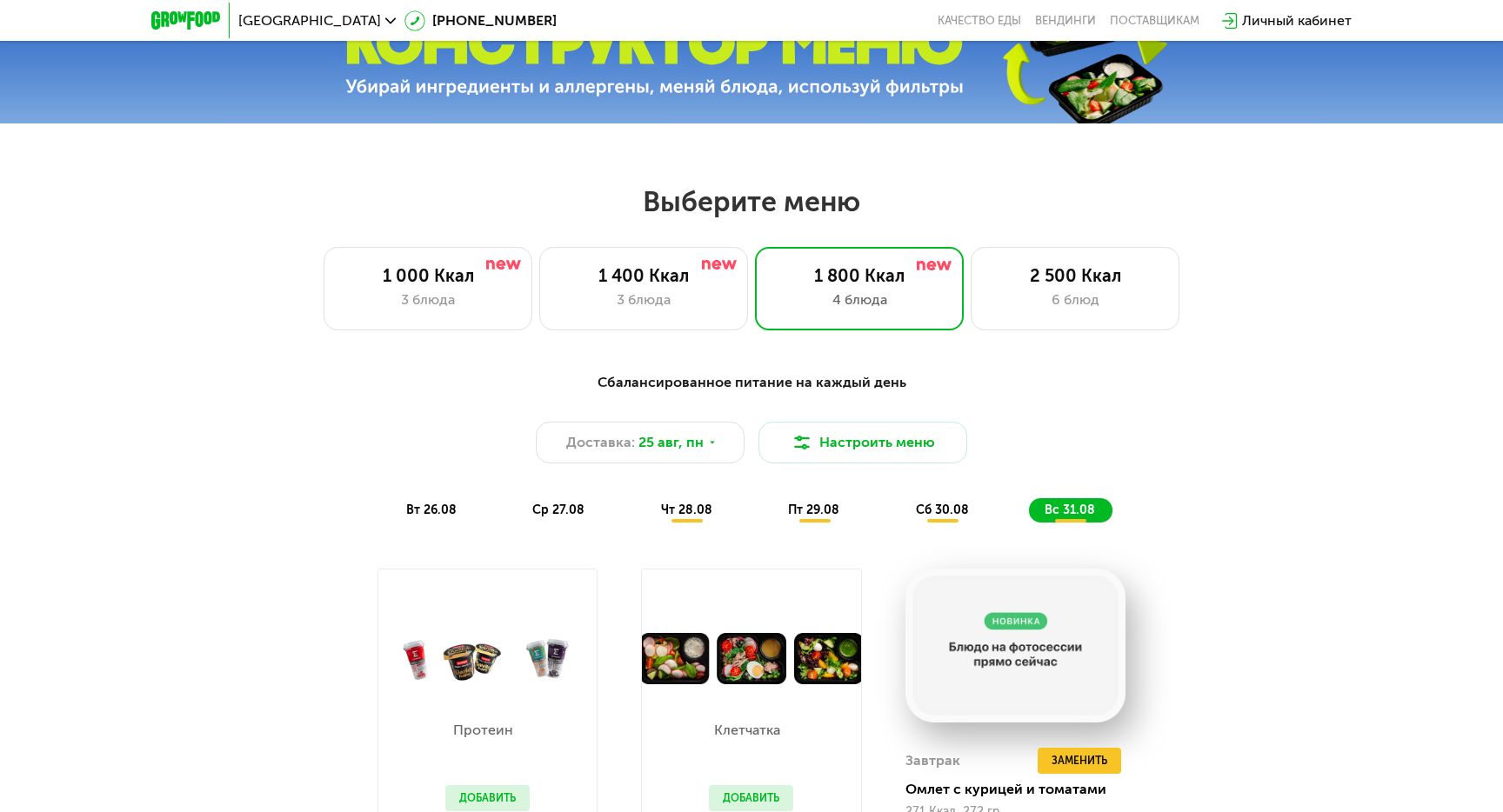
scroll to position [681, 0]
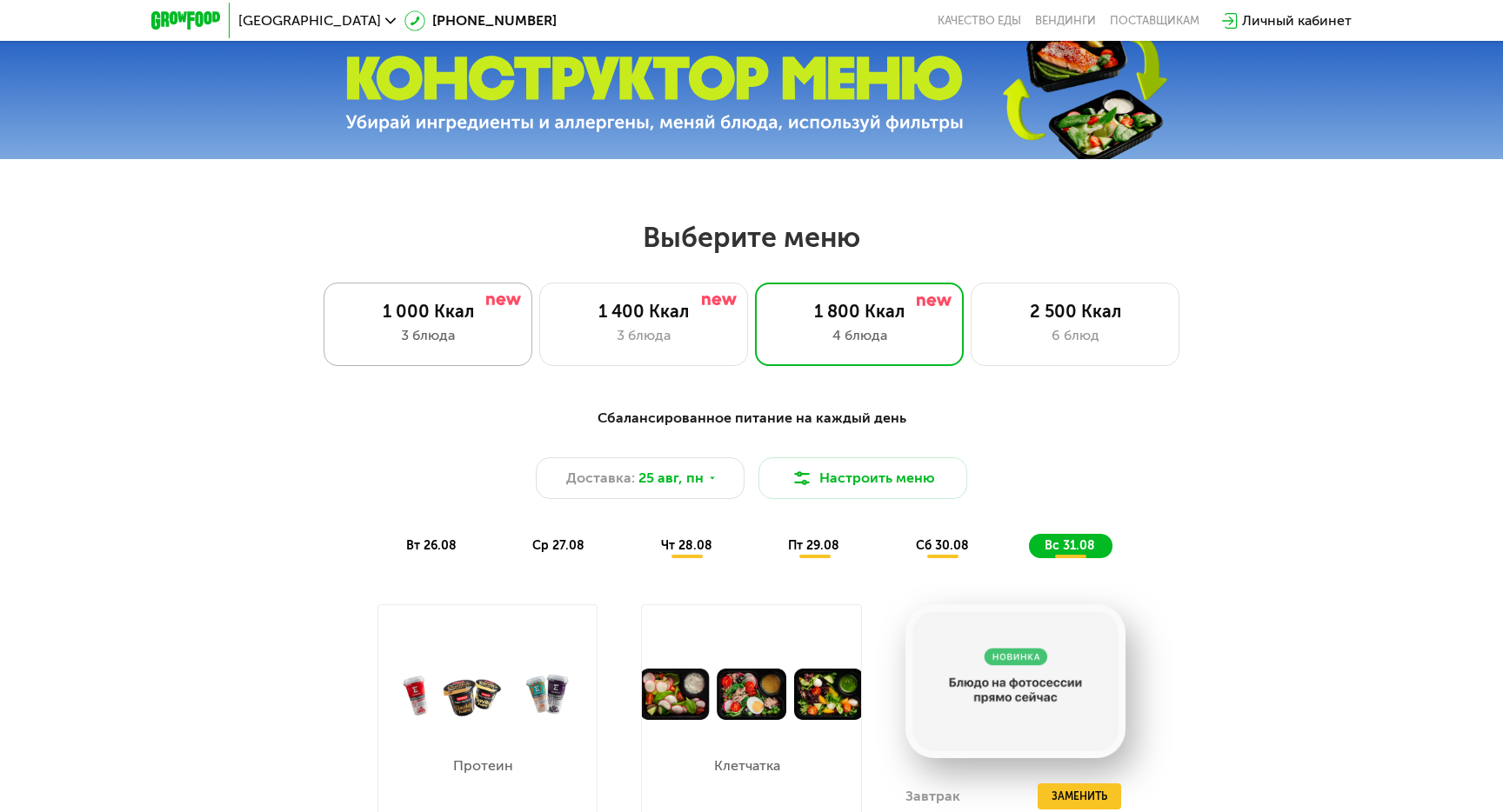
click at [420, 336] on div "3 блюда" at bounding box center [428, 336] width 172 height 21
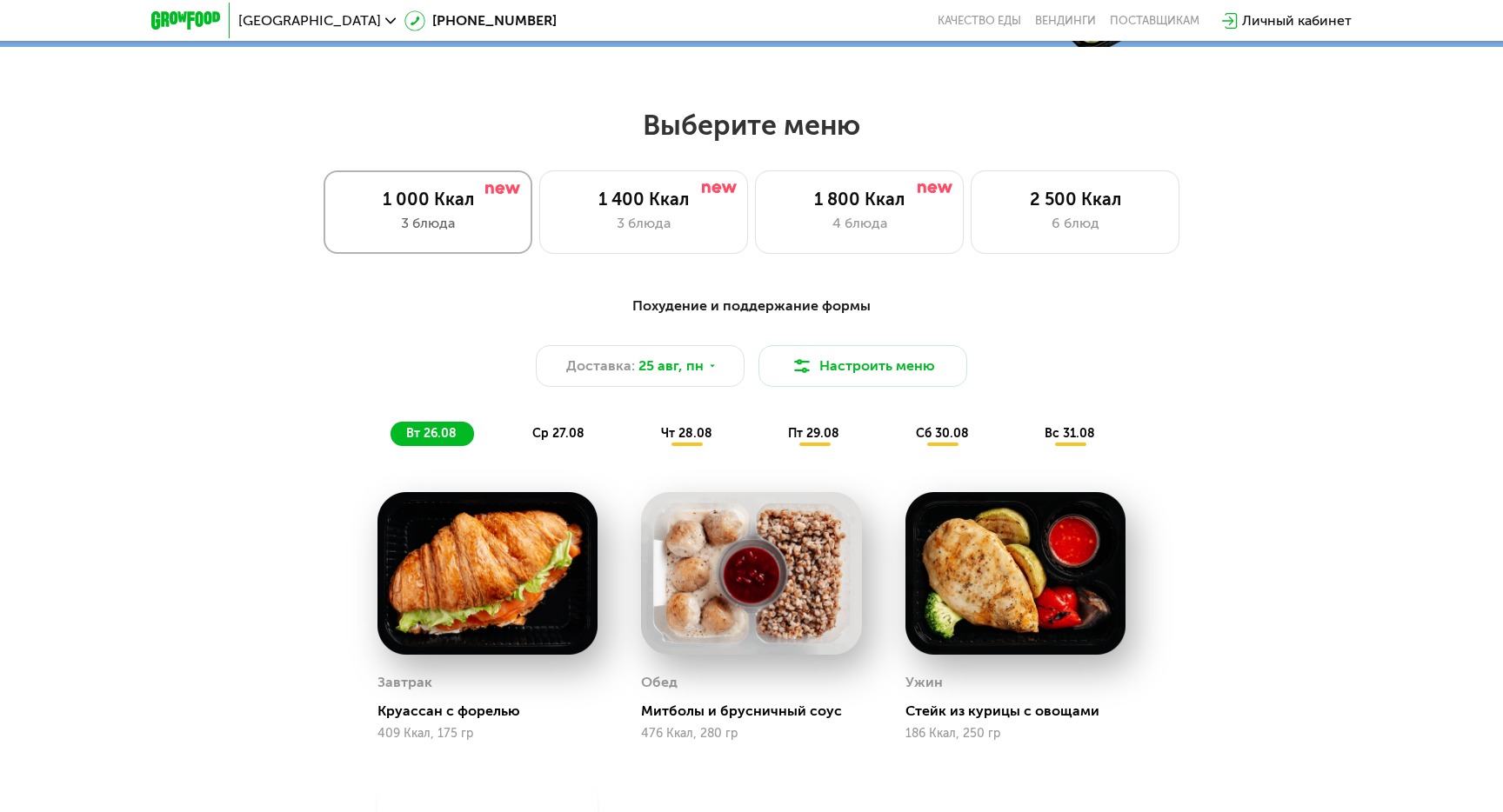
scroll to position [858, 0]
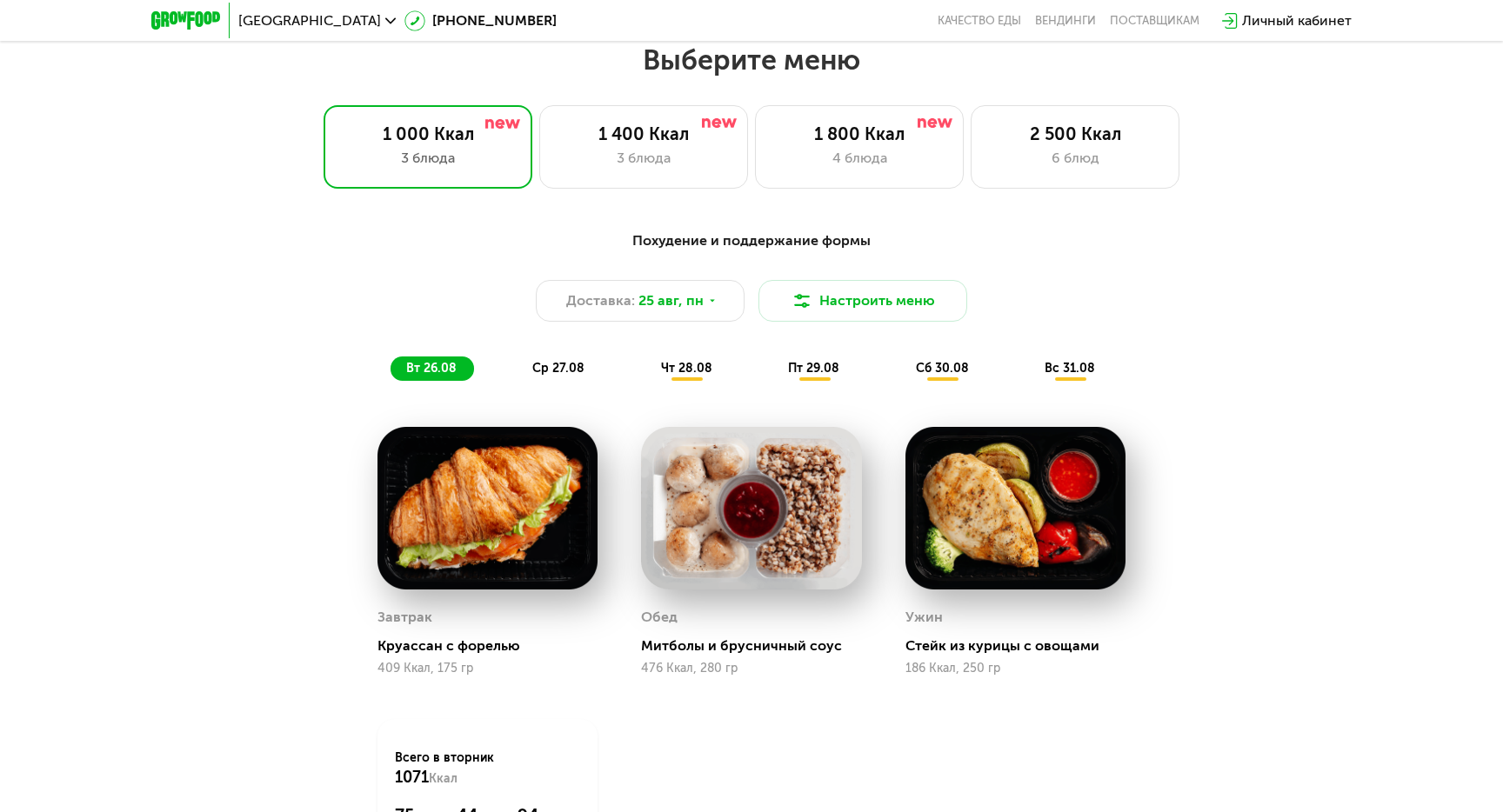
click at [643, 80] on div "Выберите меню 1 000 Ккал 3 блюда 1 400 Ккал 3 блюда 1 800 Ккал 4 блюда 2 500 Кк…" at bounding box center [752, 116] width 1503 height 146
click at [655, 134] on div "1 400 Ккал" at bounding box center [644, 134] width 172 height 21
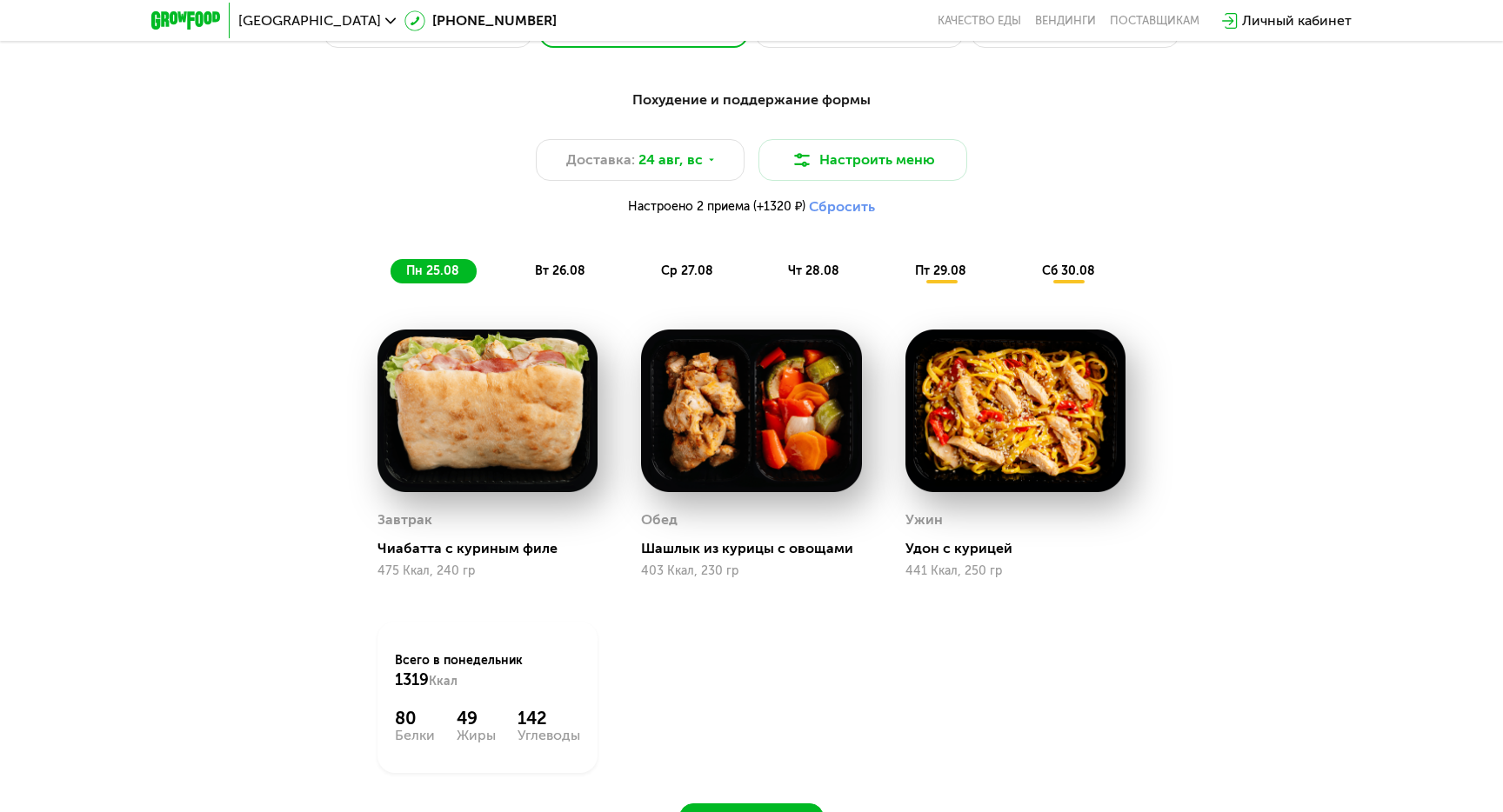
scroll to position [805, 0]
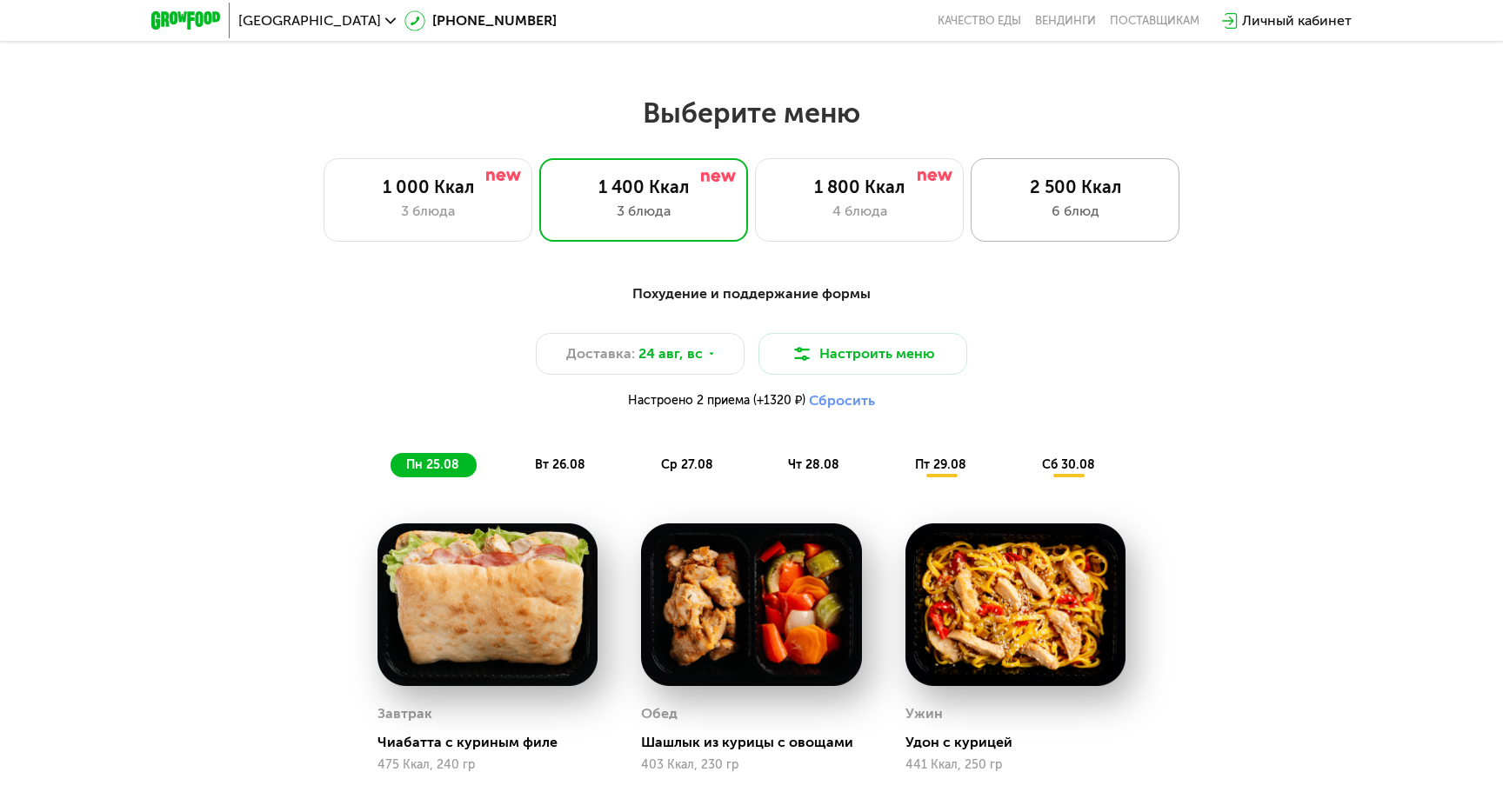
click at [1096, 210] on div "6 блюд" at bounding box center [1075, 212] width 172 height 21
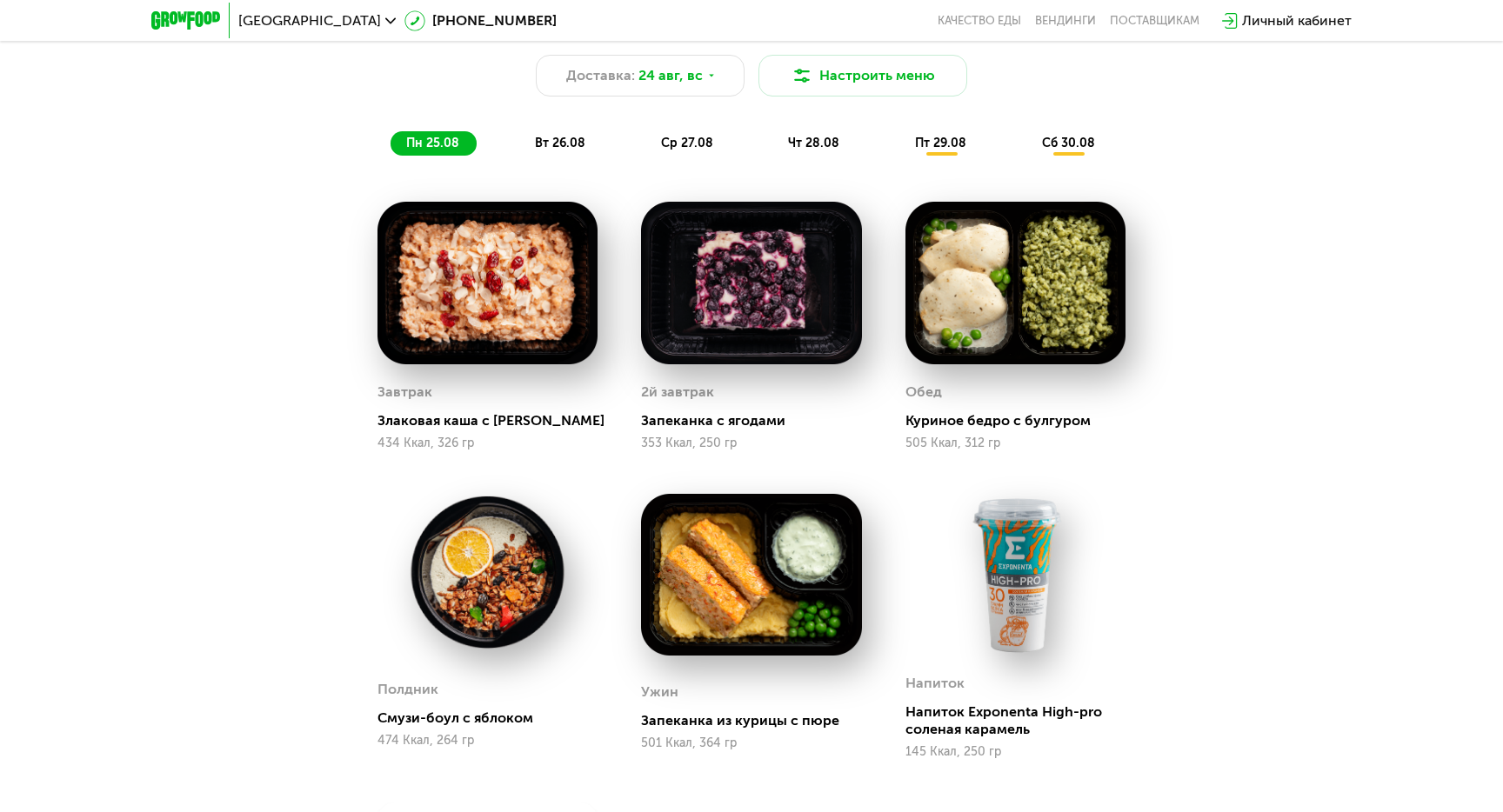
scroll to position [1095, 0]
